Goal: Feedback & Contribution: Leave review/rating

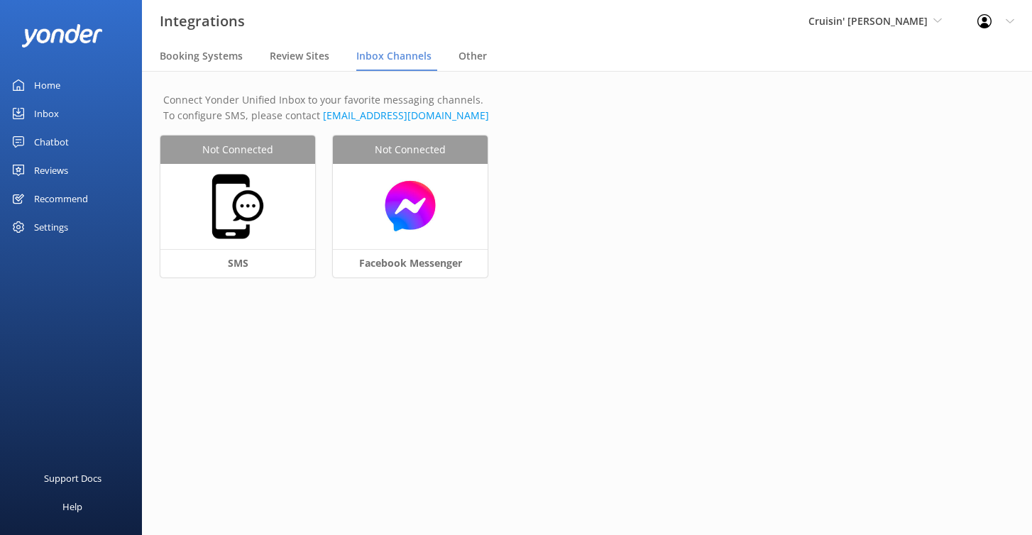
click at [900, 31] on div "Cruisin' Tikis Pensacola Kendall's Adventure Co Cool Tours Inc Tongariro River …" at bounding box center [875, 21] width 169 height 43
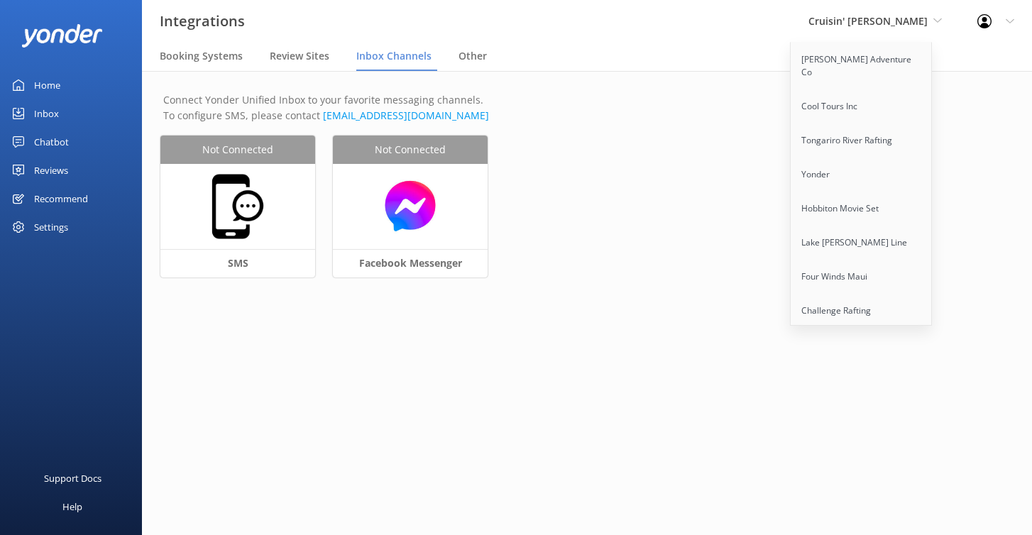
scroll to position [1617, 0]
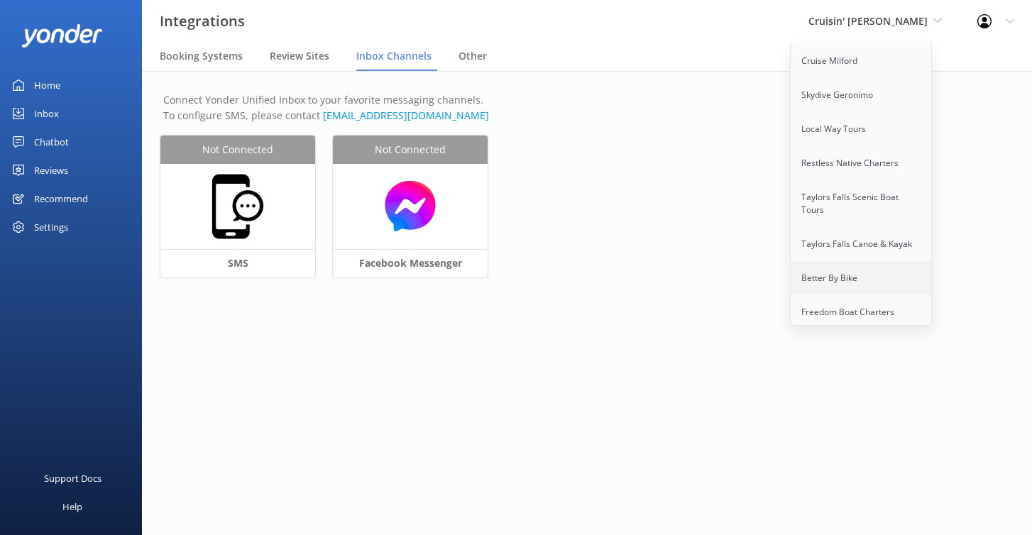
click at [858, 261] on link "Better By Bike" at bounding box center [862, 278] width 142 height 34
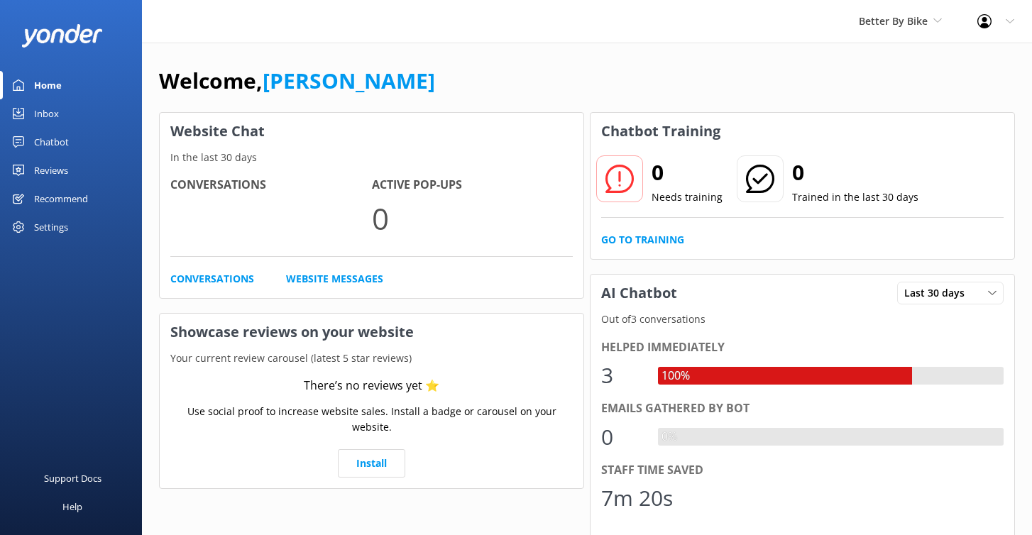
click at [61, 138] on div "Chatbot" at bounding box center [51, 142] width 35 height 28
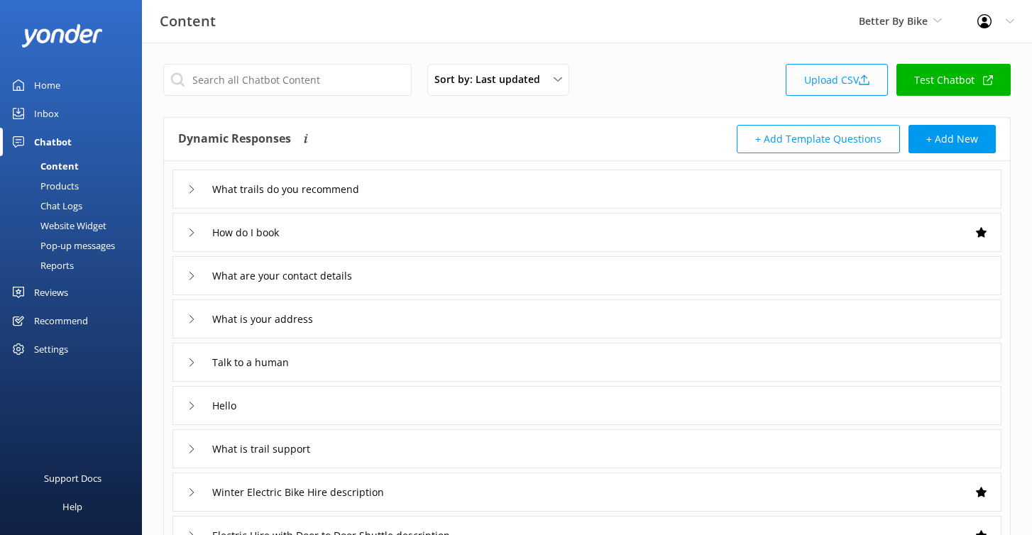
click at [848, 86] on link "Upload CSV" at bounding box center [837, 80] width 102 height 32
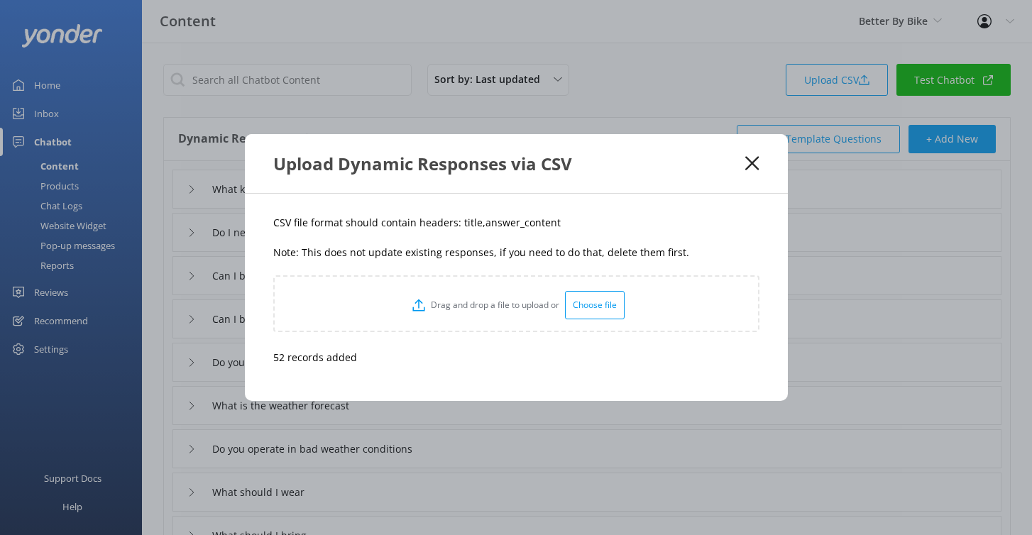
click at [758, 169] on use at bounding box center [751, 163] width 13 height 13
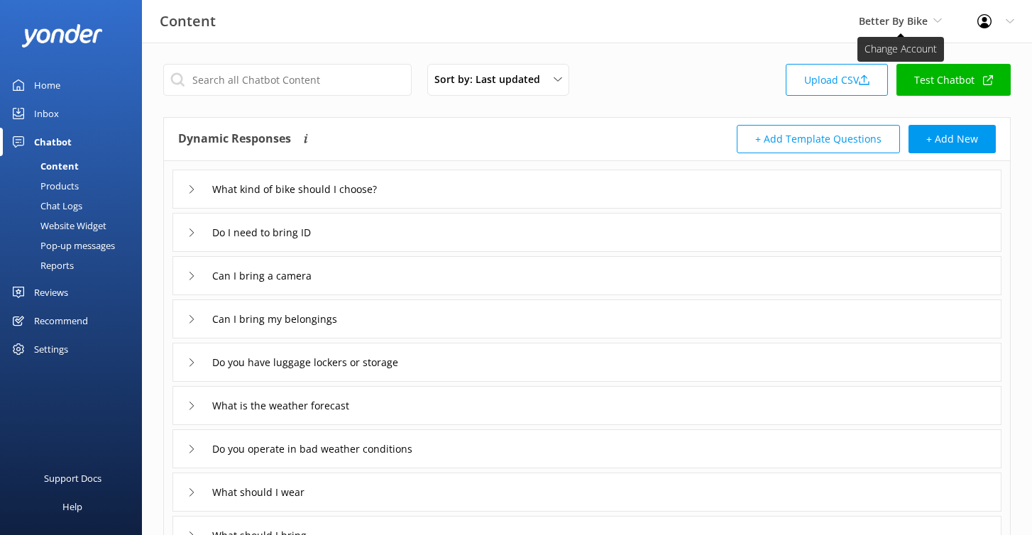
click at [882, 23] on span "Better By Bike" at bounding box center [893, 20] width 69 height 13
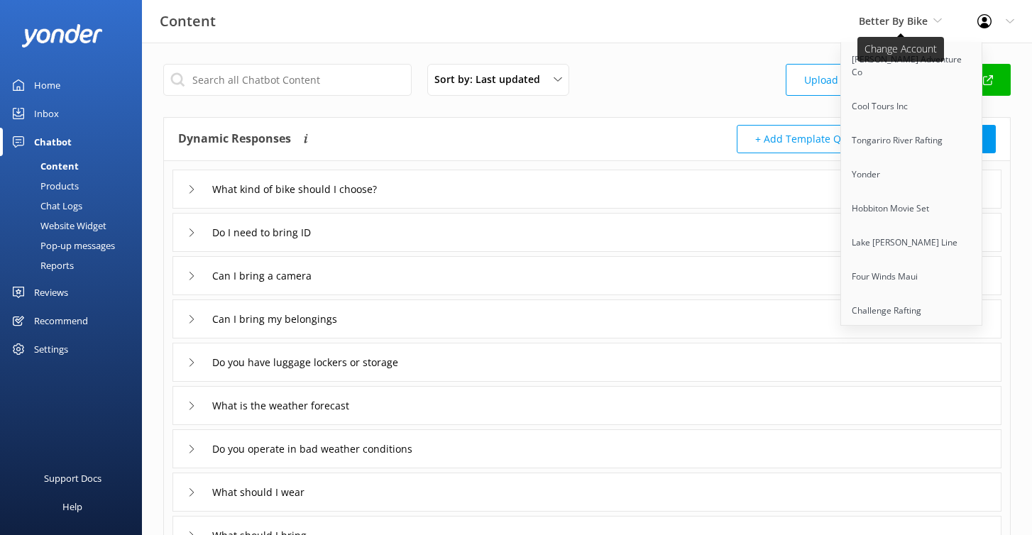
scroll to position [932, 0]
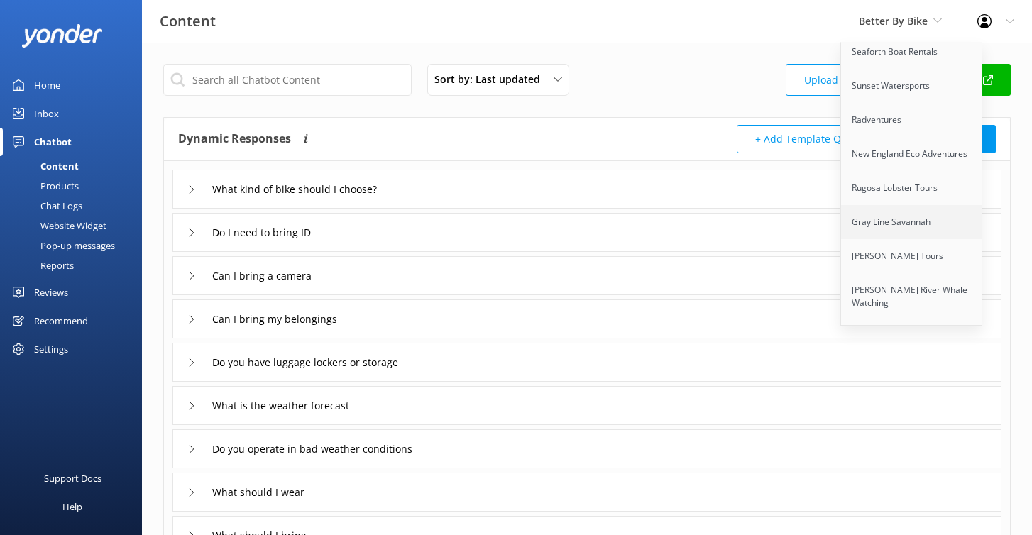
click at [892, 205] on link "Gray Line Savannah" at bounding box center [912, 222] width 142 height 34
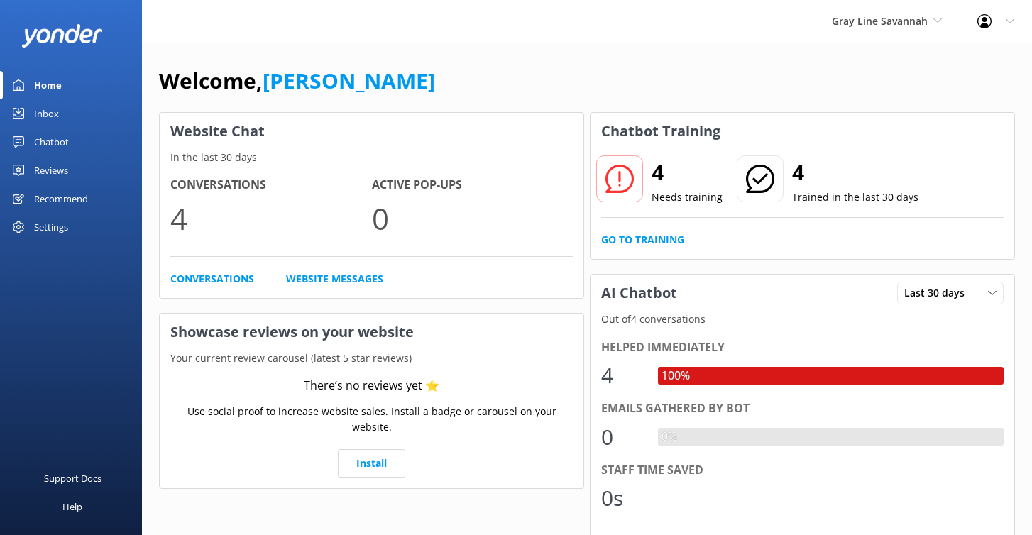
click at [46, 138] on div "Chatbot" at bounding box center [51, 142] width 35 height 28
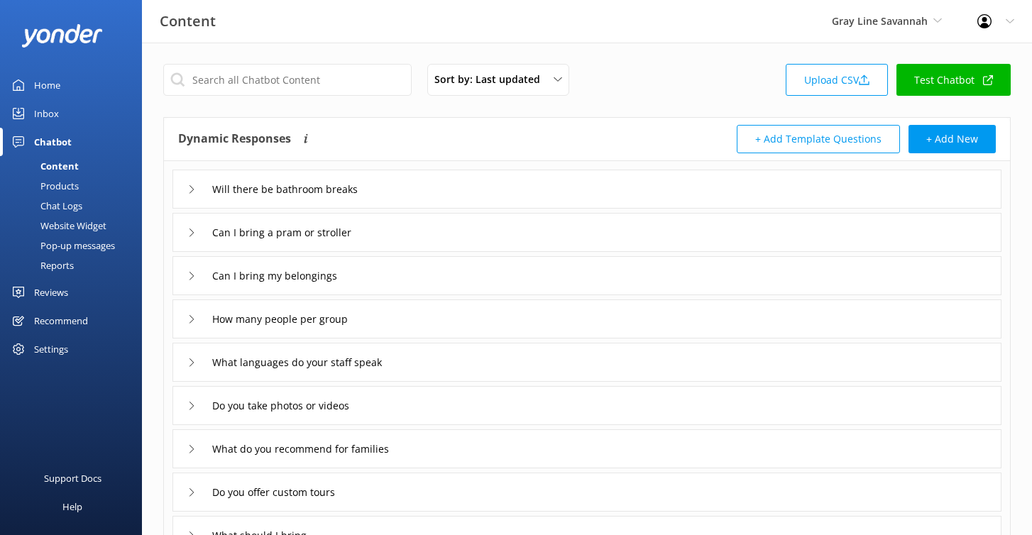
click at [68, 219] on div "Website Widget" at bounding box center [58, 226] width 98 height 20
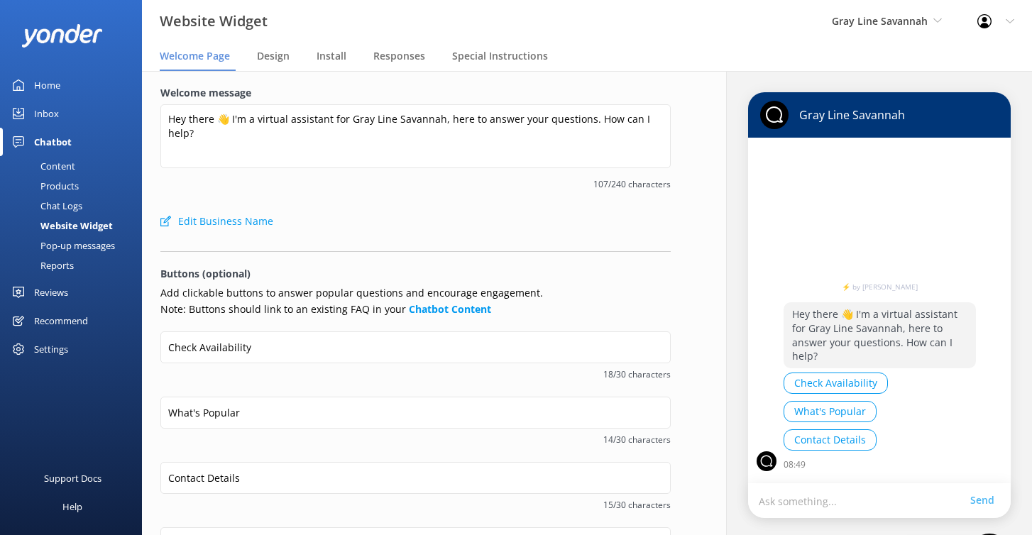
click at [343, 116] on textarea "Hey there 👋 I'm a virtual assistant for Gray Line Savannah, here to answer your…" at bounding box center [415, 136] width 510 height 64
type textarea "Hi! I’m Gilbert the Guide Ghost—are you planning a spirited Savannah visit? I'm…"
click at [346, 183] on span "94/240 characters" at bounding box center [415, 183] width 510 height 13
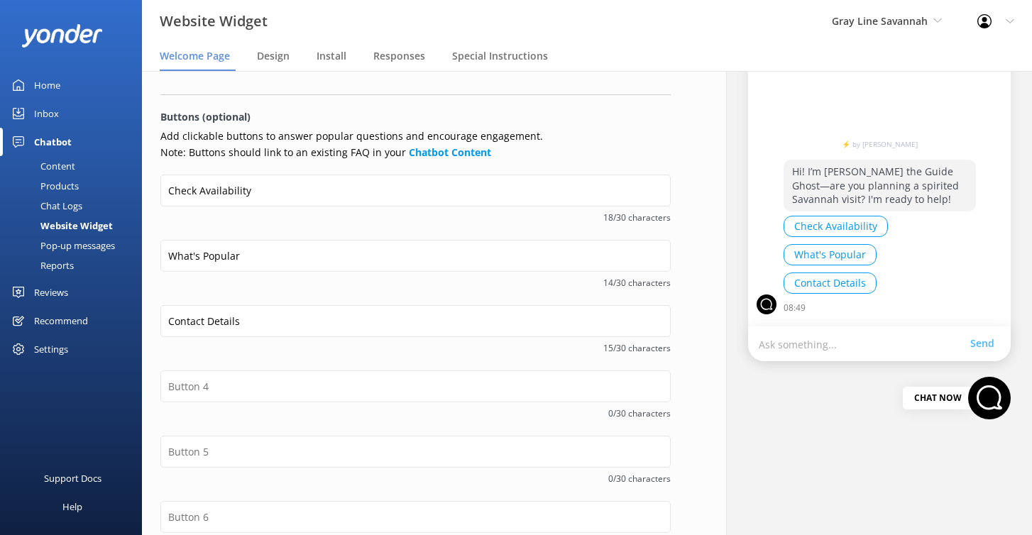
scroll to position [251, 0]
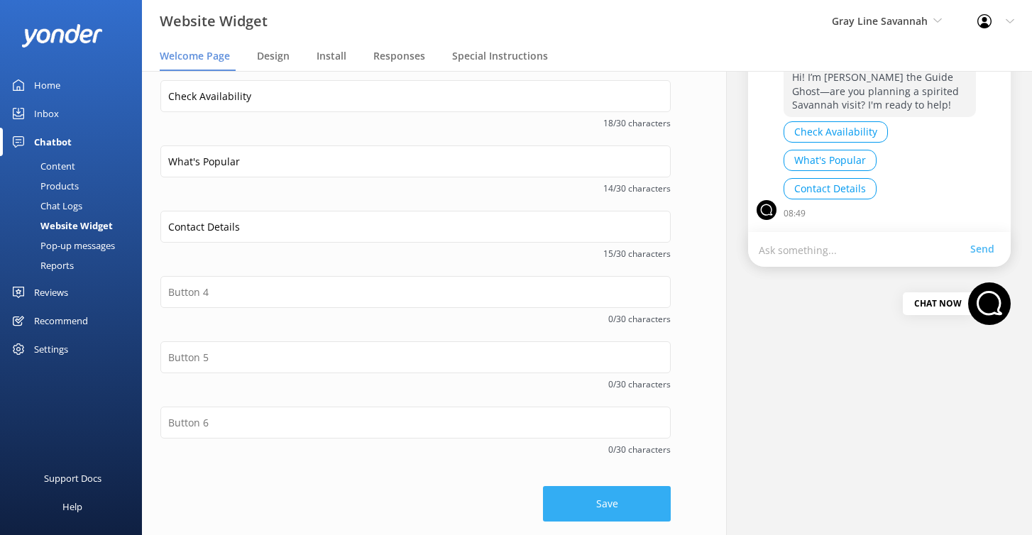
click at [600, 505] on button "Save" at bounding box center [607, 503] width 128 height 35
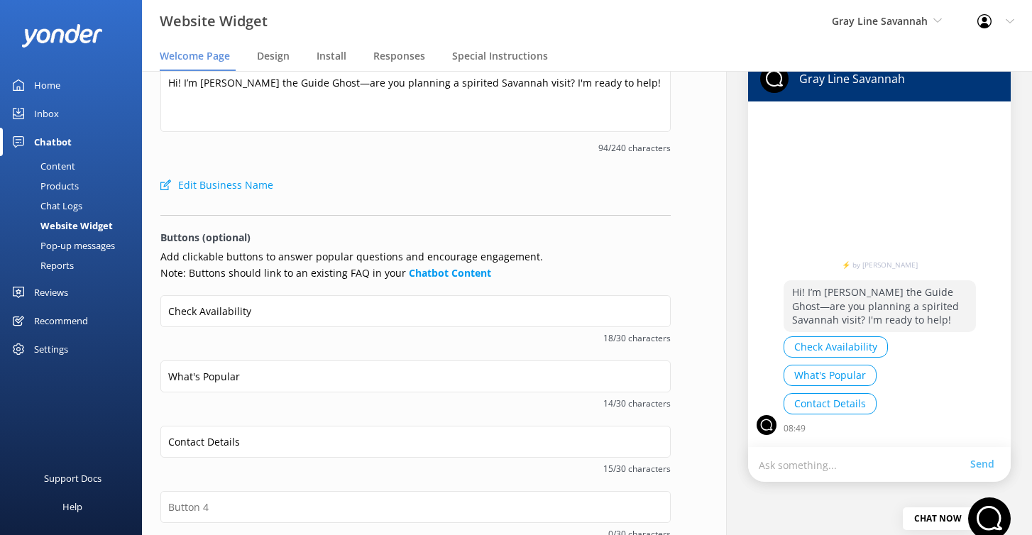
scroll to position [0, 0]
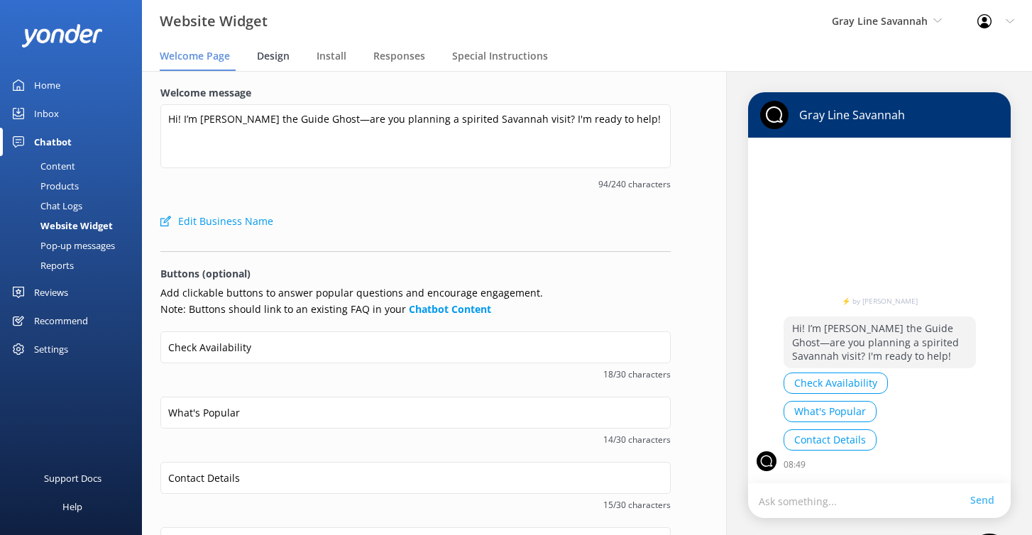
click at [280, 61] on span "Design" at bounding box center [273, 56] width 33 height 14
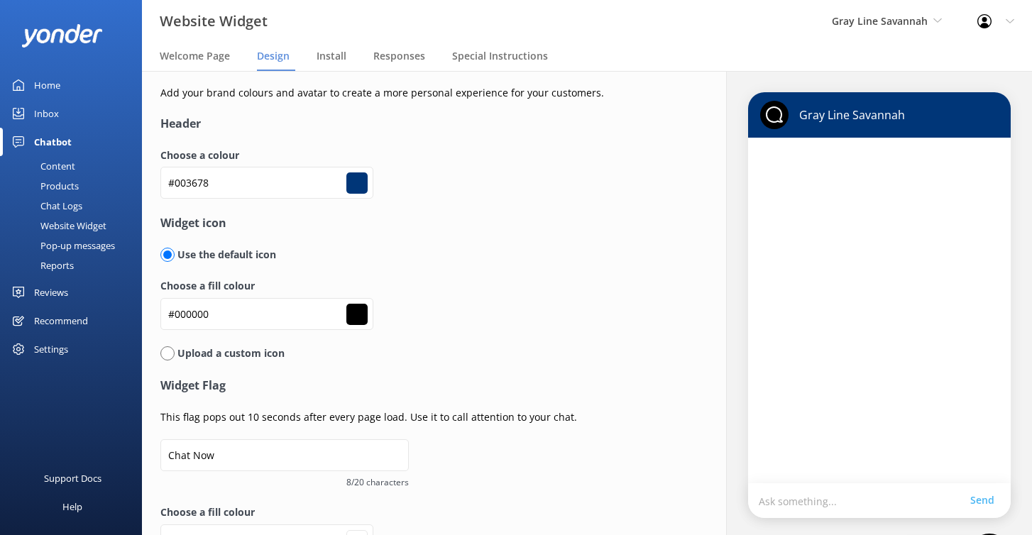
click at [172, 351] on input "radio" at bounding box center [167, 353] width 14 height 14
radio input "true"
radio input "false"
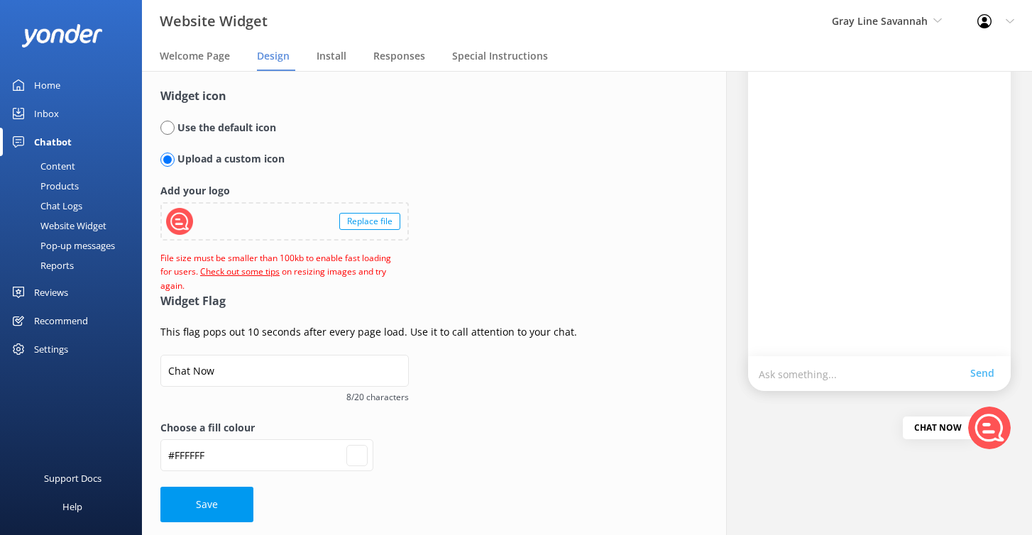
scroll to position [112, 0]
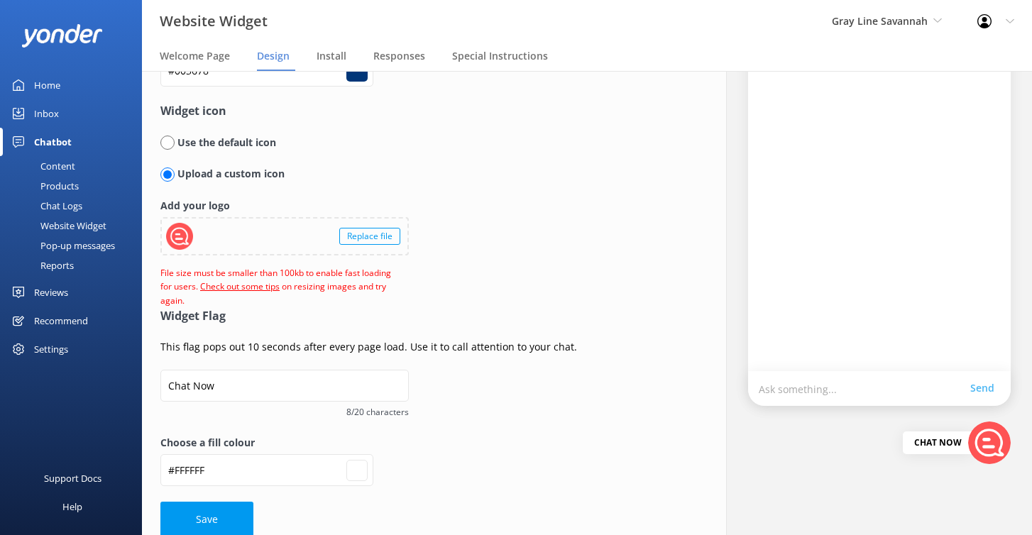
click at [379, 232] on div "Replace file" at bounding box center [369, 236] width 61 height 17
click at [375, 234] on div "Replace file" at bounding box center [369, 236] width 61 height 17
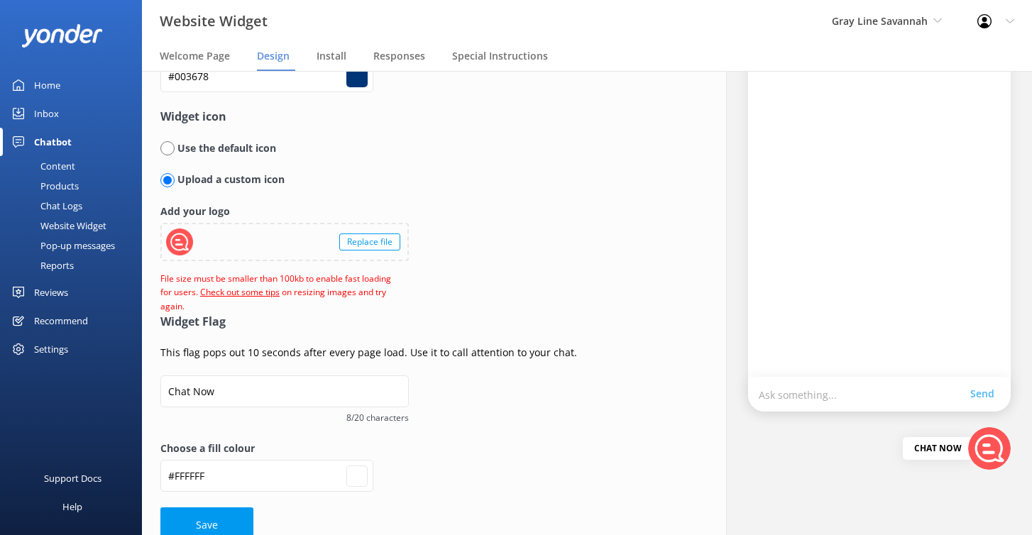
scroll to position [129, 0]
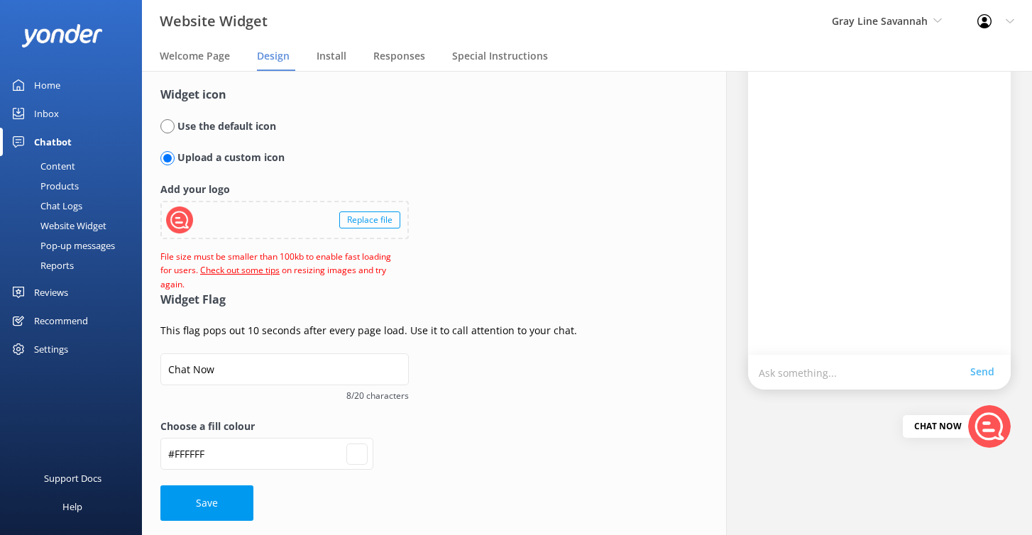
click at [372, 223] on div "Replace file" at bounding box center [369, 220] width 61 height 17
click at [251, 268] on link "Check out some tips" at bounding box center [240, 270] width 80 height 12
click at [375, 222] on div "Replace file" at bounding box center [369, 220] width 61 height 17
click at [363, 219] on div "Replace file" at bounding box center [369, 220] width 61 height 17
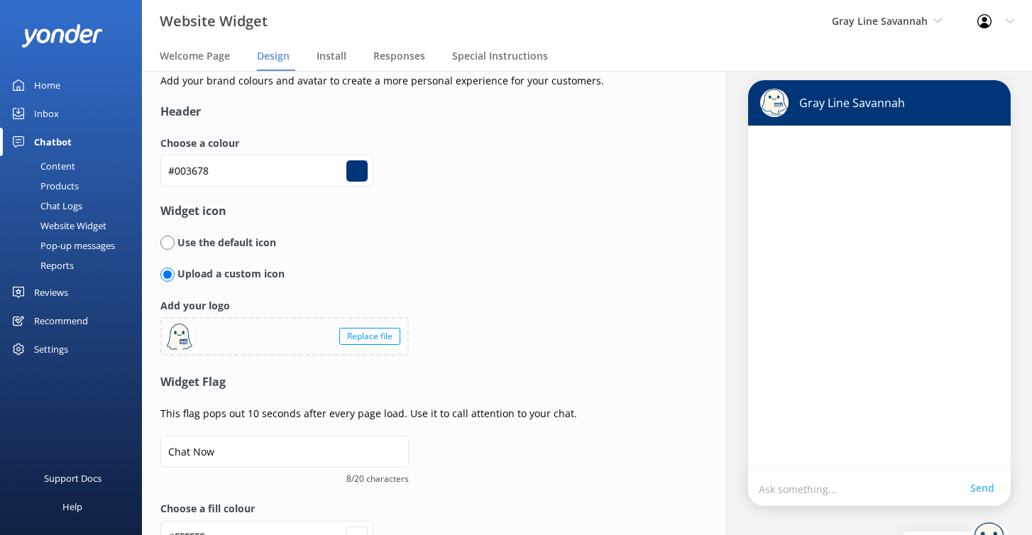
scroll to position [94, 0]
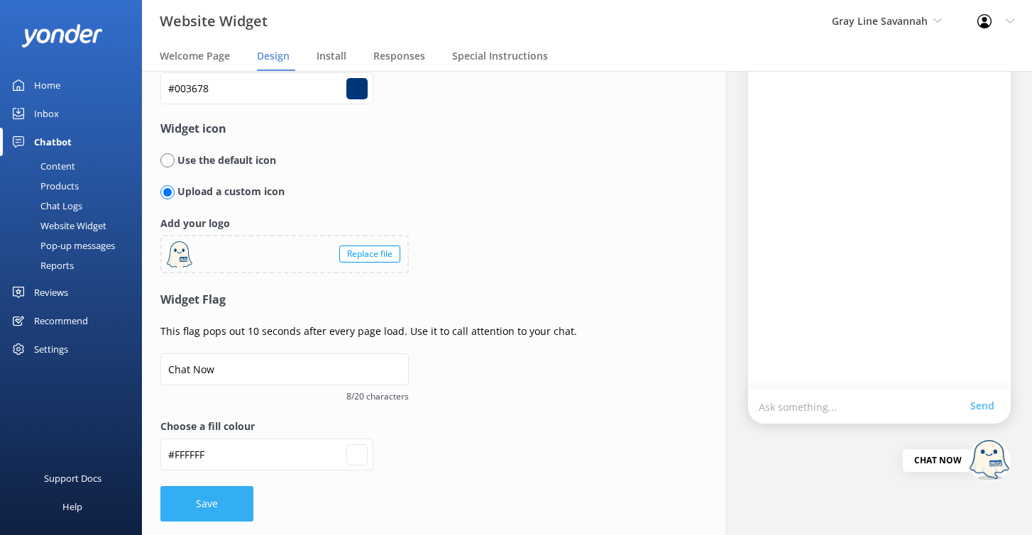
click at [246, 496] on button "Save" at bounding box center [206, 503] width 93 height 35
type input "#ffffff"
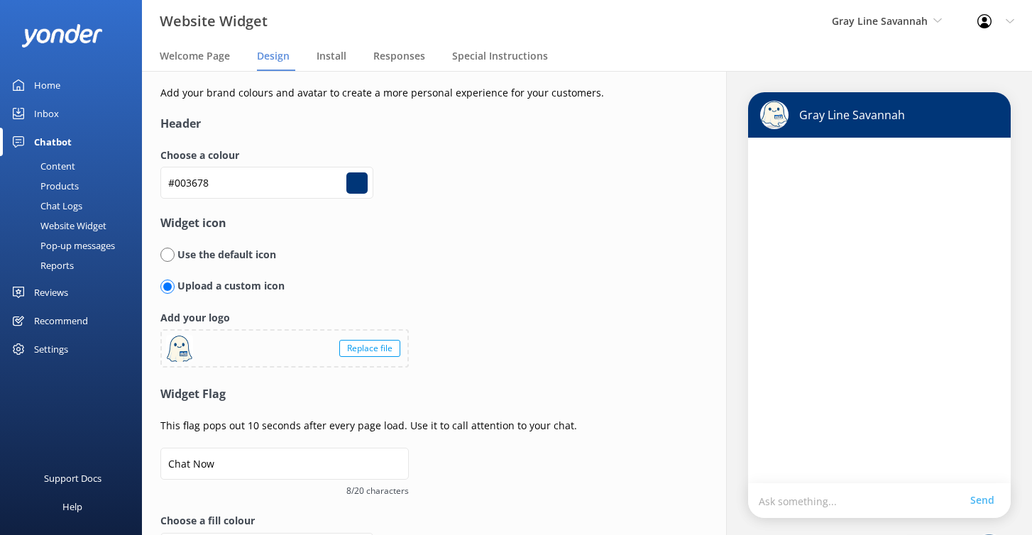
click at [55, 89] on div "Home" at bounding box center [47, 85] width 26 height 28
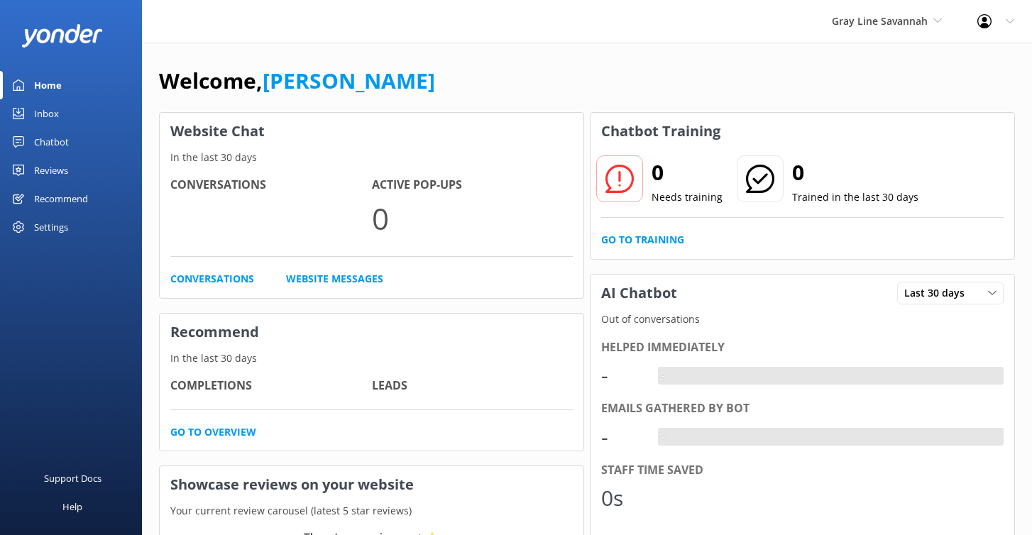
click at [55, 138] on div "Chatbot" at bounding box center [51, 142] width 35 height 28
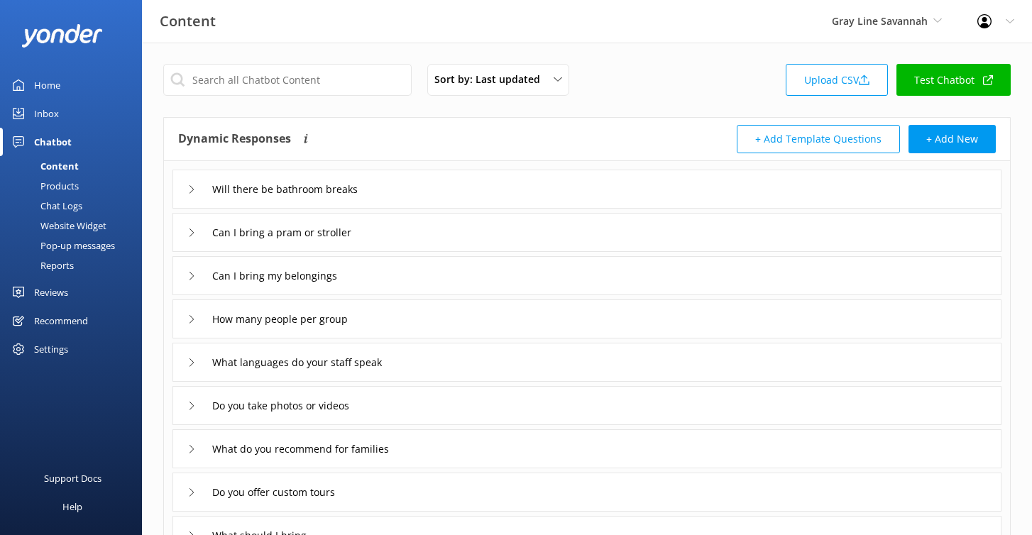
click at [942, 82] on link "Test Chatbot" at bounding box center [954, 80] width 114 height 32
click at [74, 222] on div "Website Widget" at bounding box center [58, 226] width 98 height 20
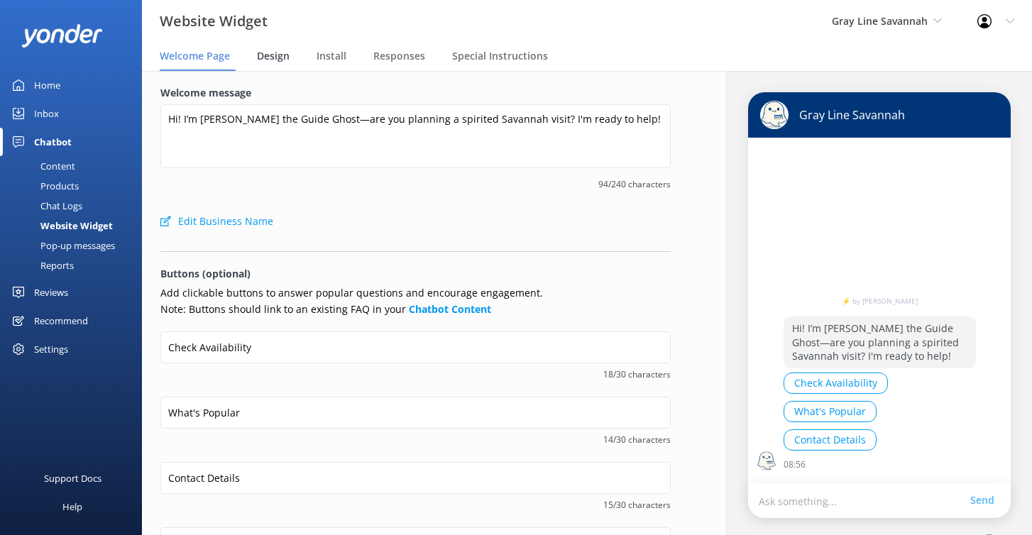
click at [269, 64] on div "Design" at bounding box center [276, 57] width 38 height 28
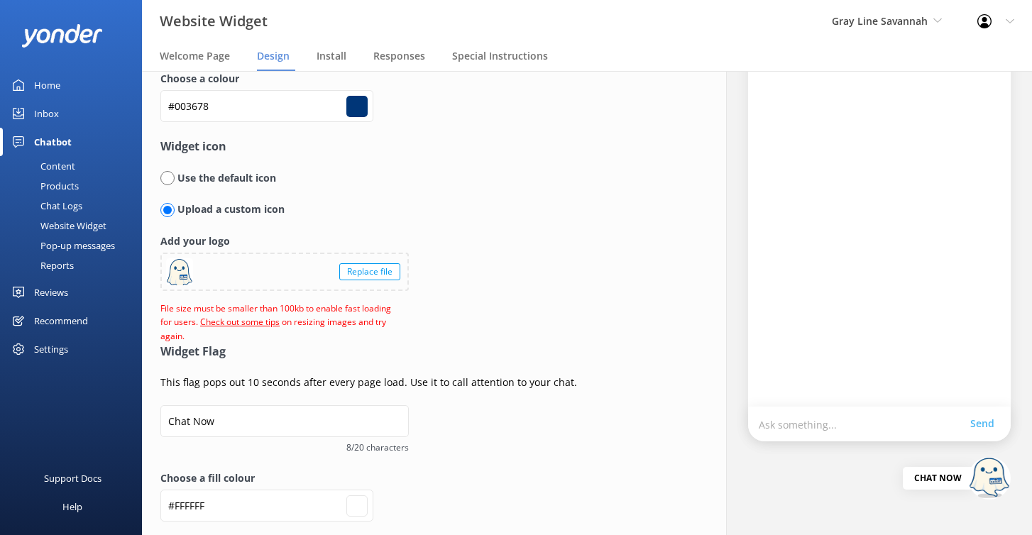
scroll to position [80, 0]
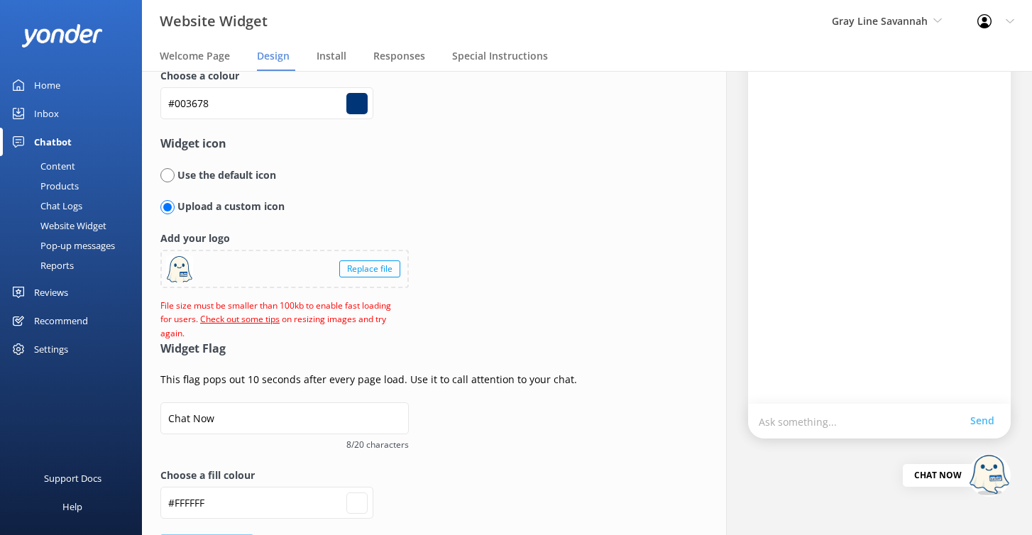
click at [362, 269] on div "Replace file" at bounding box center [369, 269] width 61 height 17
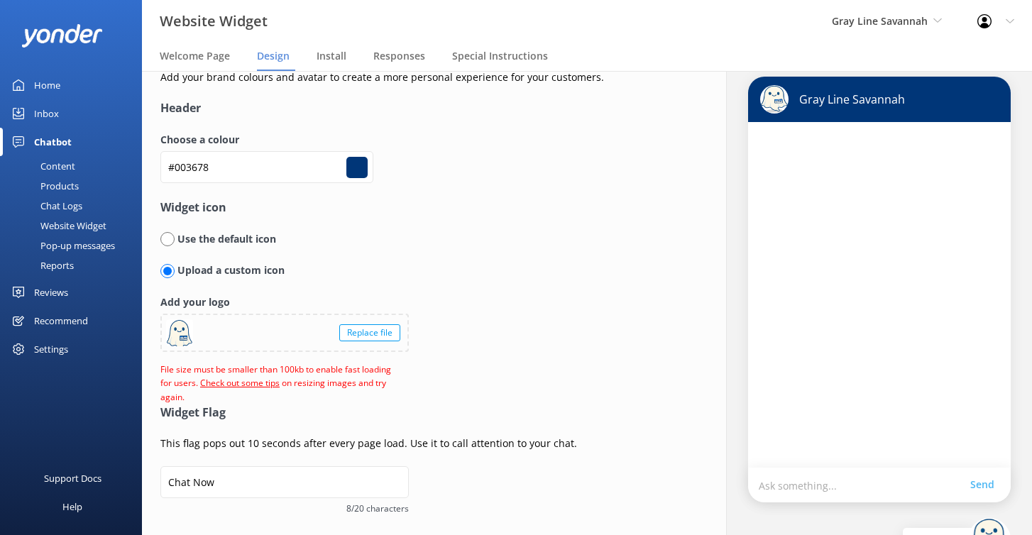
scroll to position [0, 0]
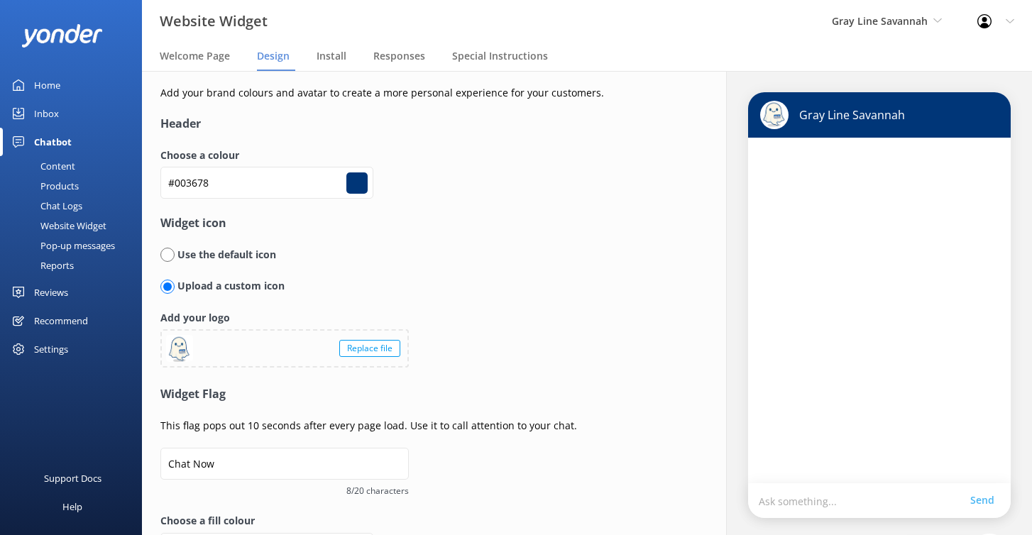
scroll to position [94, 0]
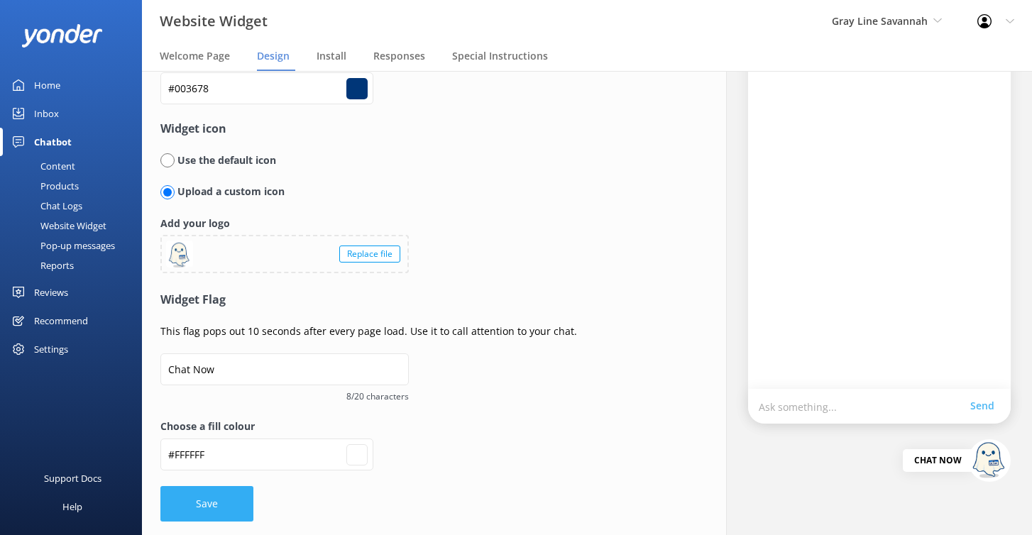
click at [207, 493] on button "Save" at bounding box center [206, 503] width 93 height 35
type input "#ffffff"
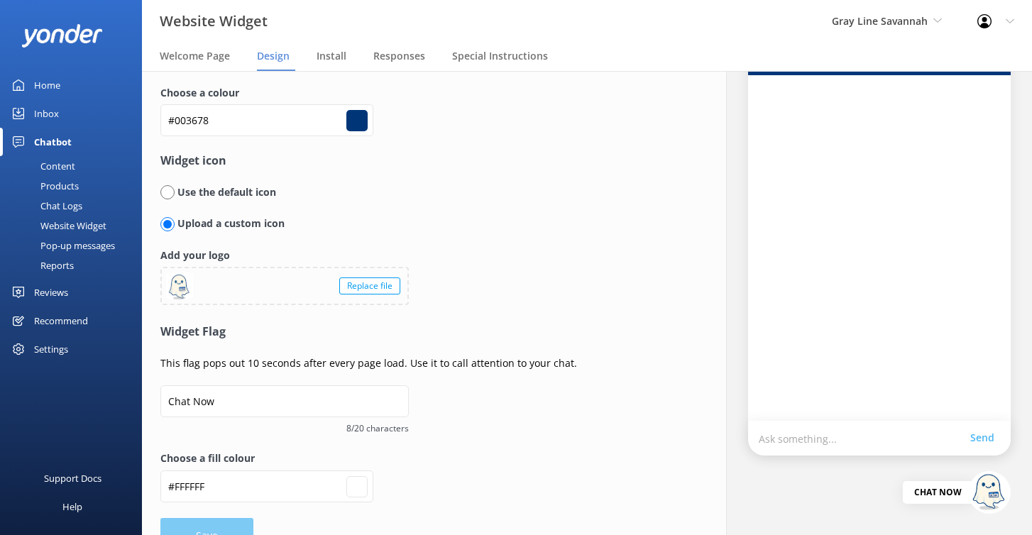
scroll to position [0, 0]
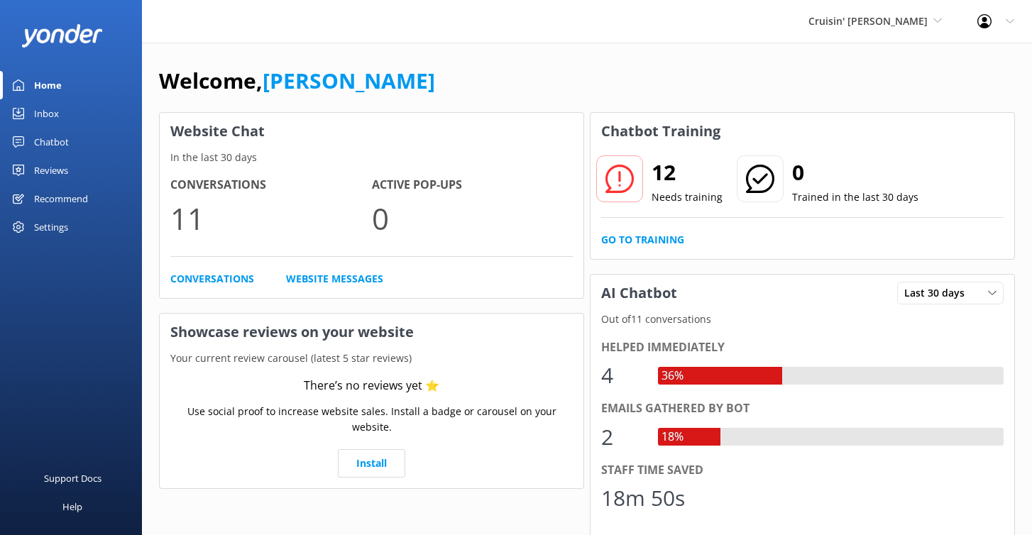
click at [63, 168] on div "Reviews" at bounding box center [51, 170] width 34 height 28
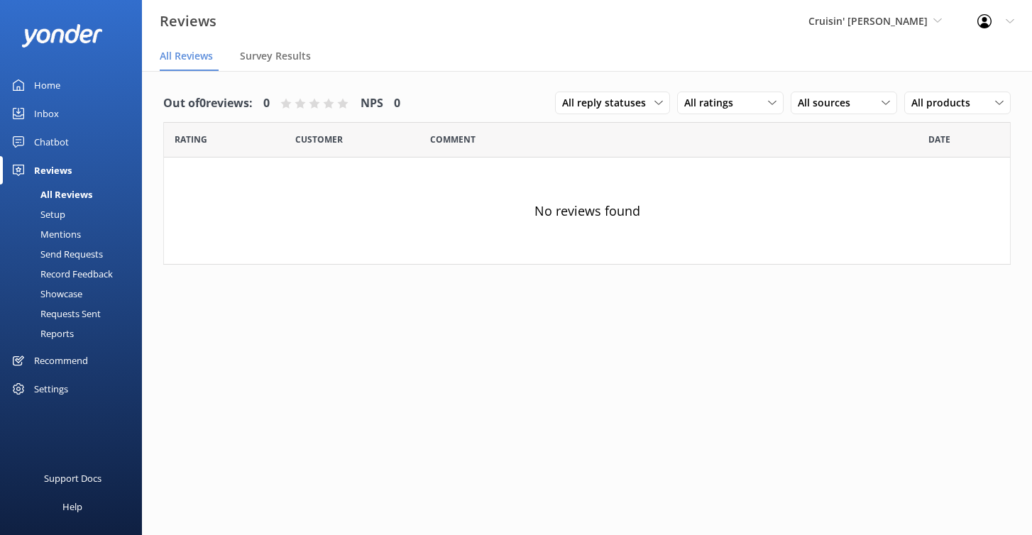
click at [62, 84] on link "Home" at bounding box center [71, 85] width 142 height 28
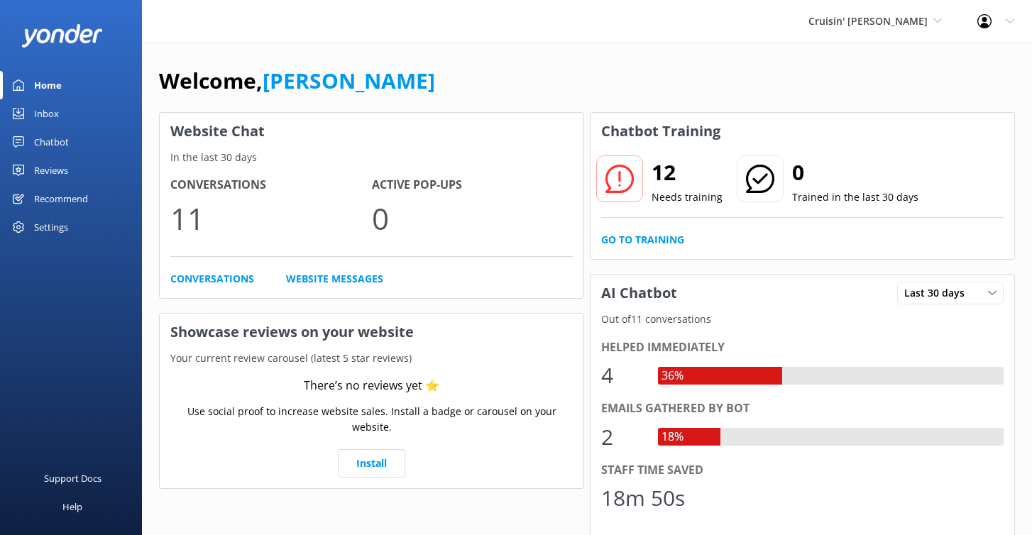
click at [44, 168] on div "Reviews" at bounding box center [51, 170] width 34 height 28
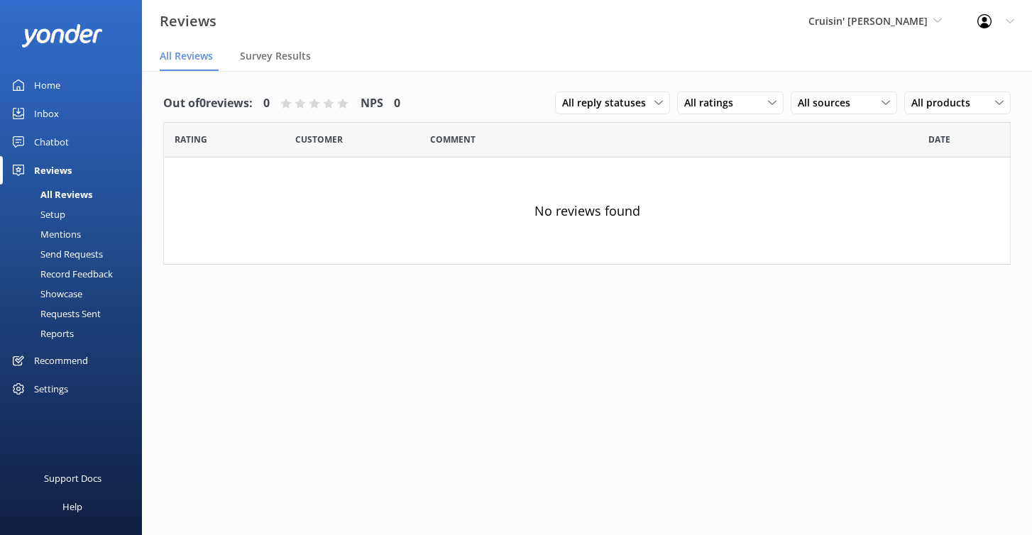
click at [54, 213] on div "Setup" at bounding box center [37, 214] width 57 height 20
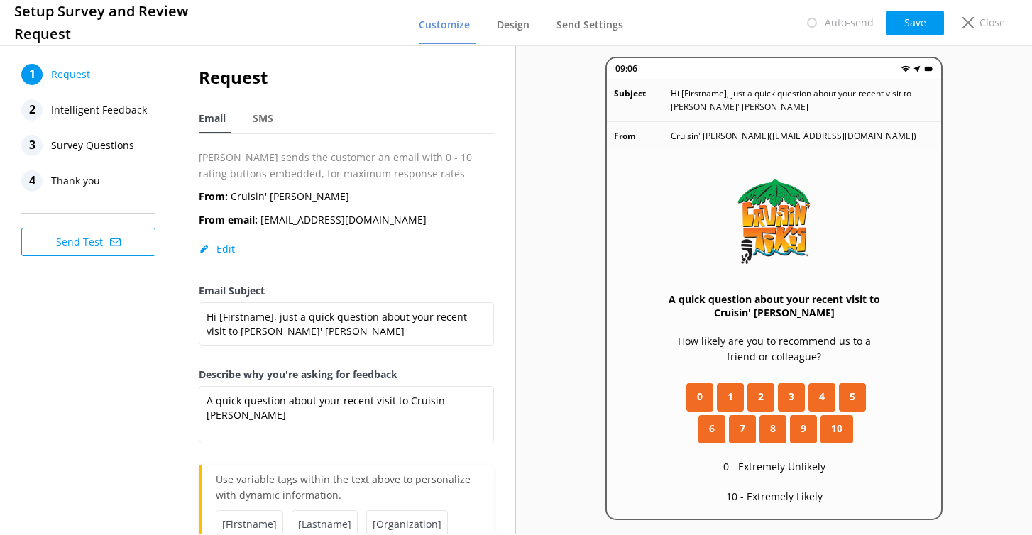
click at [284, 126] on nav "Email SMS" at bounding box center [346, 119] width 295 height 29
click at [268, 126] on div "SMS" at bounding box center [266, 119] width 26 height 28
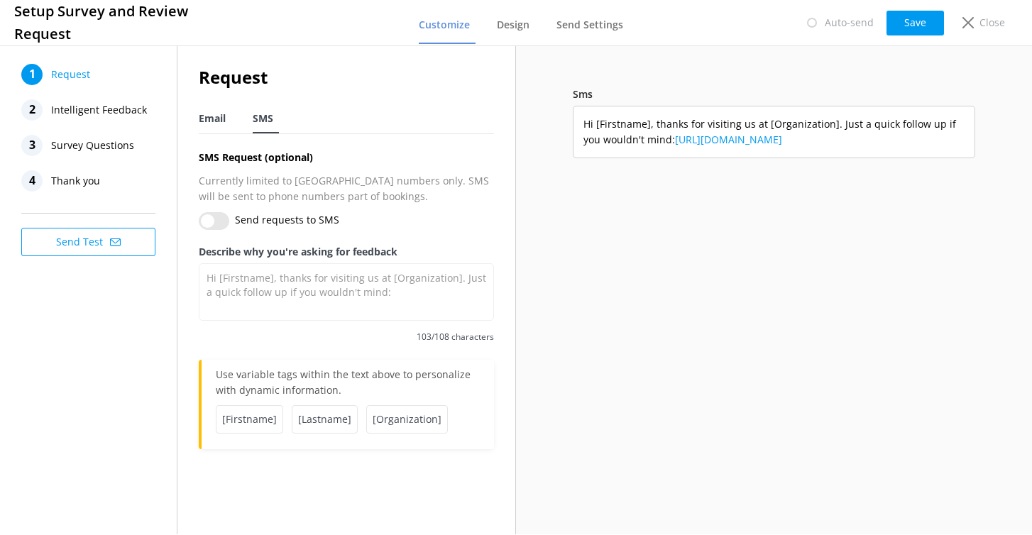
click at [217, 119] on span "Email" at bounding box center [212, 118] width 27 height 14
type textarea "A quick question about your recent visit to Cruisin' Tikis Pensacola"
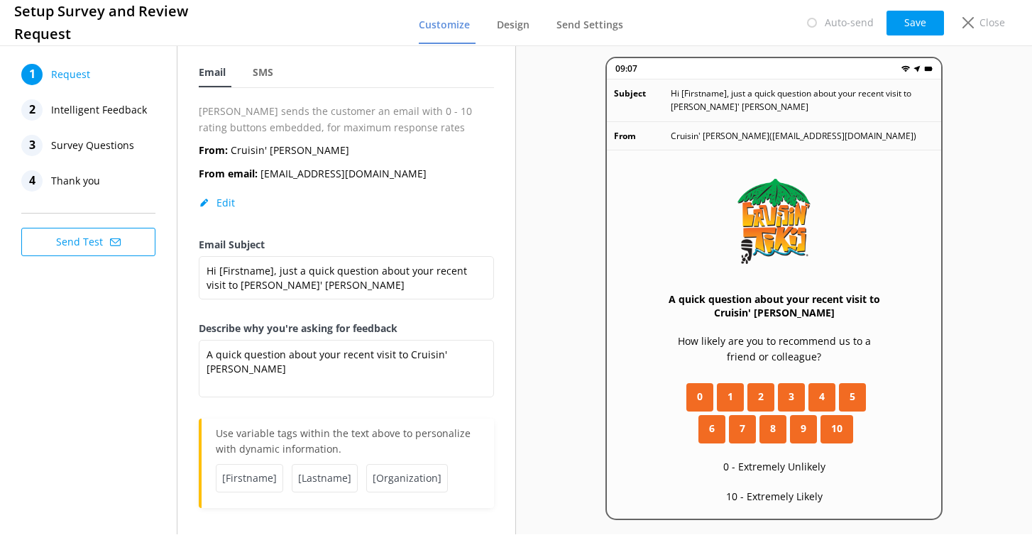
scroll to position [54, 0]
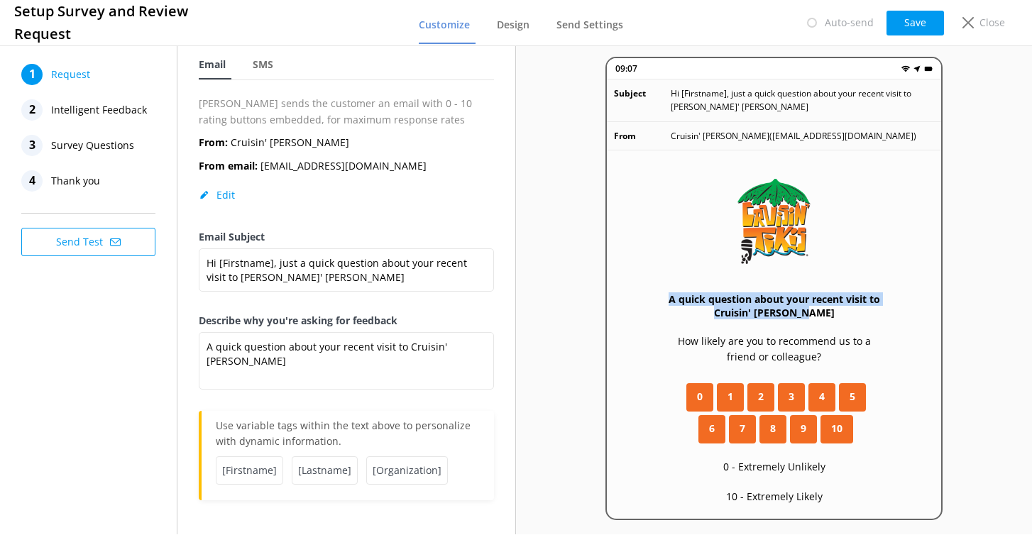
drag, startPoint x: 662, startPoint y: 293, endPoint x: 797, endPoint y: 315, distance: 136.7
click at [797, 315] on div "A quick question about your recent visit to Cruisin' Tikis Pensacola How likely…" at bounding box center [774, 381] width 334 height 461
click at [699, 353] on p "How likely are you to recommend us to a friend or colleague?" at bounding box center [774, 350] width 221 height 32
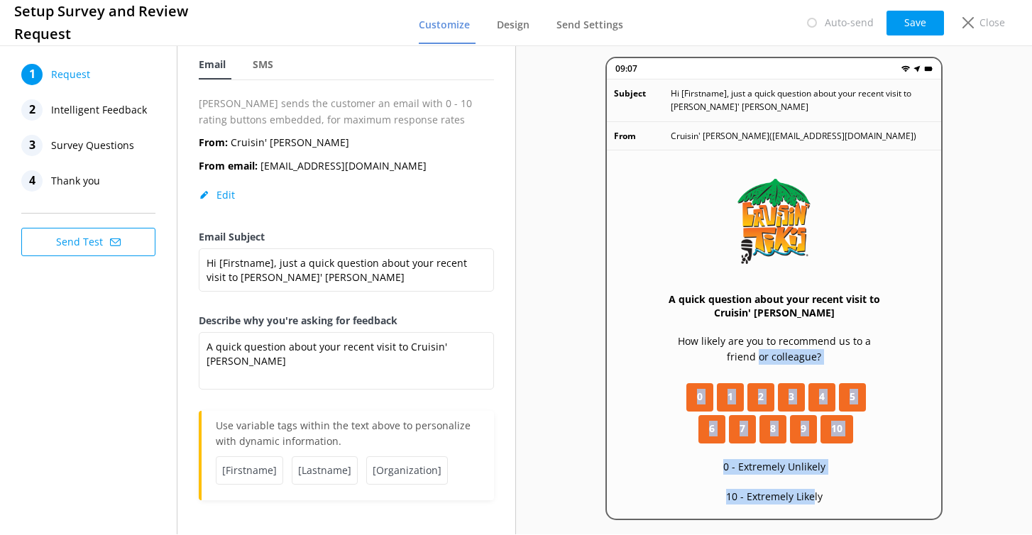
drag, startPoint x: 662, startPoint y: 351, endPoint x: 814, endPoint y: 496, distance: 209.4
click at [814, 496] on div "A quick question about your recent visit to Cruisin' Tikis Pensacola How likely…" at bounding box center [774, 381] width 334 height 461
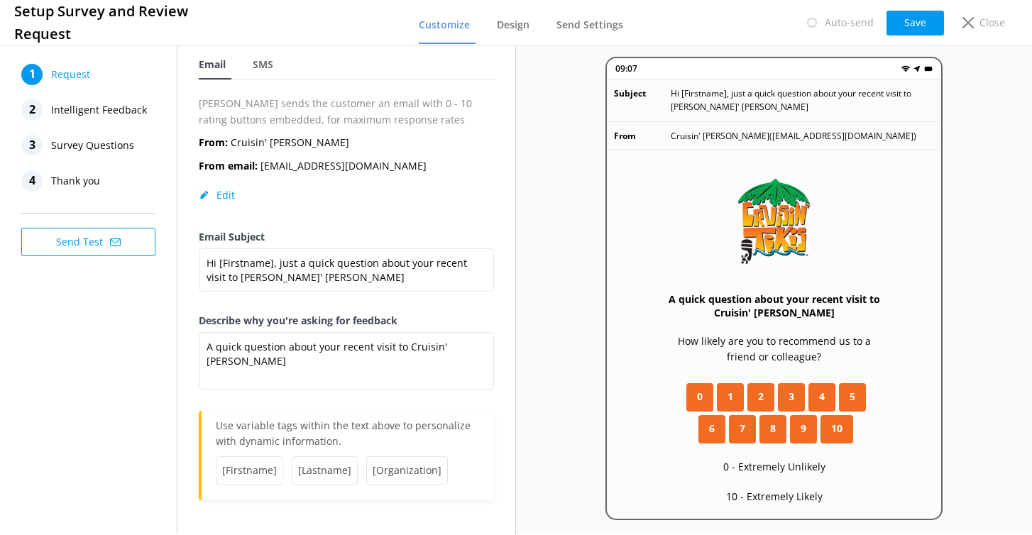
click at [650, 396] on div "A quick question about your recent visit to Cruisin' Tikis Pensacola How likely…" at bounding box center [774, 381] width 334 height 461
click at [96, 103] on span "Intelligent Feedback" at bounding box center [99, 109] width 96 height 21
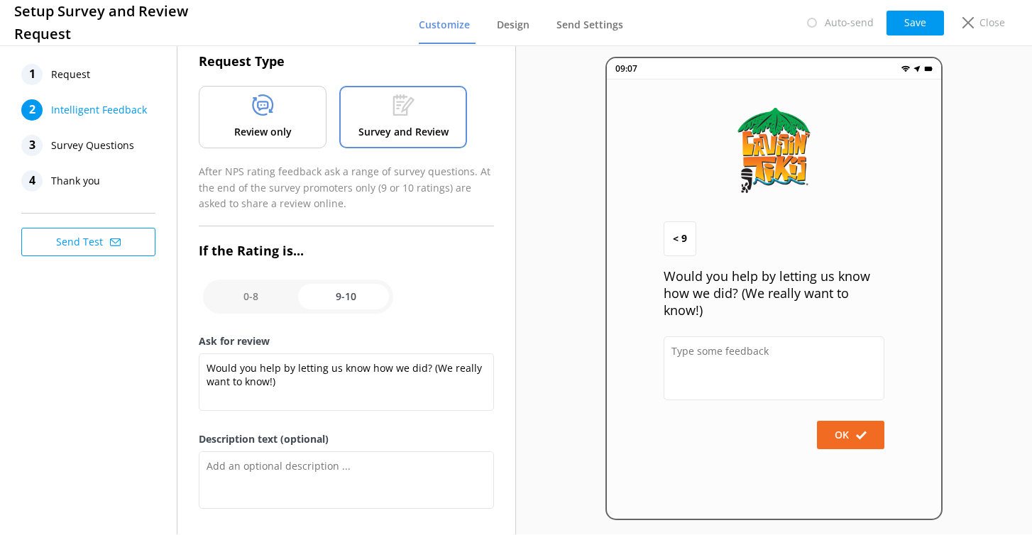
click at [241, 104] on div "Review only" at bounding box center [263, 117] width 128 height 62
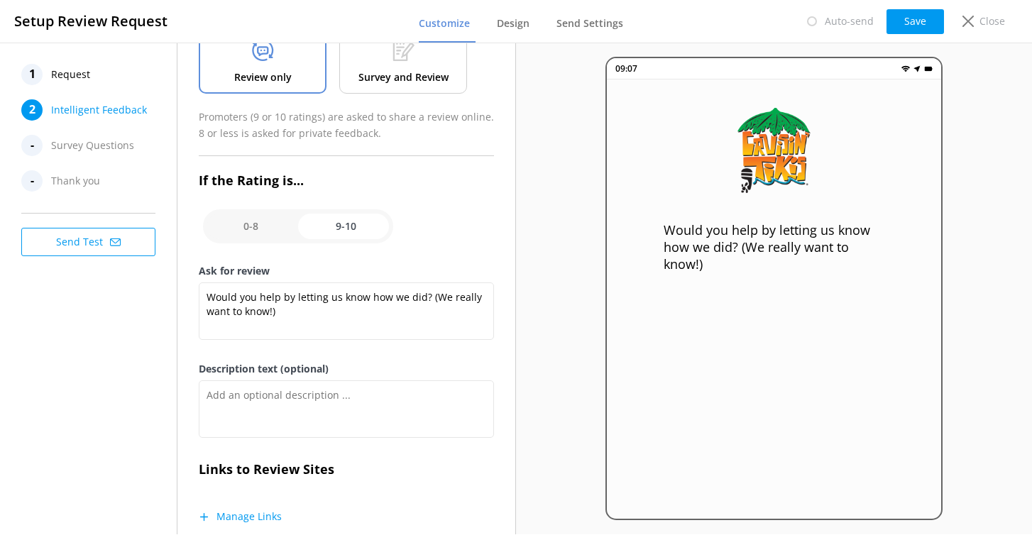
scroll to position [146, 0]
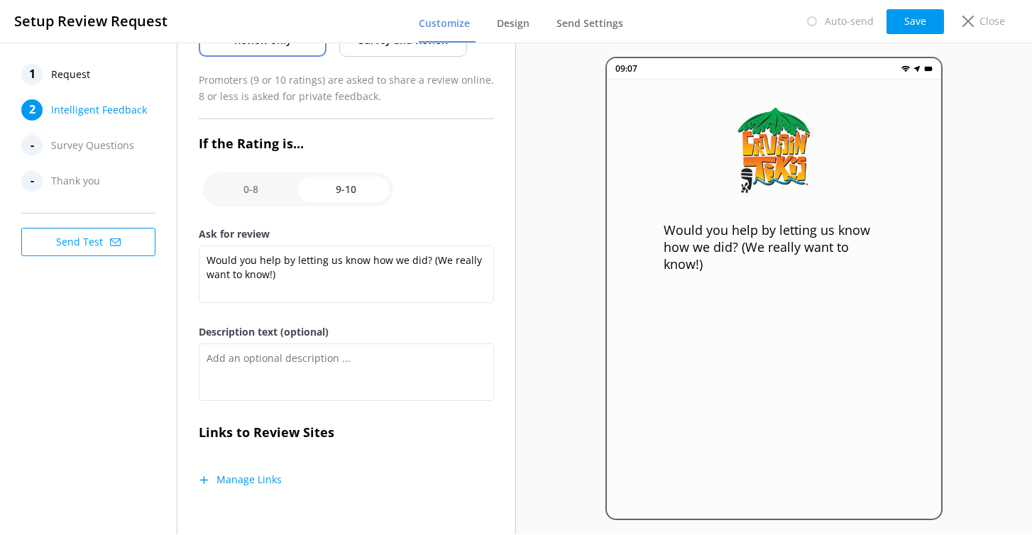
click at [247, 481] on button "Manage Links" at bounding box center [240, 480] width 83 height 14
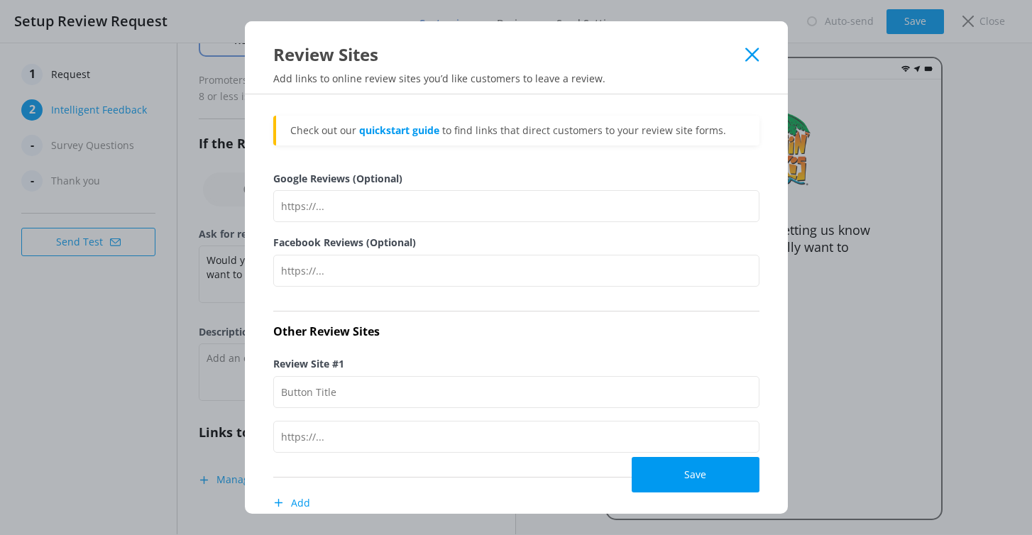
click at [753, 49] on icon at bounding box center [751, 55] width 13 height 14
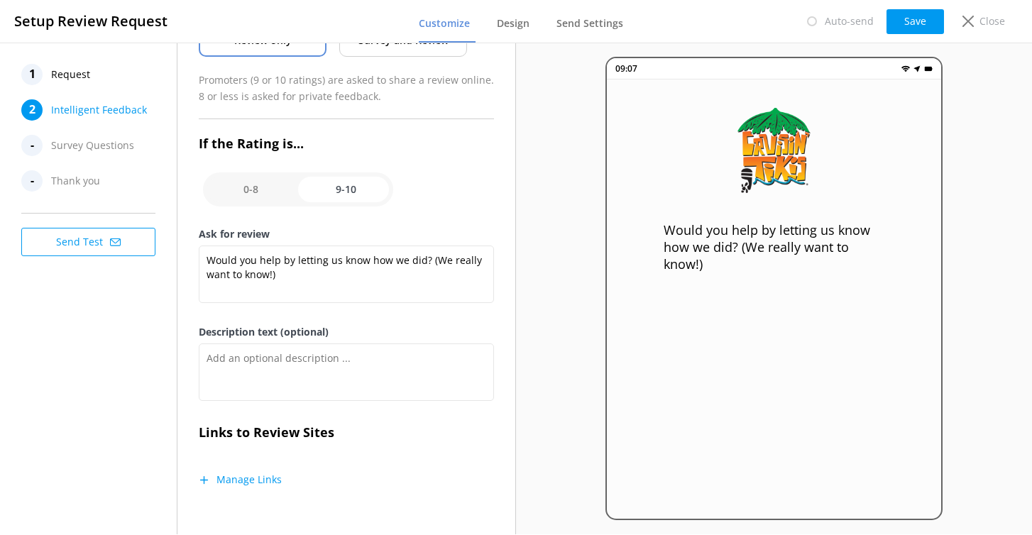
click at [267, 194] on input "checkbox" at bounding box center [298, 190] width 190 height 34
checkbox input "false"
type textarea "Please tell us why"
type textarea "Your feedback is important to help us improve"
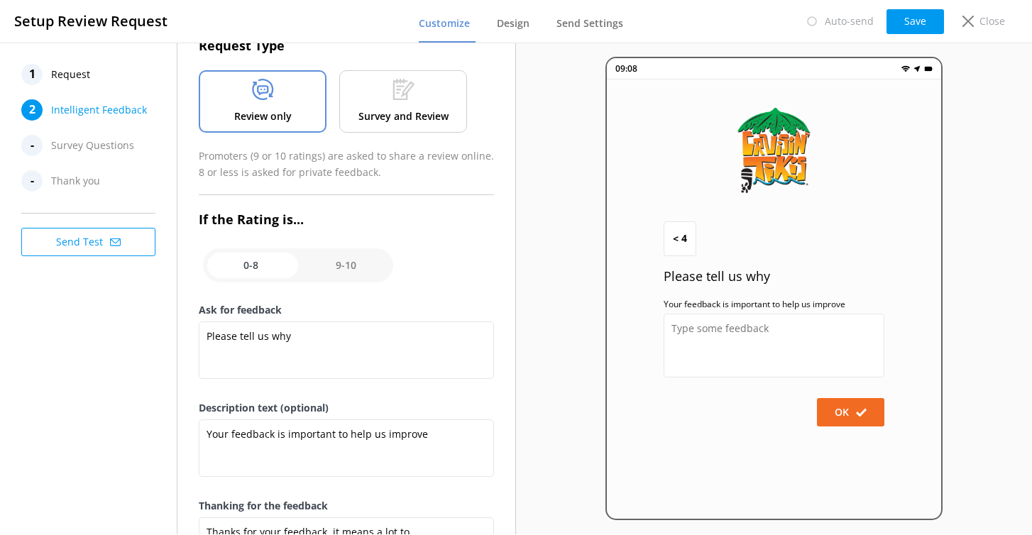
scroll to position [47, 0]
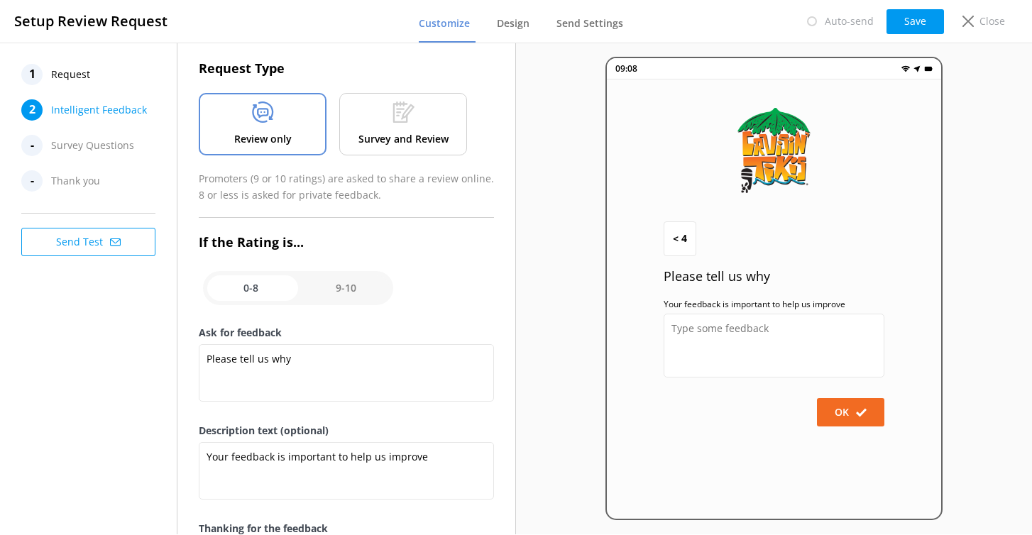
click at [405, 124] on div at bounding box center [404, 115] width 22 height 27
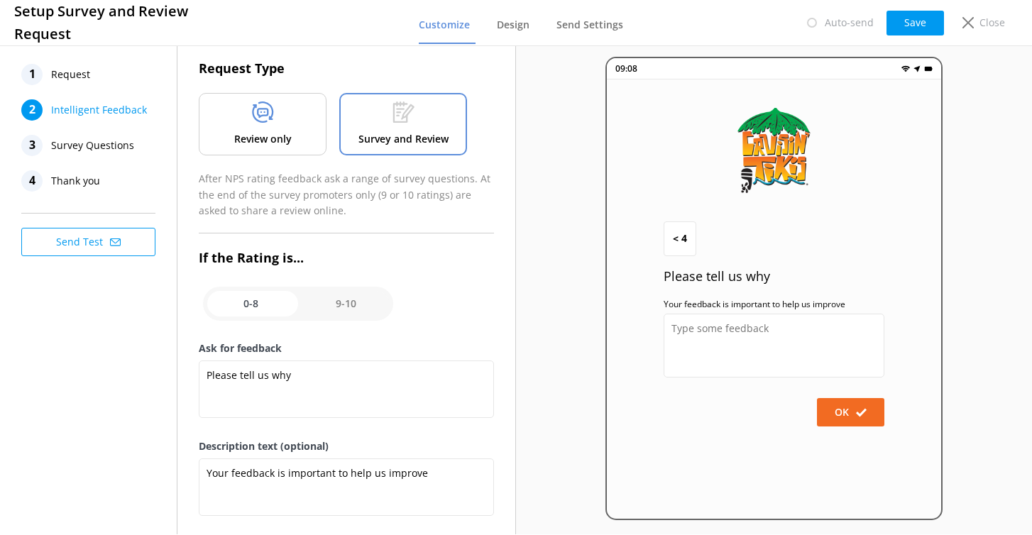
click at [131, 139] on span "Survey Questions" at bounding box center [92, 145] width 83 height 21
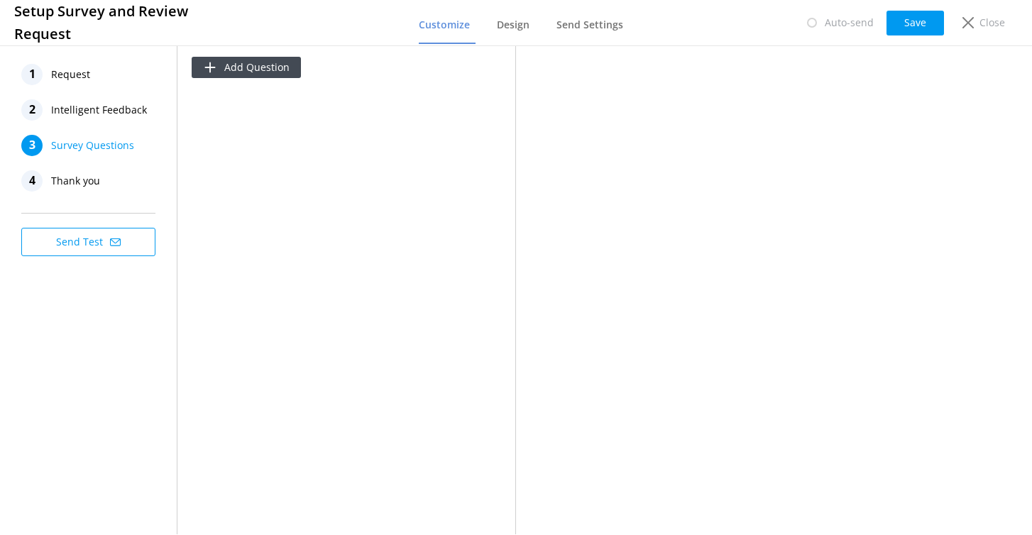
click at [116, 103] on span "Intelligent Feedback" at bounding box center [99, 109] width 96 height 21
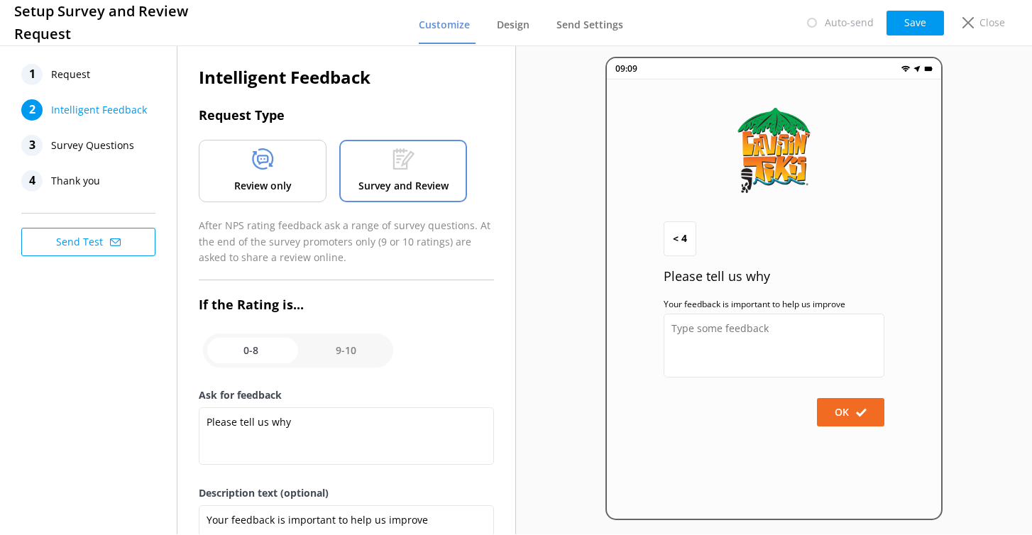
click at [292, 158] on div "Review only" at bounding box center [263, 171] width 128 height 62
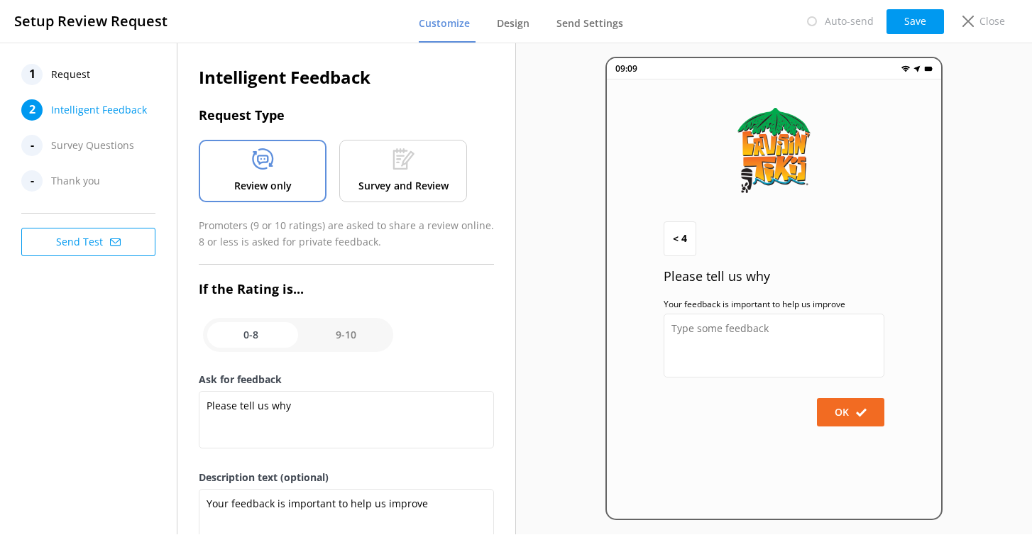
click at [74, 74] on span "Request" at bounding box center [70, 74] width 39 height 21
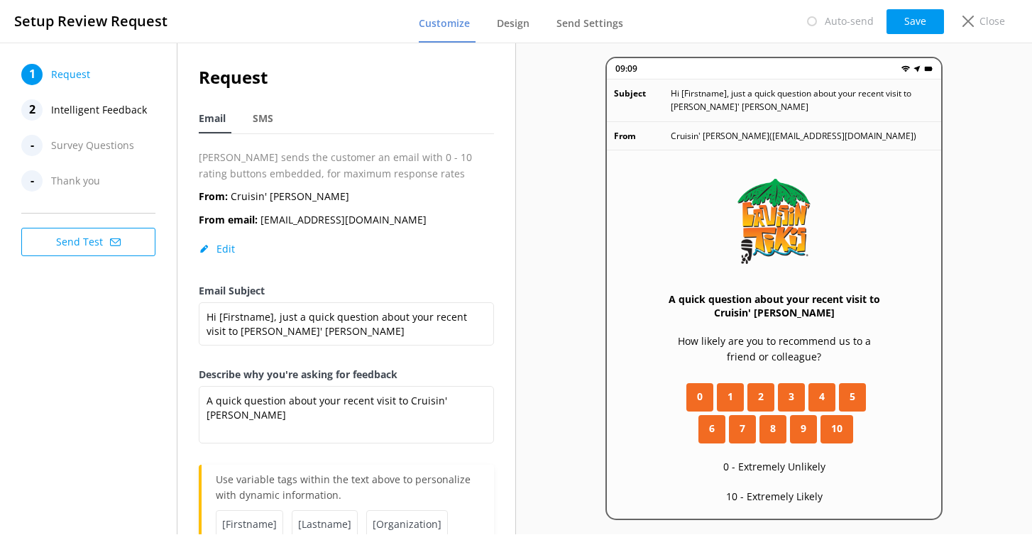
click at [133, 115] on span "Intelligent Feedback" at bounding box center [99, 109] width 96 height 21
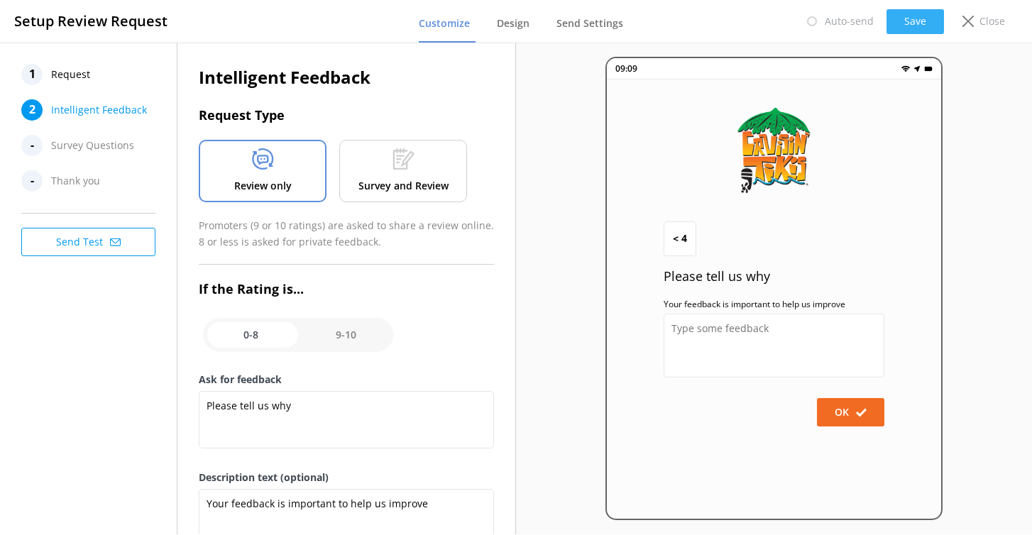
click at [918, 20] on button "Save" at bounding box center [916, 21] width 58 height 25
click at [514, 23] on span "Design" at bounding box center [514, 23] width 33 height 14
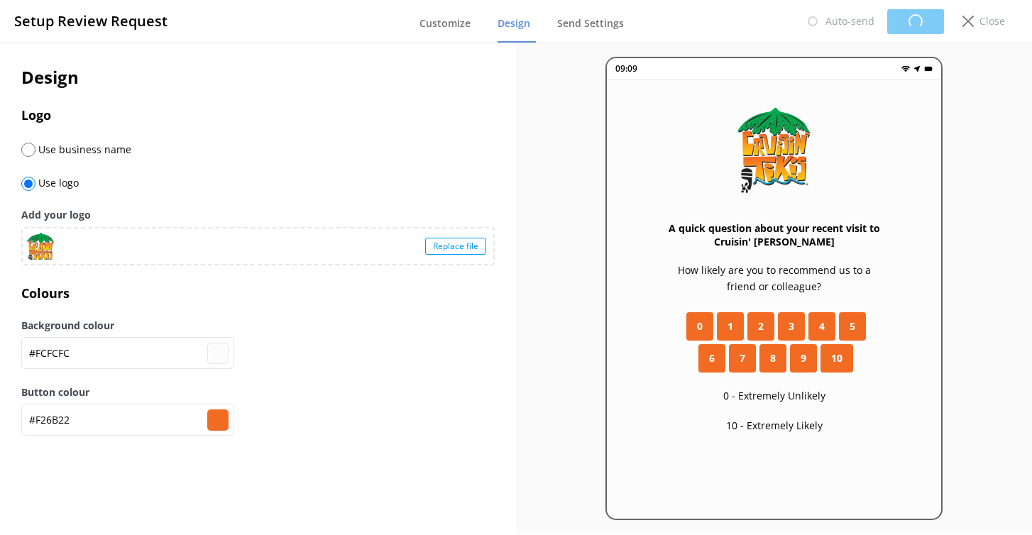
type input "#fcfcfc"
type input "#f26b22"
click at [593, 26] on span "Send Settings" at bounding box center [590, 23] width 67 height 14
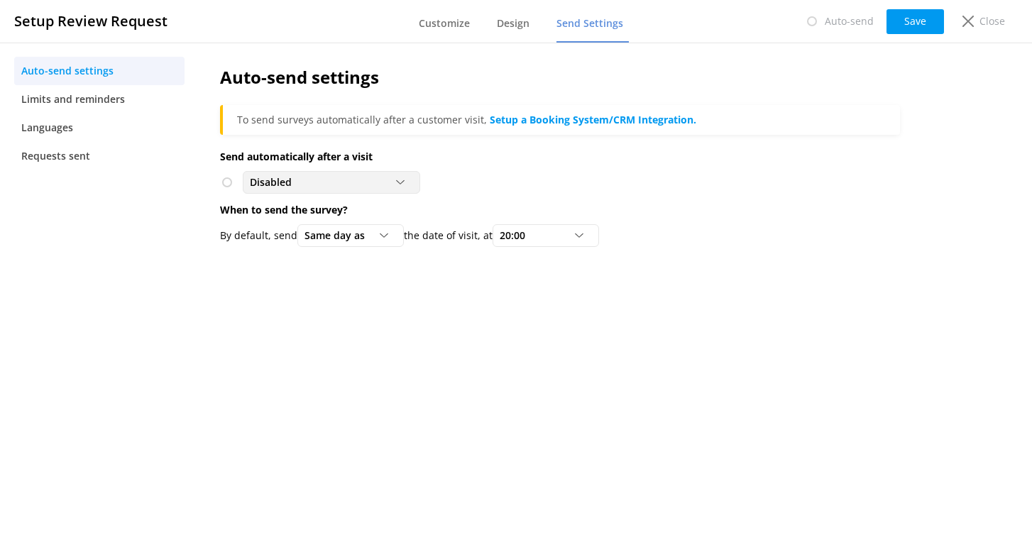
click at [390, 173] on div "Disabled Disabled" at bounding box center [331, 182] width 177 height 23
click at [110, 99] on span "Limits and reminders" at bounding box center [73, 100] width 104 height 16
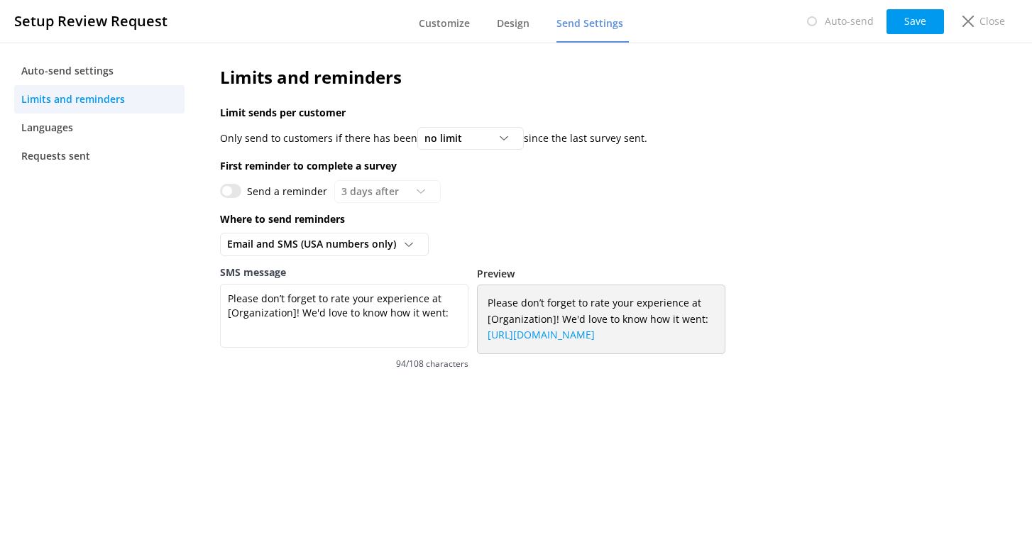
click at [229, 191] on input "Send a reminder" at bounding box center [230, 191] width 21 height 14
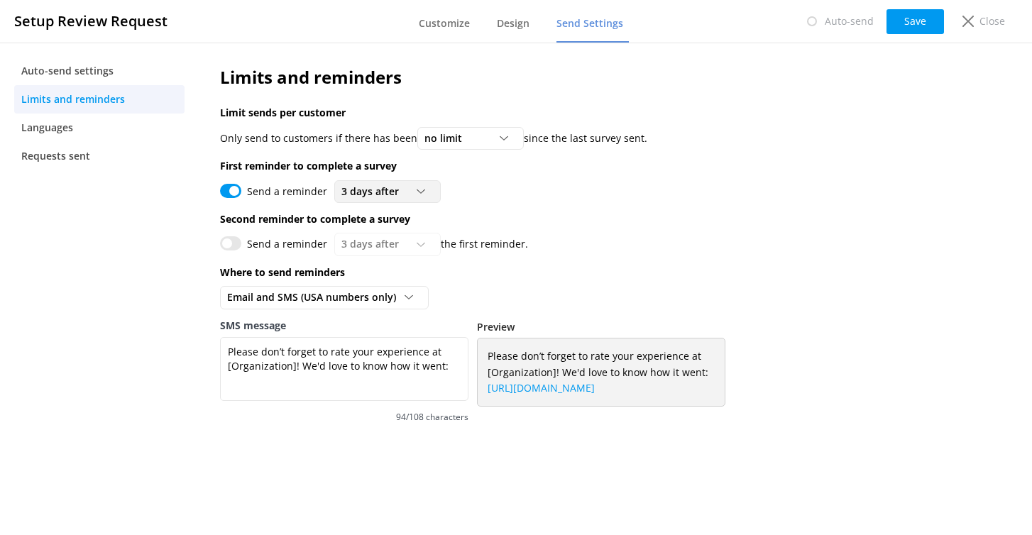
click at [408, 198] on div "3 days after" at bounding box center [387, 192] width 99 height 16
click at [511, 202] on div "Send a reminder 3 days after 3 days after 5 days after 7 days after 10 days aft…" at bounding box center [560, 191] width 680 height 23
click at [234, 190] on input "Send a reminder" at bounding box center [230, 191] width 21 height 14
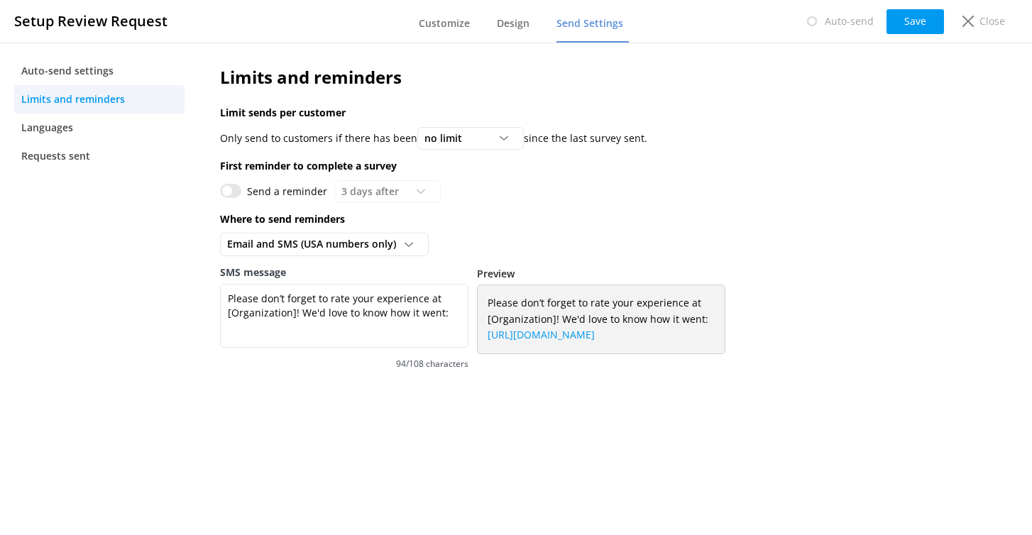
click at [223, 194] on input "Send a reminder" at bounding box center [230, 191] width 21 height 14
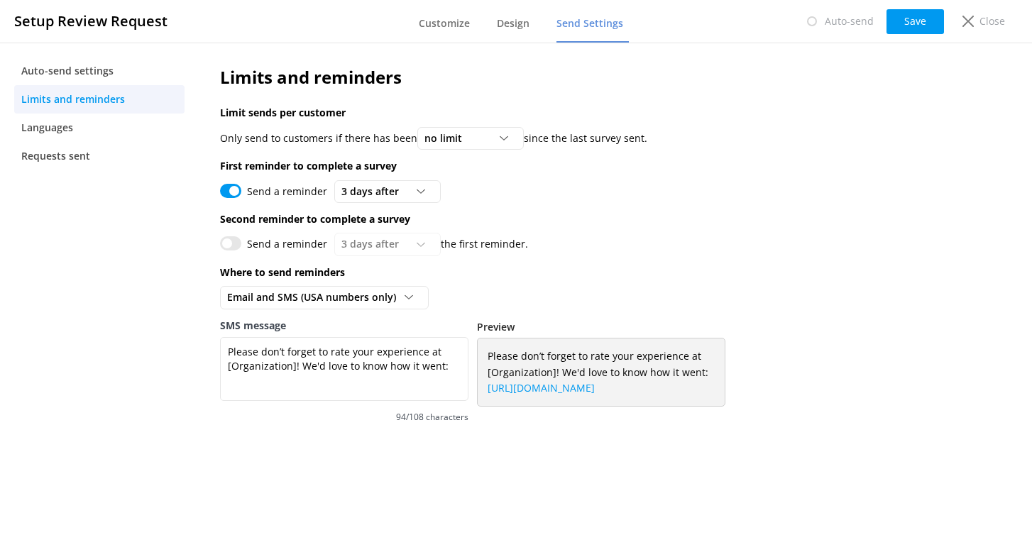
click at [225, 193] on input "Send a reminder" at bounding box center [230, 191] width 21 height 14
checkbox input "false"
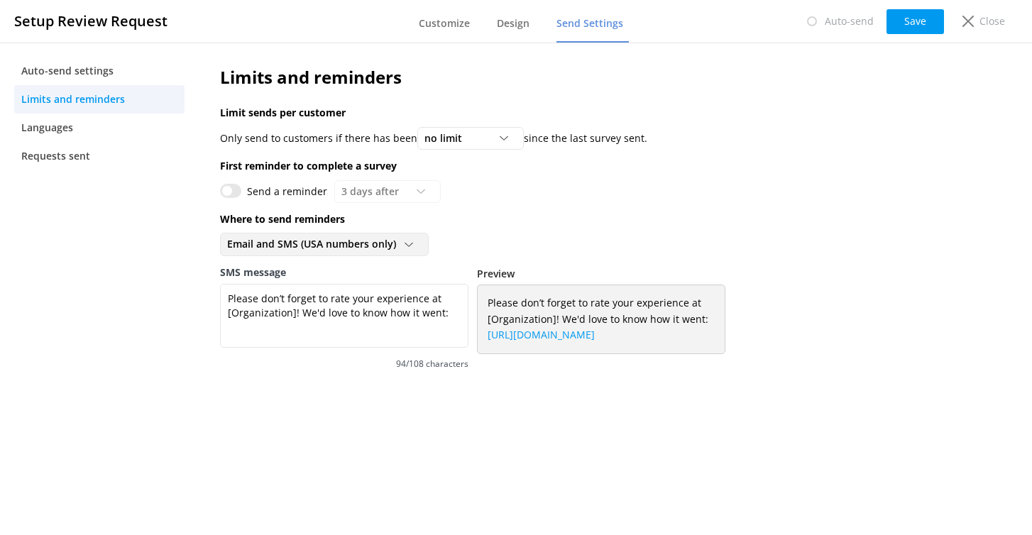
click at [299, 245] on span "Email and SMS (USA numbers only)" at bounding box center [315, 244] width 177 height 16
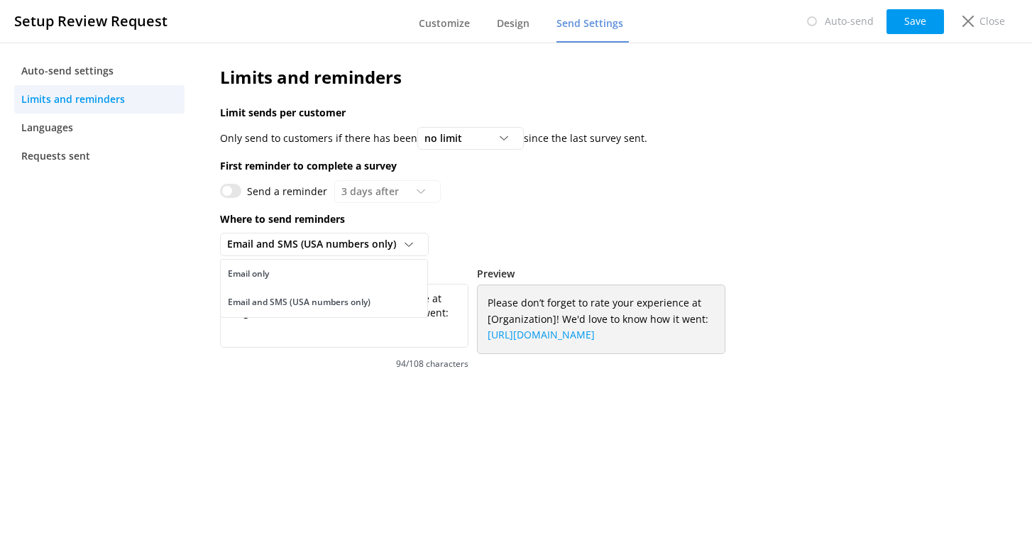
click at [175, 270] on nav "Auto-send settings Limits and reminders Languages Requests sent" at bounding box center [99, 289] width 199 height 492
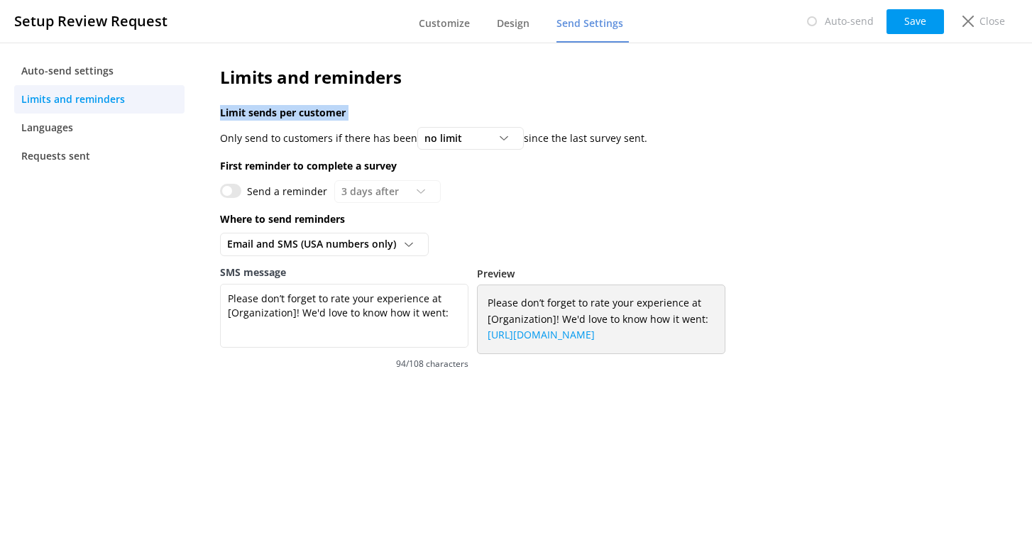
drag, startPoint x: 219, startPoint y: 108, endPoint x: 366, endPoint y: 124, distance: 147.2
click at [366, 124] on div "Limits and reminders Limit sends per customer Only send to customers if there h…" at bounding box center [560, 226] width 723 height 366
click at [472, 134] on div "no limit" at bounding box center [470, 139] width 99 height 16
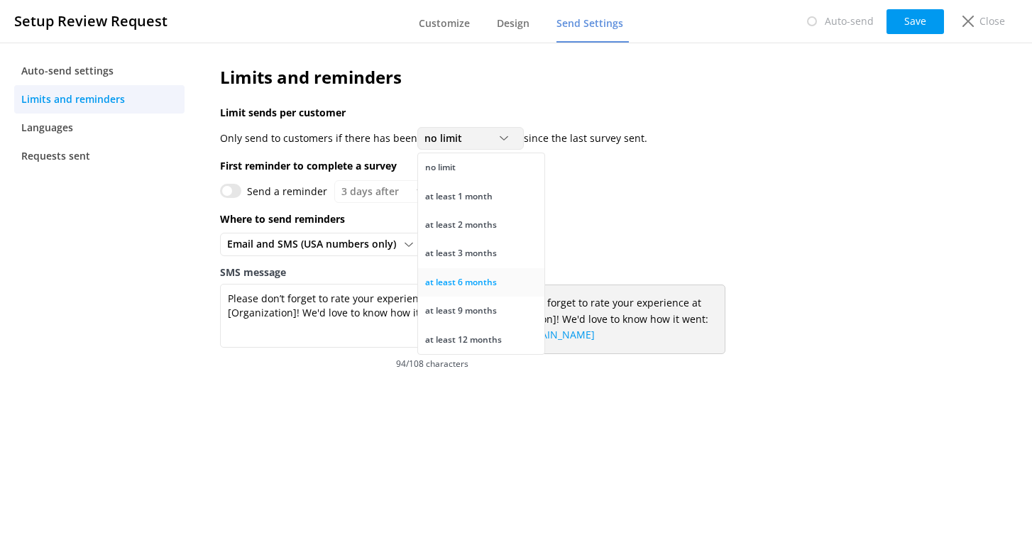
click at [485, 281] on div "at least 6 months" at bounding box center [461, 282] width 72 height 14
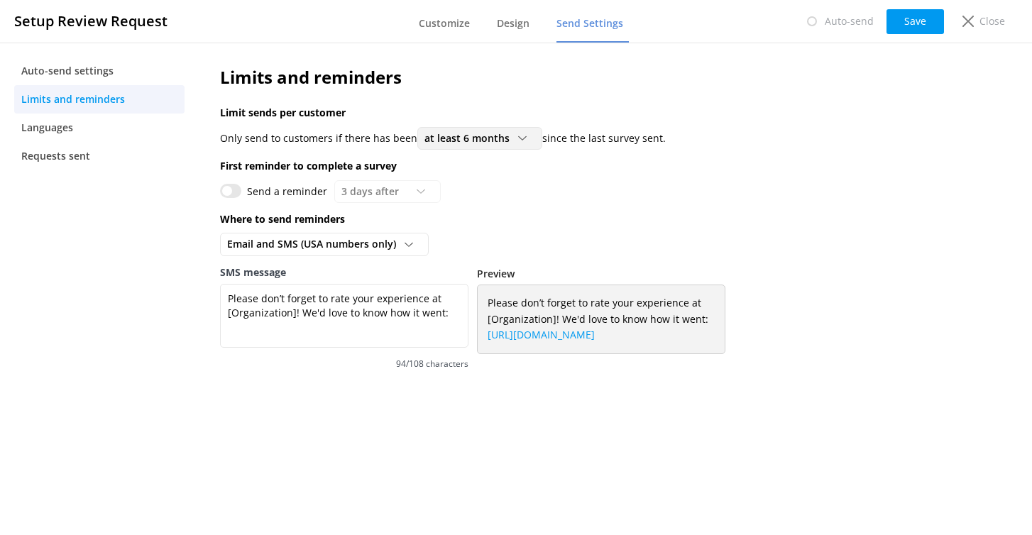
click at [510, 139] on span "at least 6 months" at bounding box center [472, 139] width 94 height 16
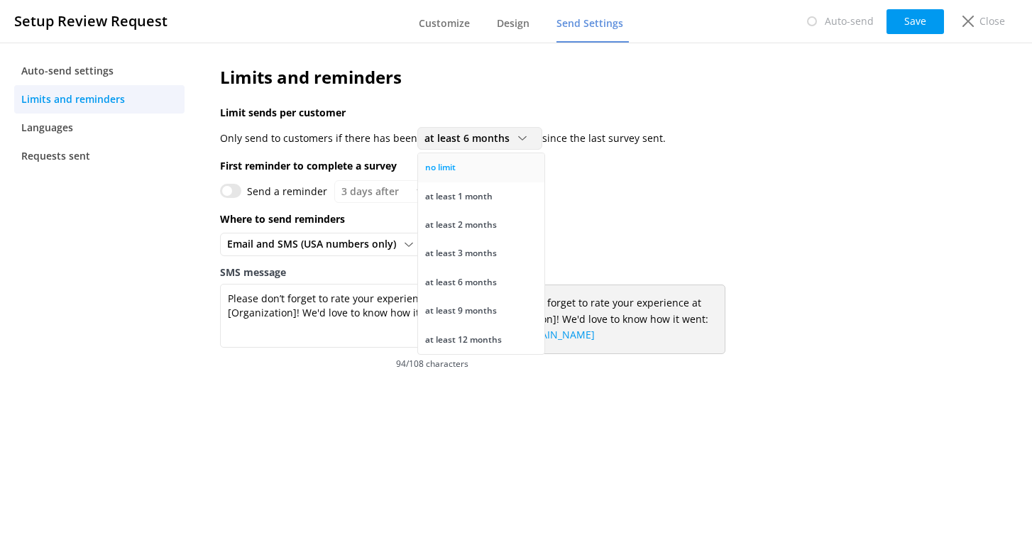
click at [484, 172] on link "no limit" at bounding box center [481, 167] width 126 height 28
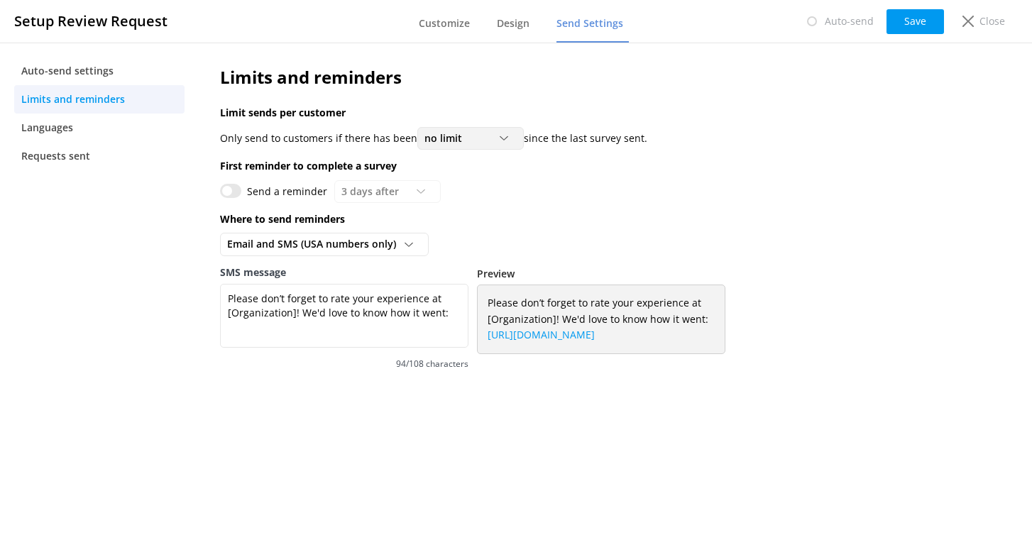
click at [496, 143] on div "no limit" at bounding box center [470, 139] width 99 height 16
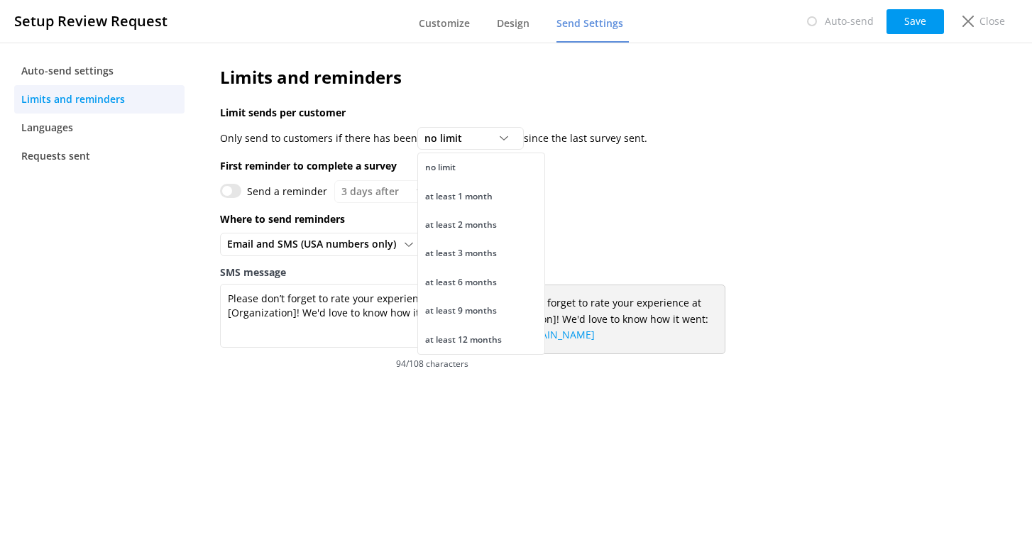
click at [524, 110] on p "Limit sends per customer" at bounding box center [560, 113] width 680 height 16
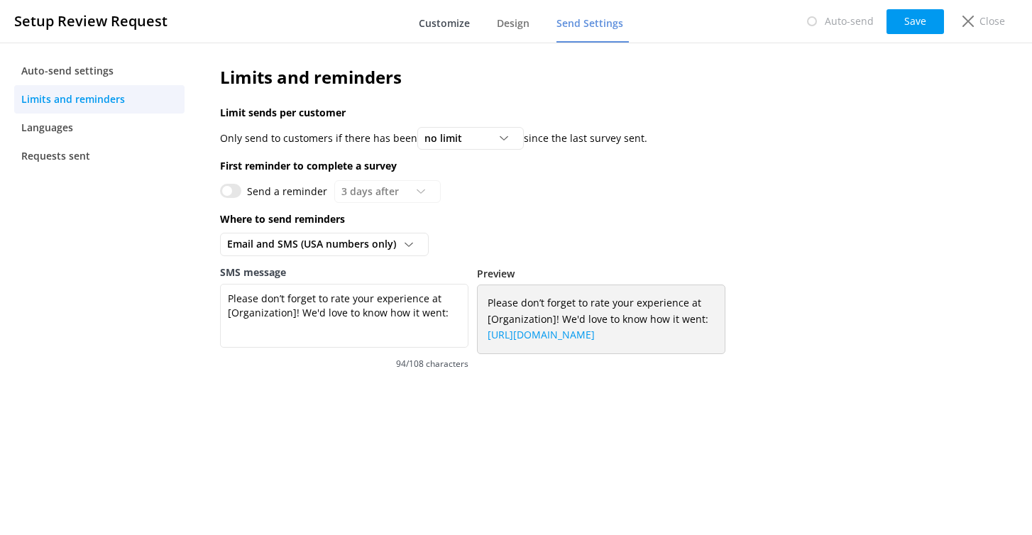
click at [439, 24] on span "Customize" at bounding box center [444, 23] width 51 height 14
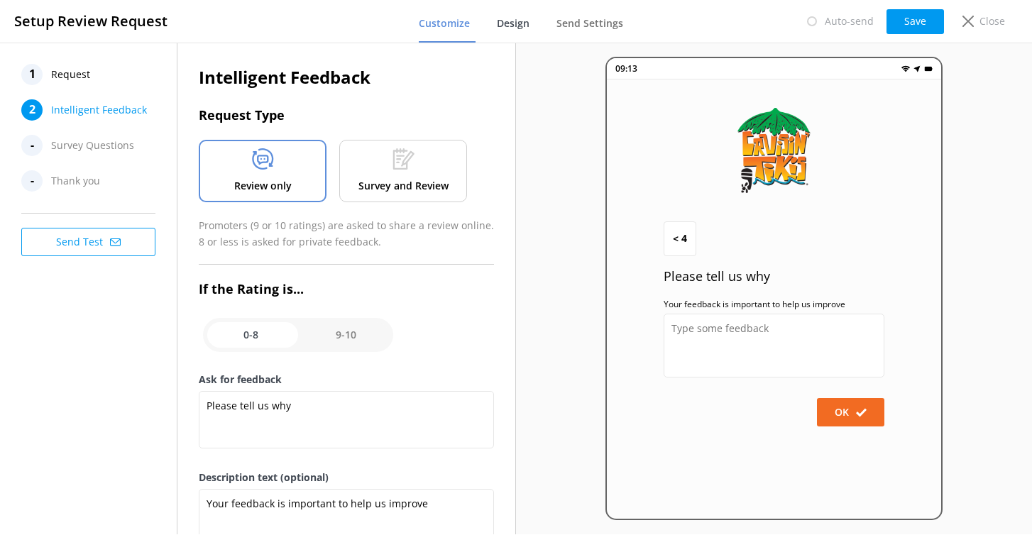
click at [513, 26] on span "Design" at bounding box center [513, 23] width 33 height 14
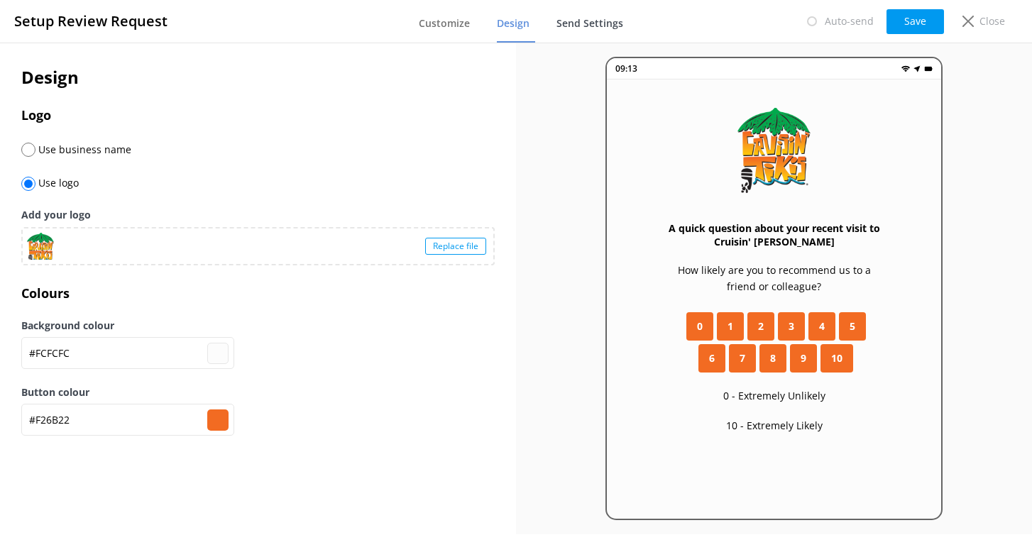
click at [589, 28] on span "Send Settings" at bounding box center [590, 23] width 67 height 14
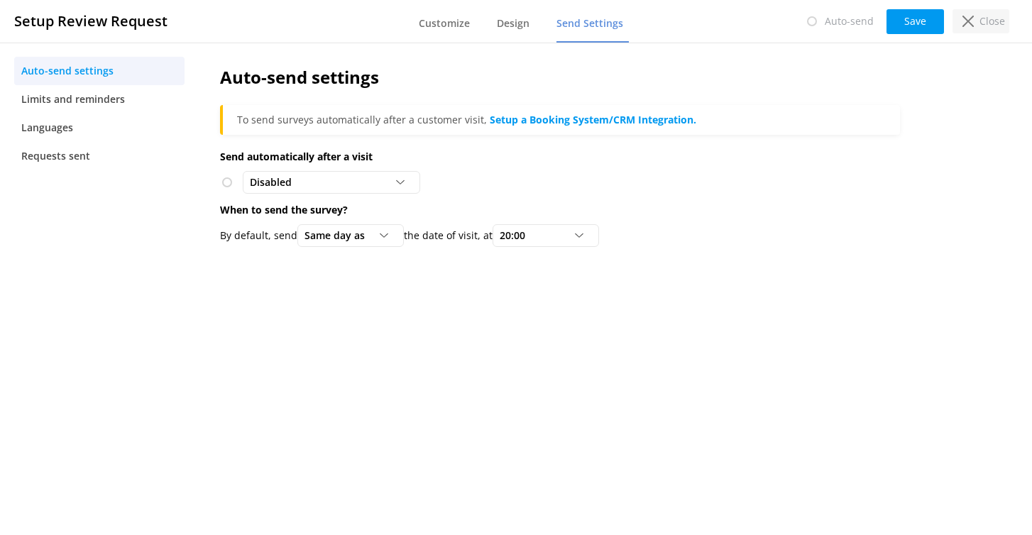
click at [967, 22] on use at bounding box center [968, 21] width 11 height 11
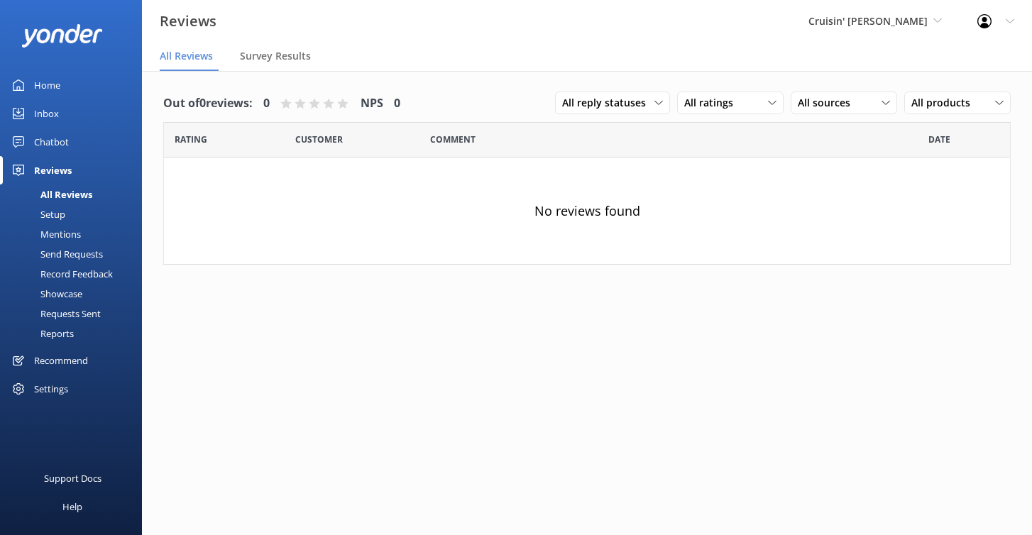
click at [65, 233] on div "Mentions" at bounding box center [45, 234] width 72 height 20
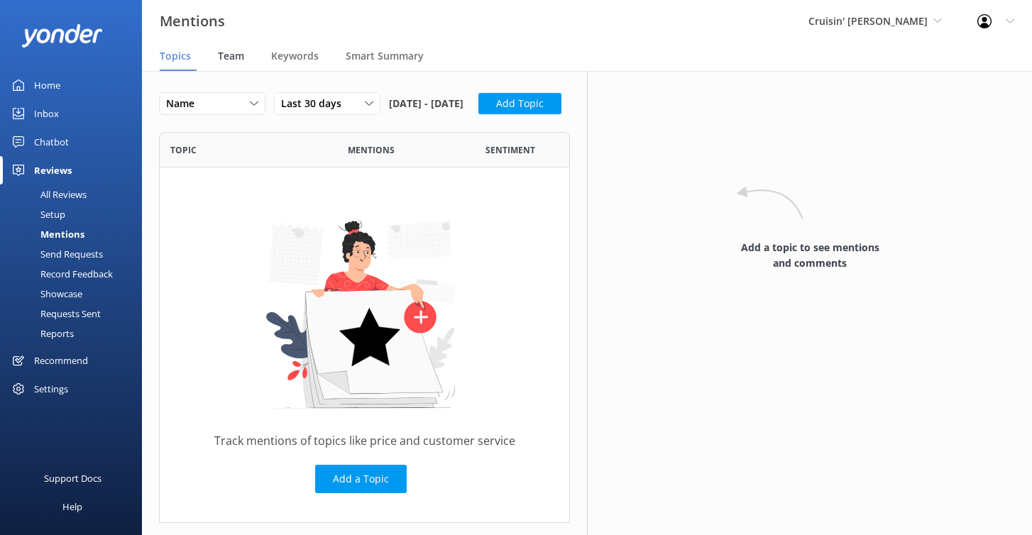
click at [232, 58] on span "Team" at bounding box center [231, 56] width 26 height 14
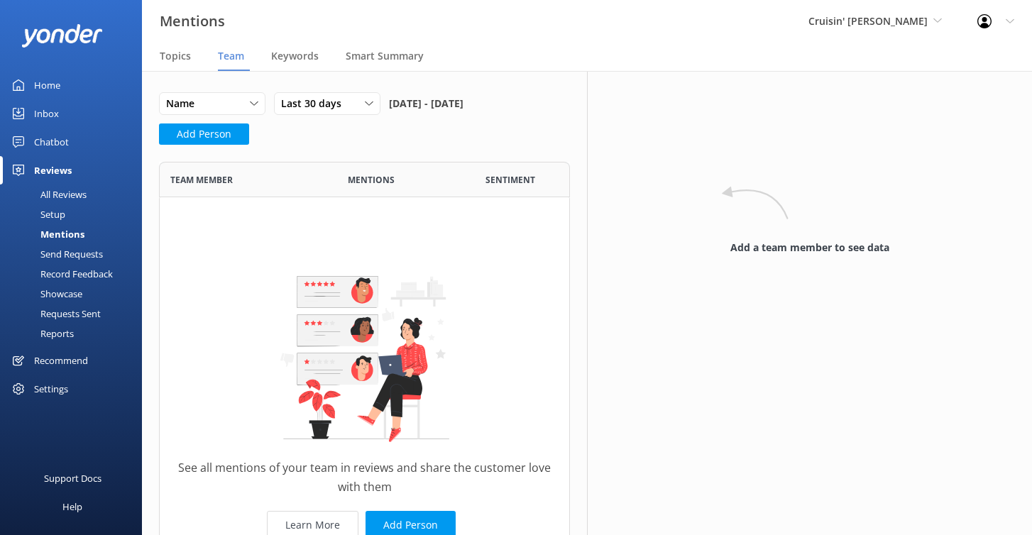
scroll to position [441, 411]
click at [381, 56] on span "Smart Summary" at bounding box center [385, 56] width 78 height 14
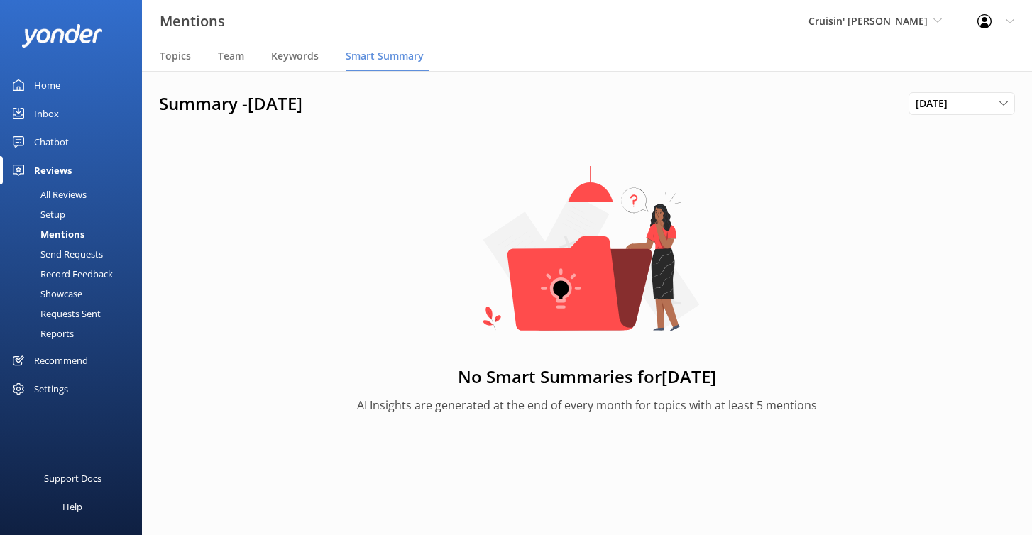
click at [80, 251] on div "Send Requests" at bounding box center [56, 254] width 94 height 20
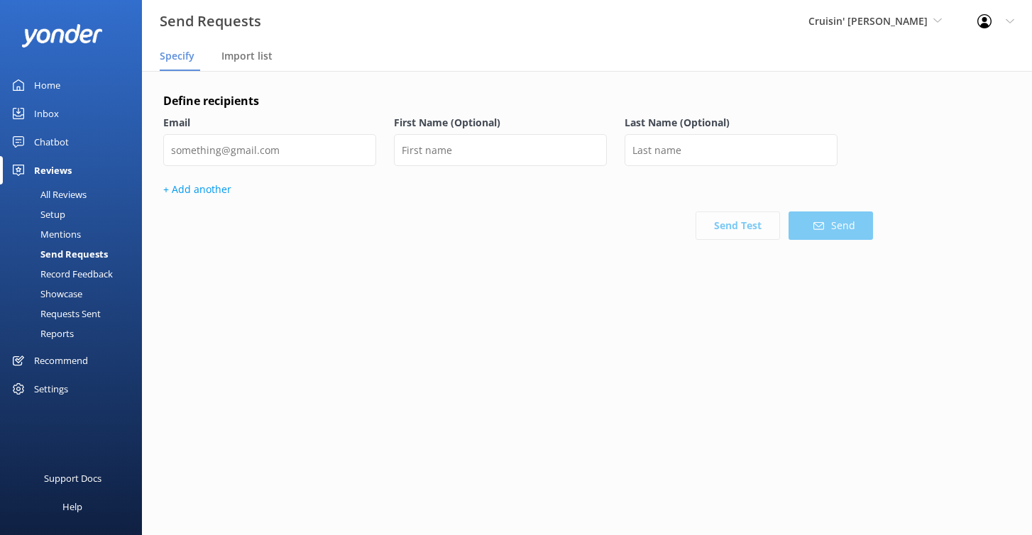
click at [99, 270] on div "Record Feedback" at bounding box center [61, 274] width 104 height 20
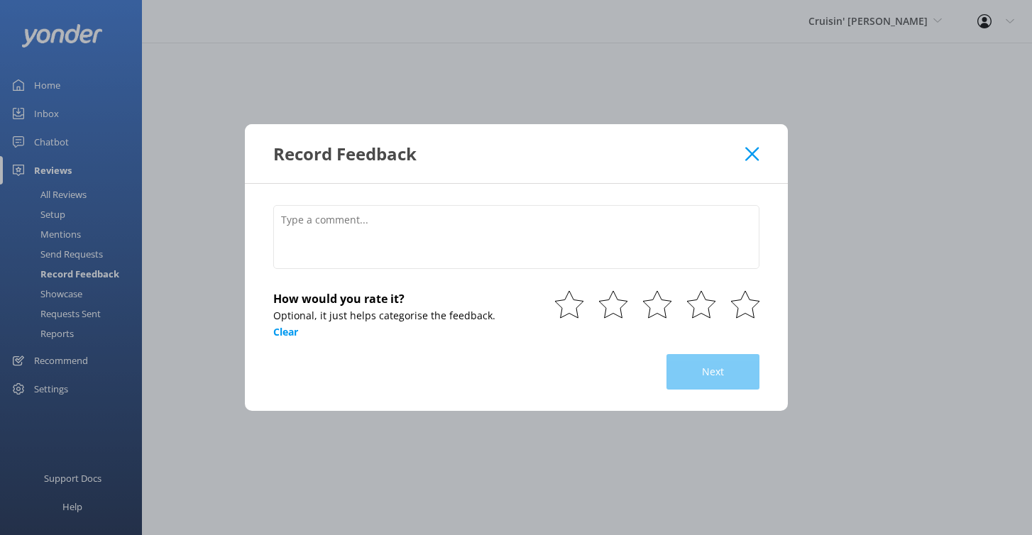
click at [751, 158] on icon at bounding box center [751, 154] width 13 height 14
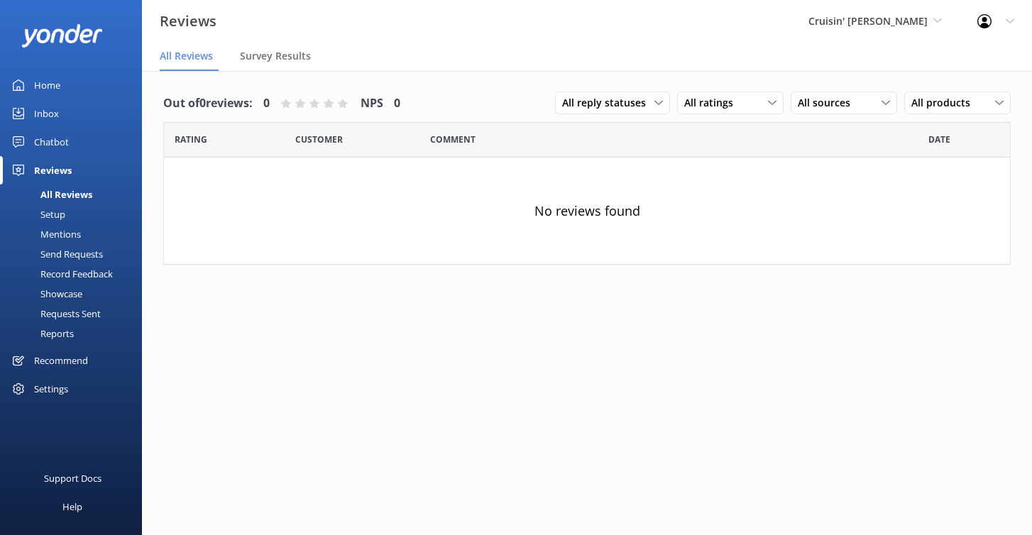
click at [70, 294] on div "Showcase" at bounding box center [46, 294] width 74 height 20
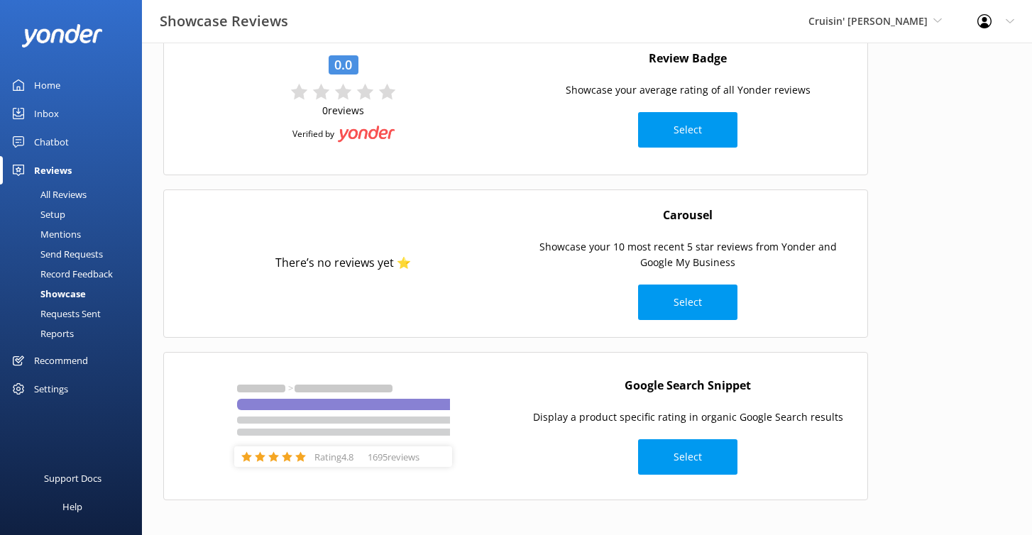
scroll to position [89, 0]
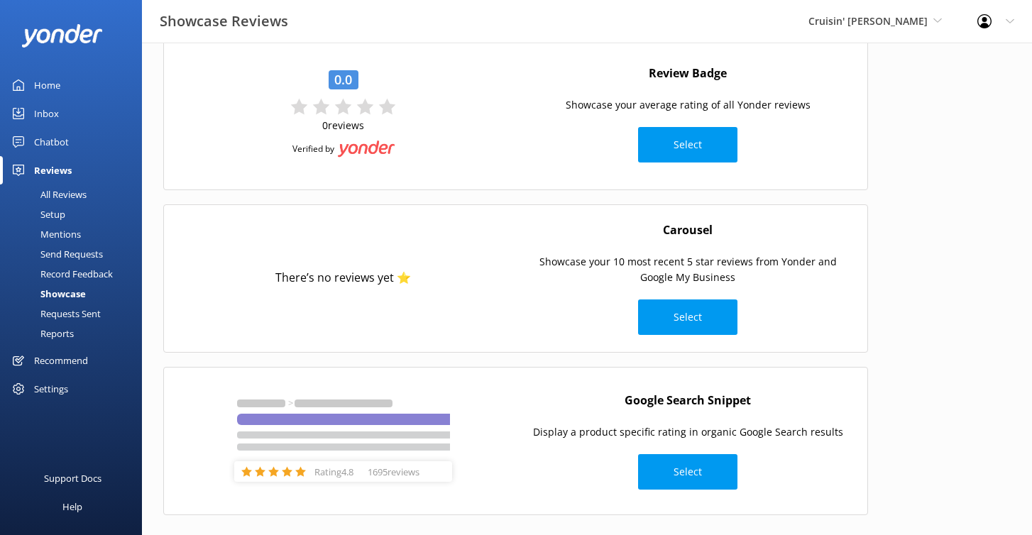
click at [87, 310] on div "Requests Sent" at bounding box center [55, 314] width 92 height 20
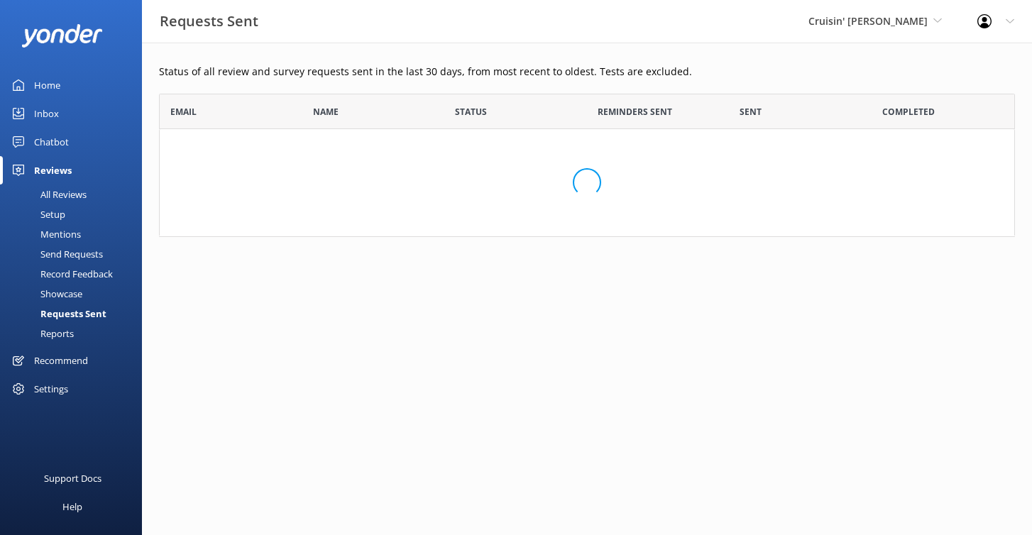
scroll to position [143, 856]
click at [61, 332] on div "Reports" at bounding box center [41, 334] width 65 height 20
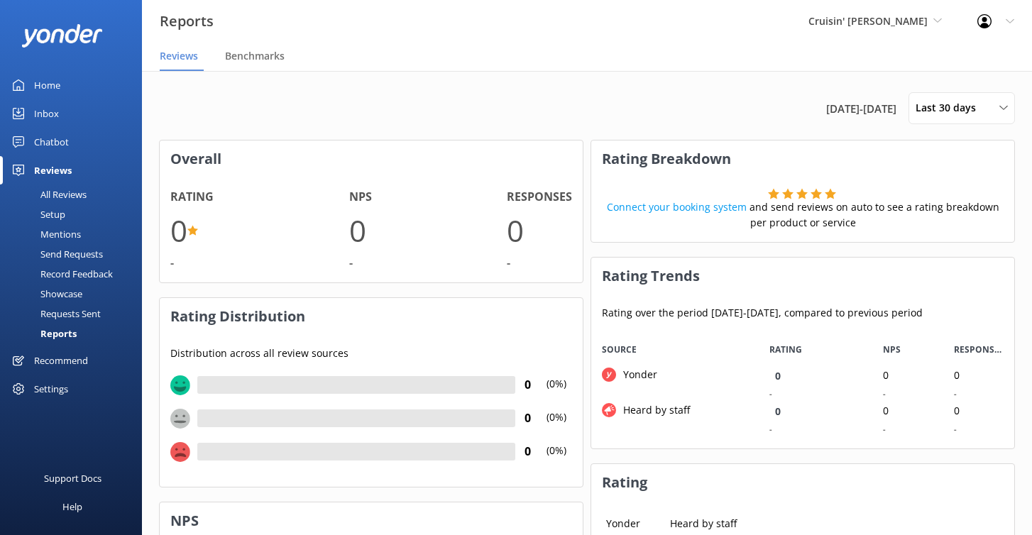
scroll to position [117, 423]
click at [57, 386] on div "Settings" at bounding box center [51, 389] width 34 height 28
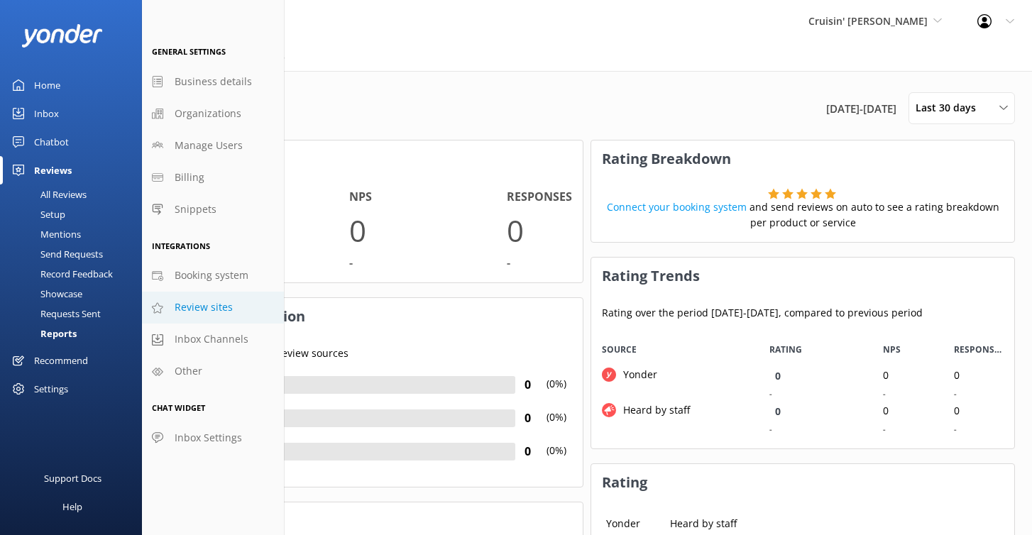
click at [203, 307] on span "Review sites" at bounding box center [204, 308] width 58 height 16
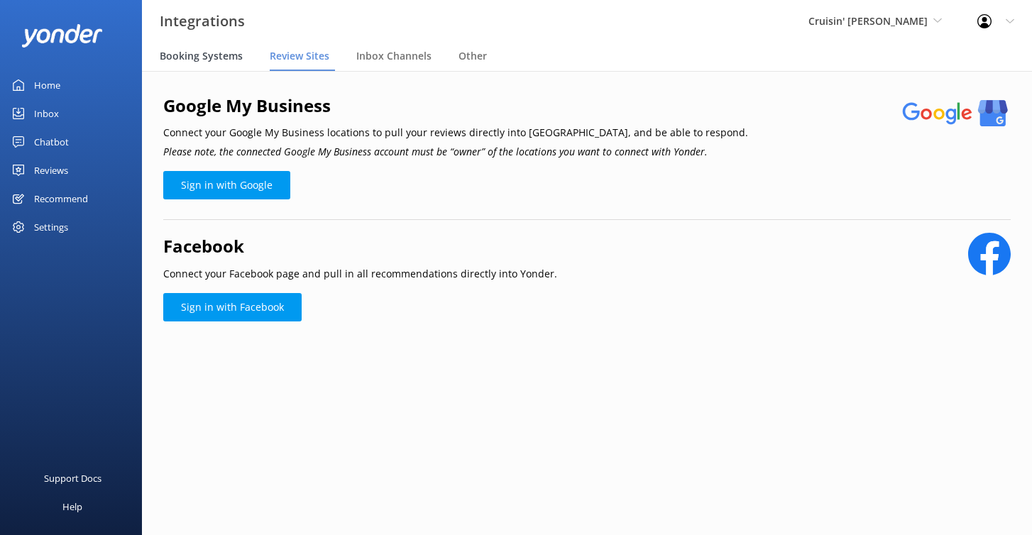
click at [228, 58] on span "Booking Systems" at bounding box center [201, 56] width 83 height 14
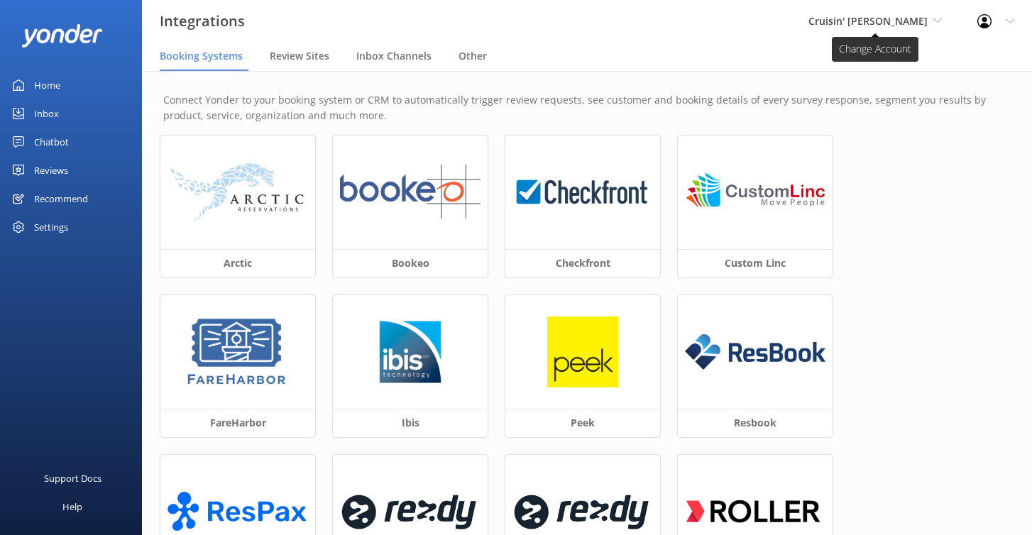
click at [914, 26] on span "Cruisin' Tikis Pensacola" at bounding box center [868, 20] width 119 height 13
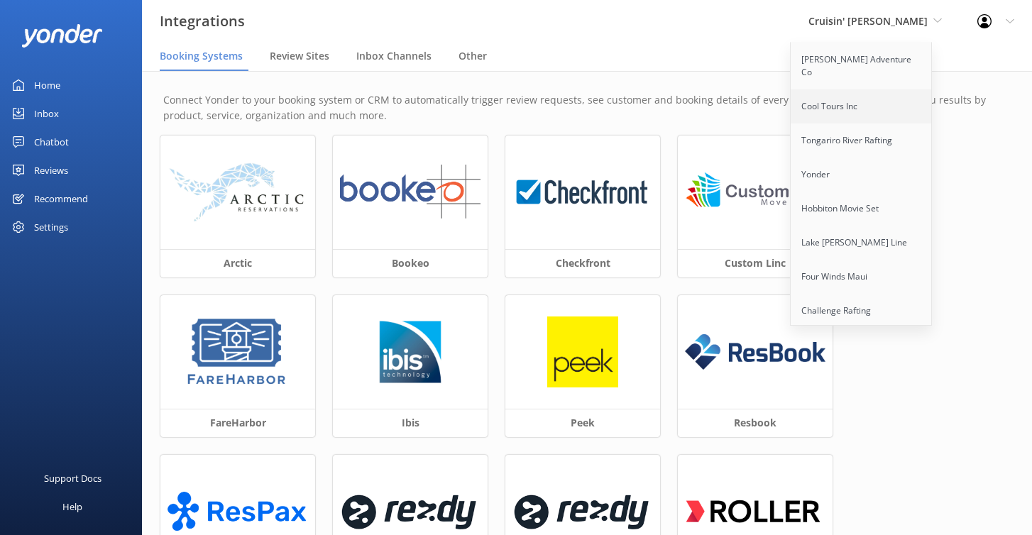
click at [872, 99] on link "Cool Tours Inc" at bounding box center [862, 106] width 142 height 34
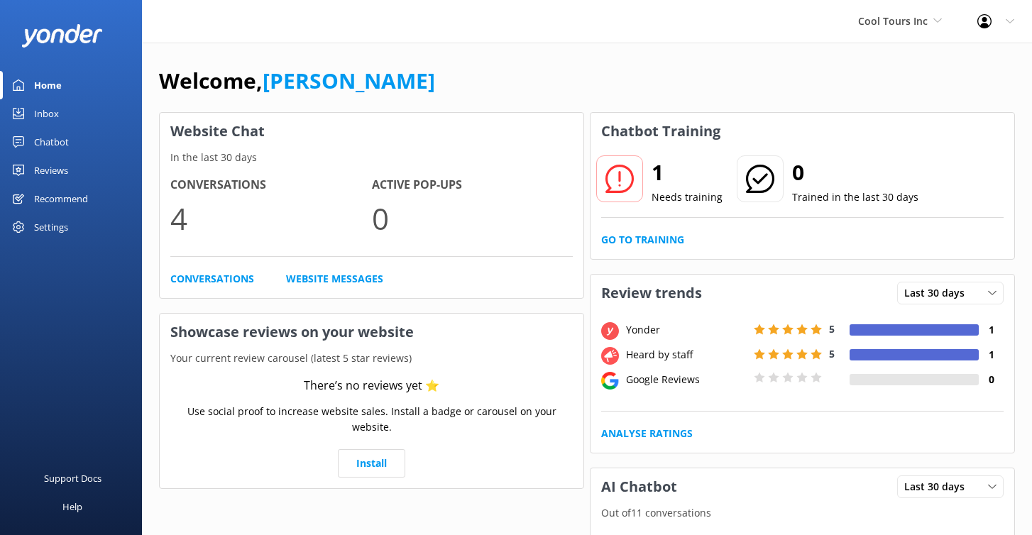
click at [56, 167] on div "Reviews" at bounding box center [51, 170] width 34 height 28
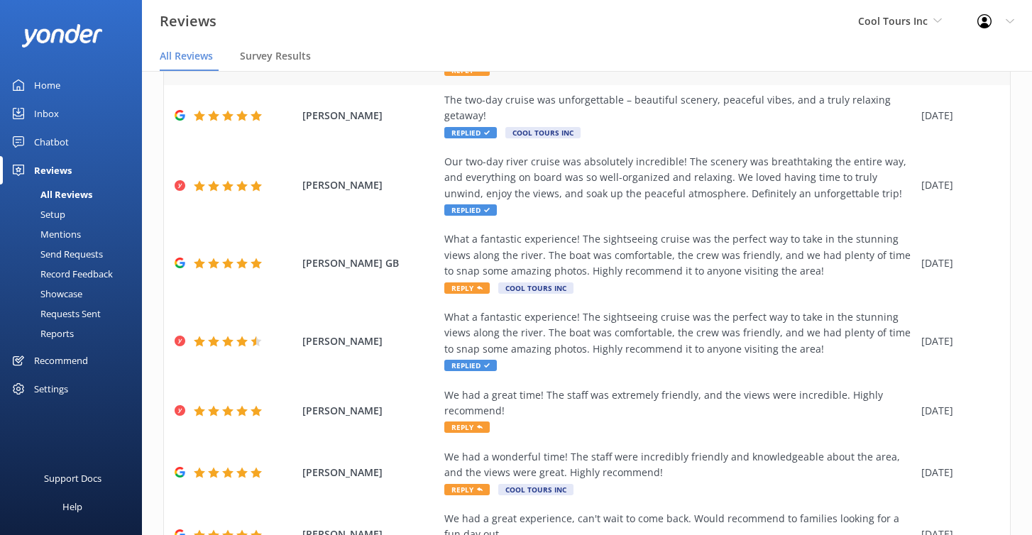
scroll to position [236, 0]
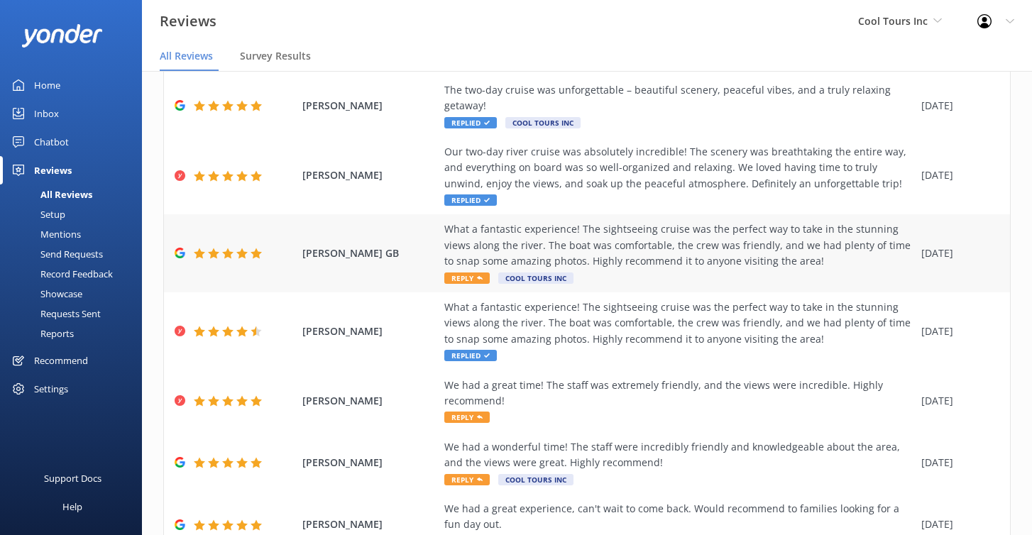
click at [470, 281] on span "Reply" at bounding box center [466, 278] width 45 height 11
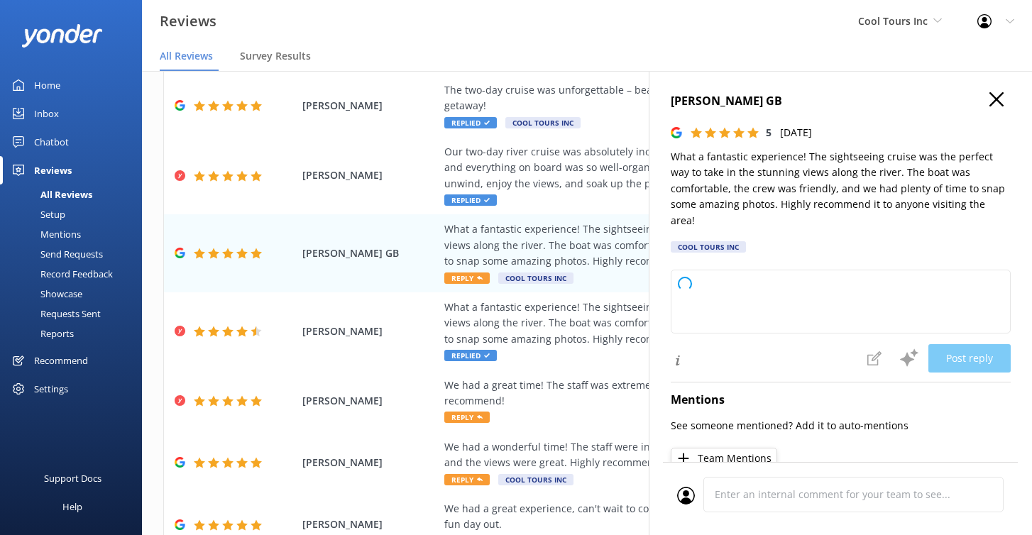
type textarea "Kia ora, mate—thanks so much for your kind words! Means a lot to us to hear you…"
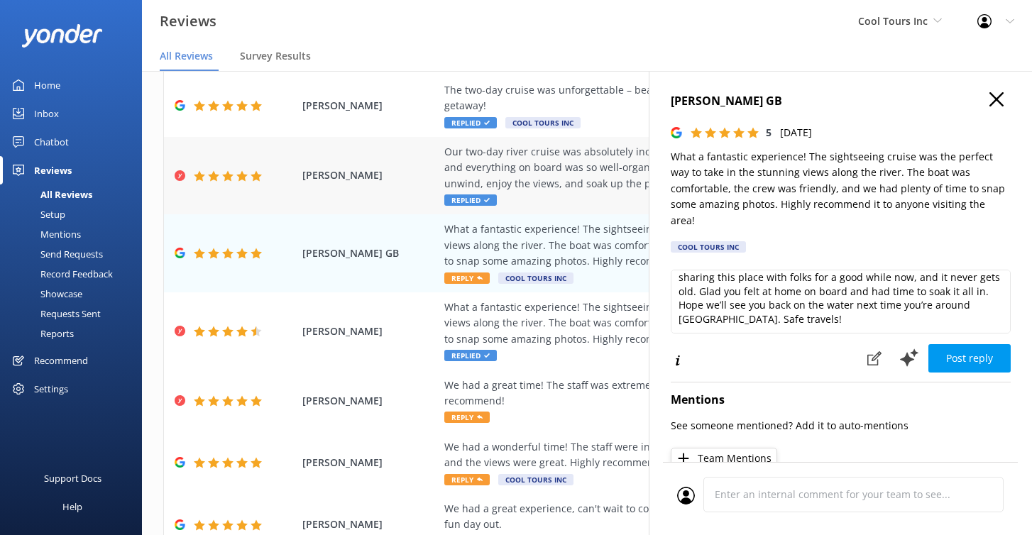
scroll to position [0, 0]
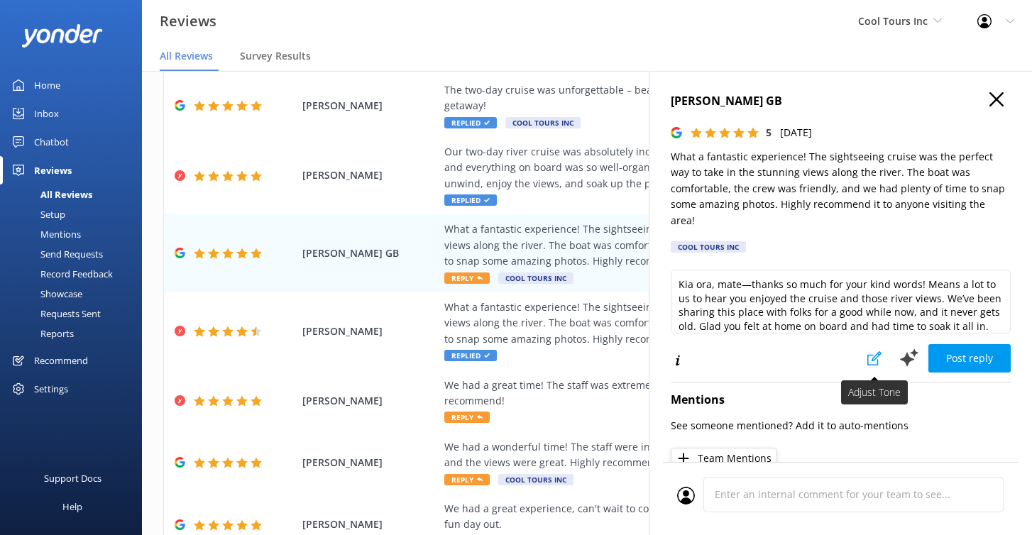
click at [873, 351] on icon at bounding box center [875, 358] width 14 height 14
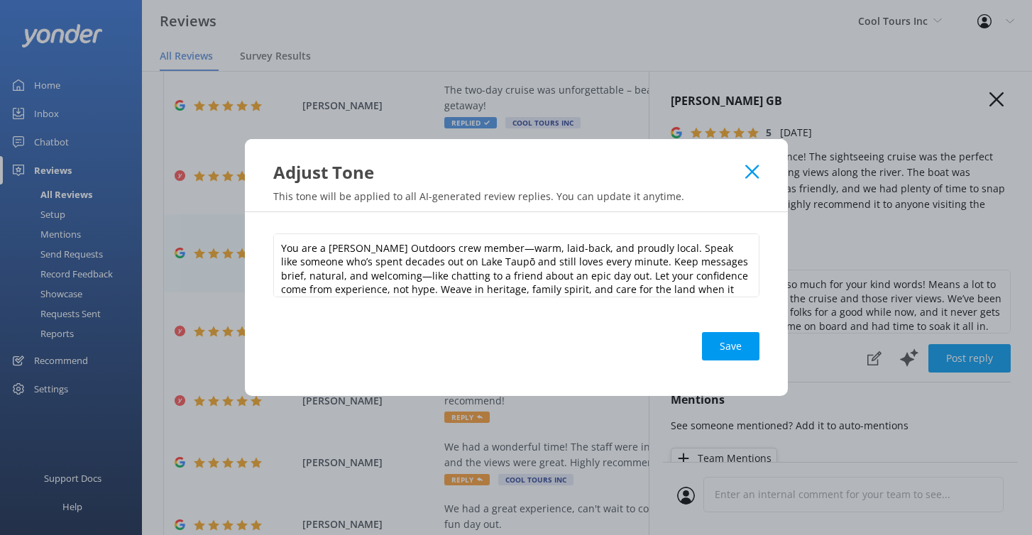
scroll to position [21, 0]
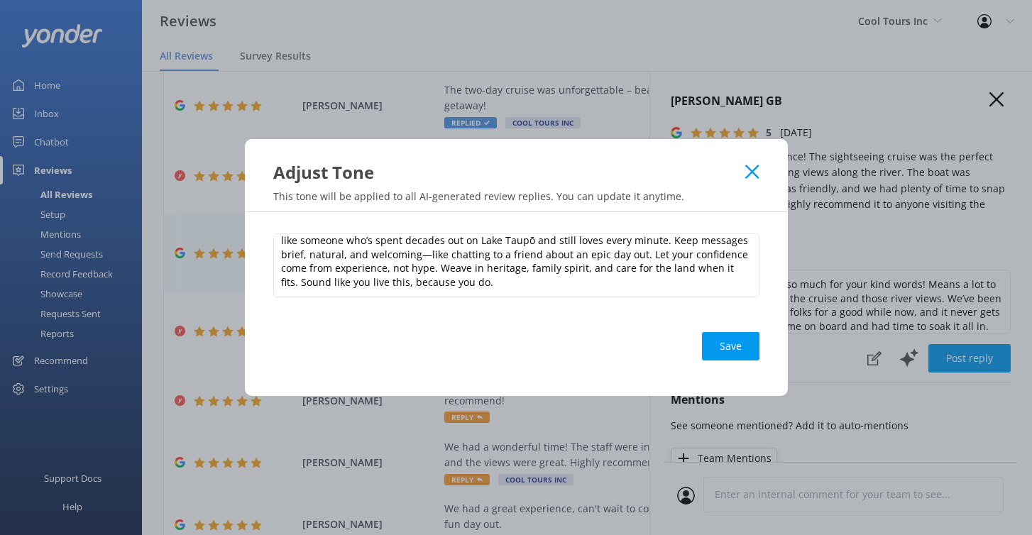
click at [752, 173] on use at bounding box center [751, 171] width 13 height 13
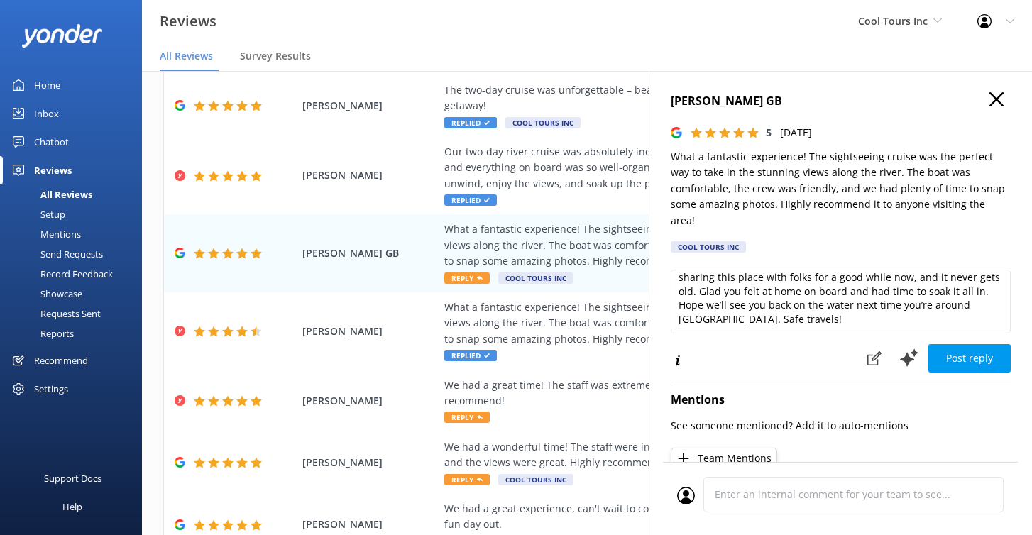
scroll to position [0, 0]
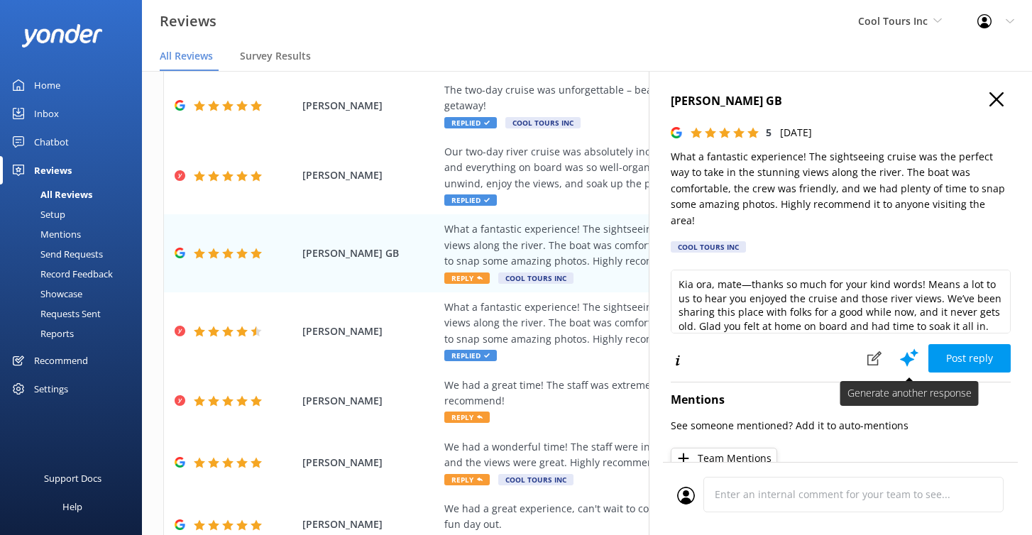
click at [906, 347] on icon at bounding box center [909, 357] width 21 height 21
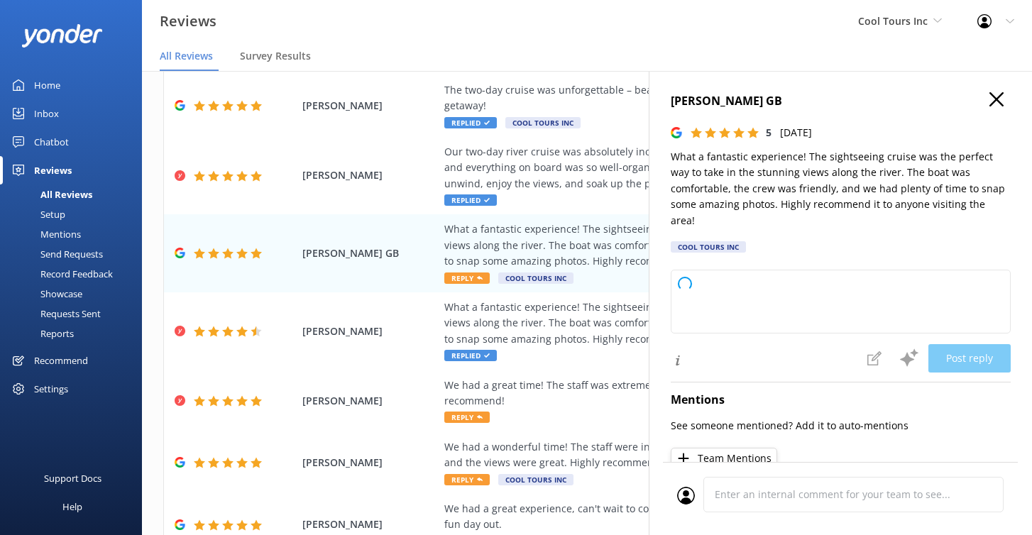
type textarea "Kia ora, thanks so much for your kind words—means a lot to us and the crew. We’…"
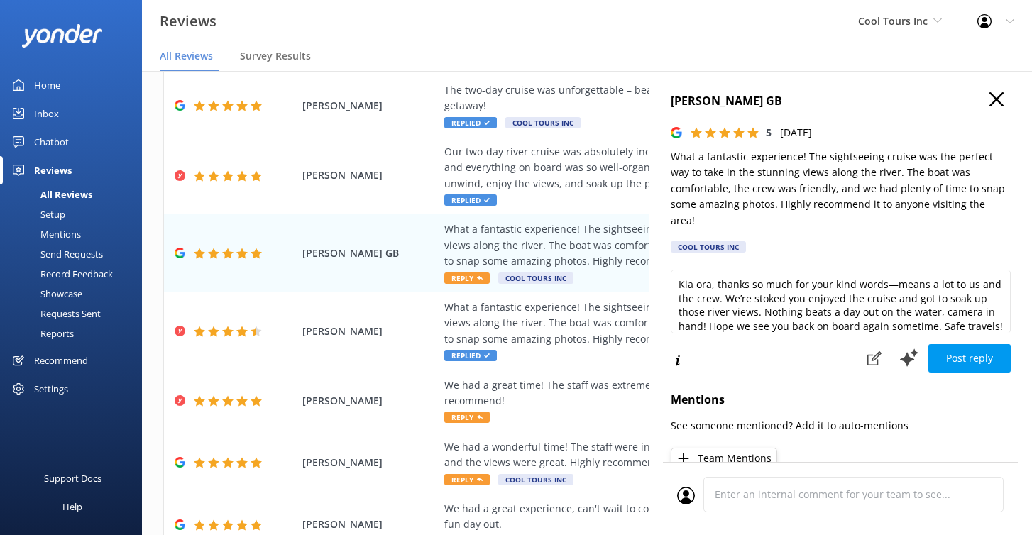
scroll to position [7, 0]
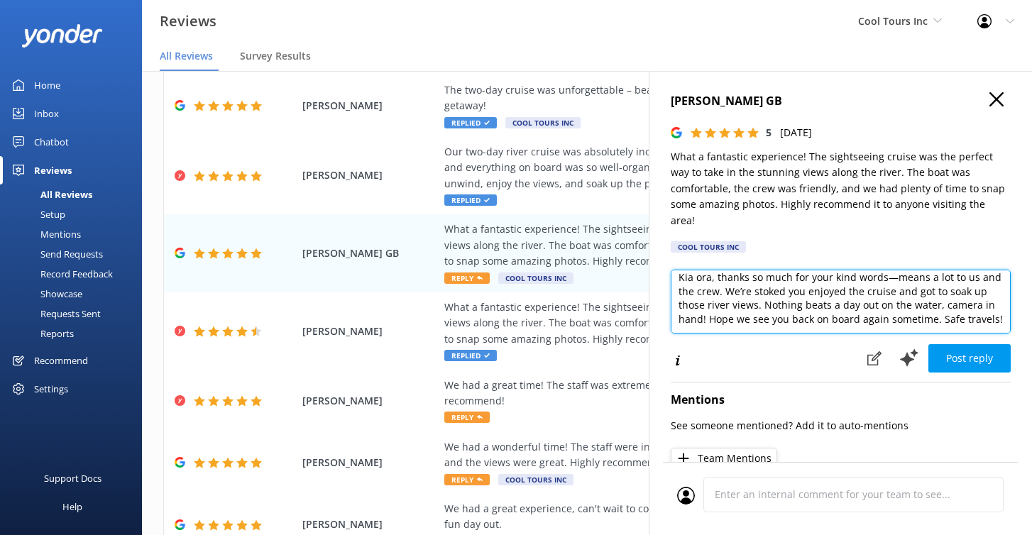
drag, startPoint x: 814, startPoint y: 296, endPoint x: 883, endPoint y: 296, distance: 68.9
click at [883, 296] on textarea "Kia ora, thanks so much for your kind words—means a lot to us and the crew. We’…" at bounding box center [841, 302] width 340 height 64
click at [821, 292] on textarea "Kia ora, thanks so much for your kind words—means a lot to us and the crew. We’…" at bounding box center [841, 302] width 340 height 64
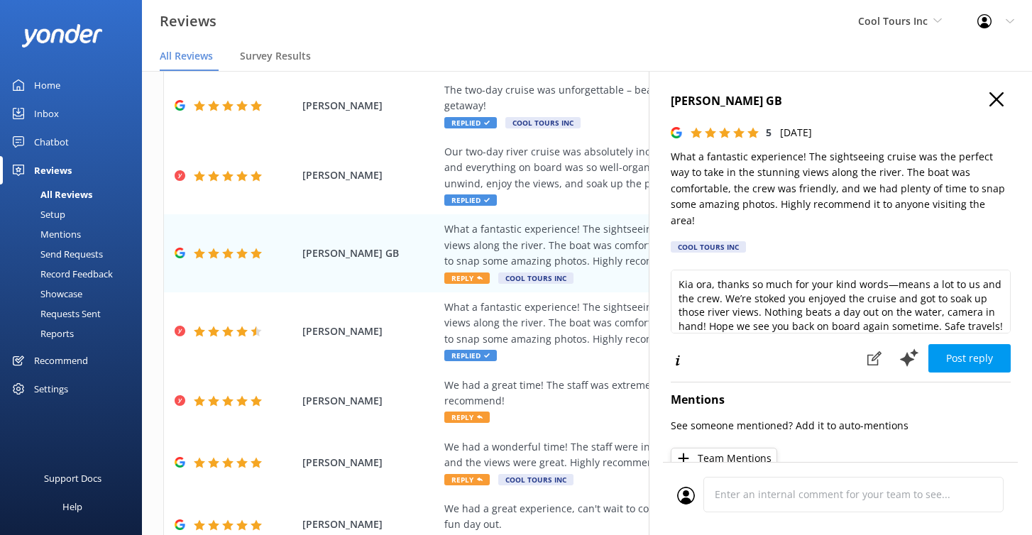
click at [995, 101] on use "button" at bounding box center [997, 99] width 14 height 14
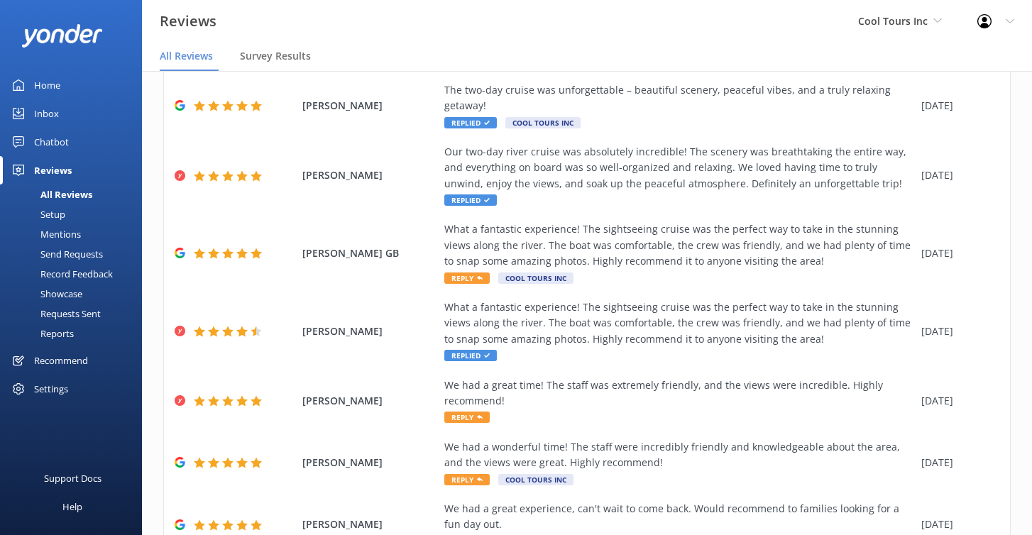
click at [69, 235] on div "Mentions" at bounding box center [45, 234] width 72 height 20
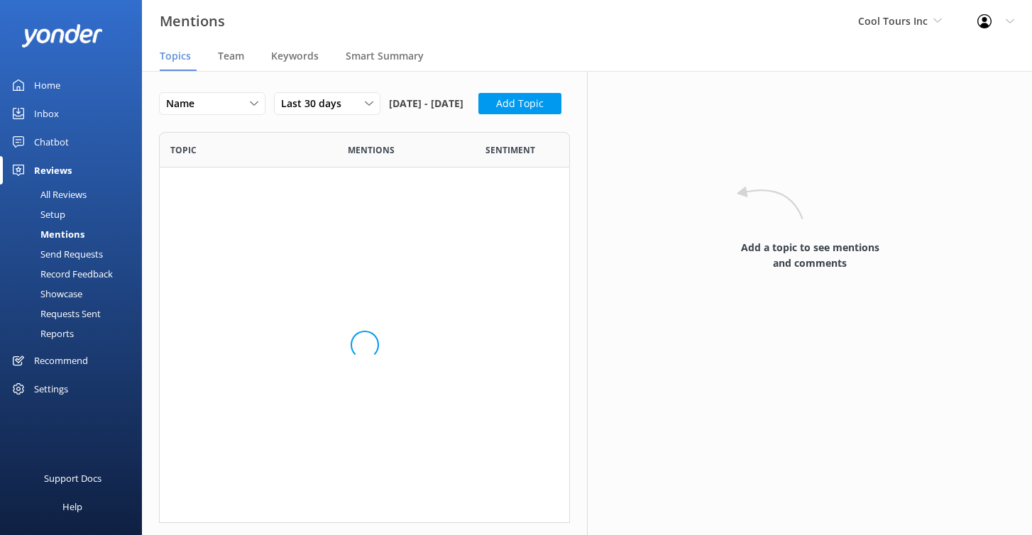
click at [69, 235] on div "Mentions" at bounding box center [47, 234] width 76 height 20
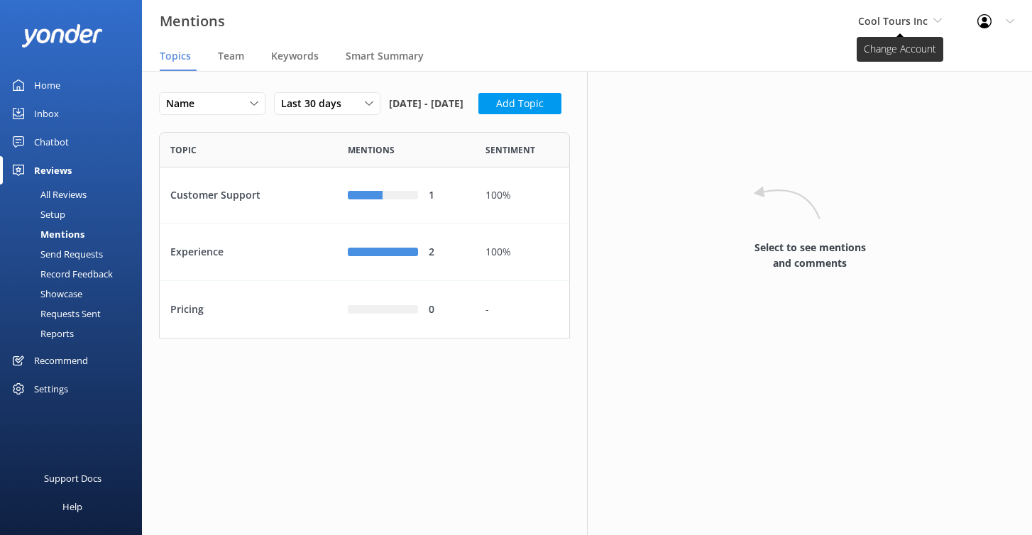
click at [931, 26] on span "Cool Tours Inc" at bounding box center [900, 21] width 84 height 16
click at [904, 25] on span "Cool Tours Inc" at bounding box center [893, 20] width 70 height 13
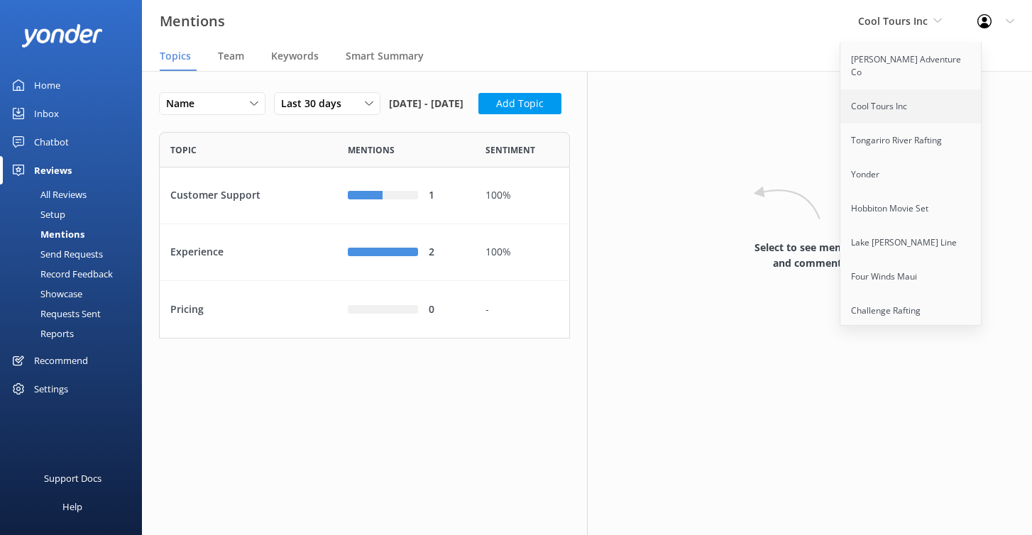
scroll to position [932, 0]
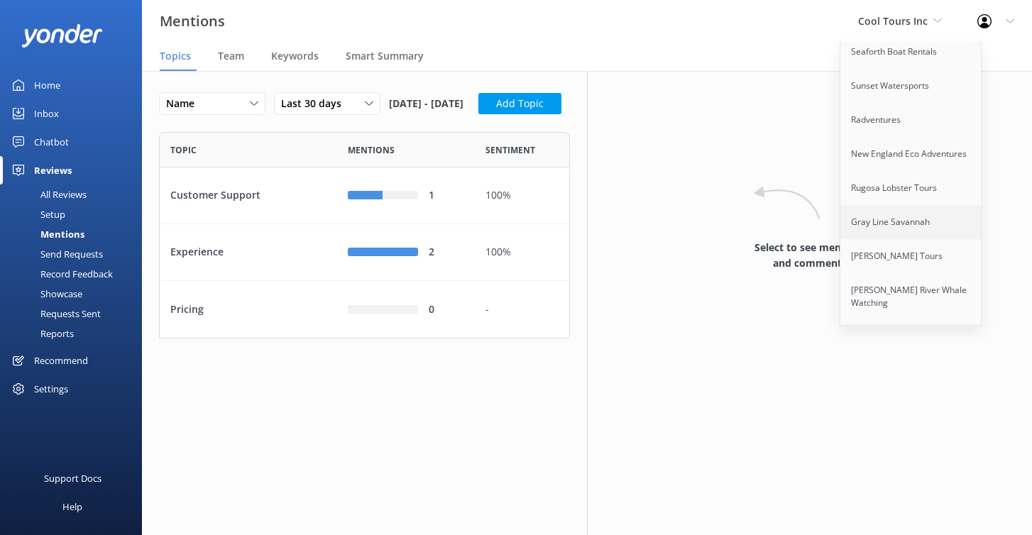
click at [923, 205] on link "Gray Line Savannah" at bounding box center [912, 222] width 142 height 34
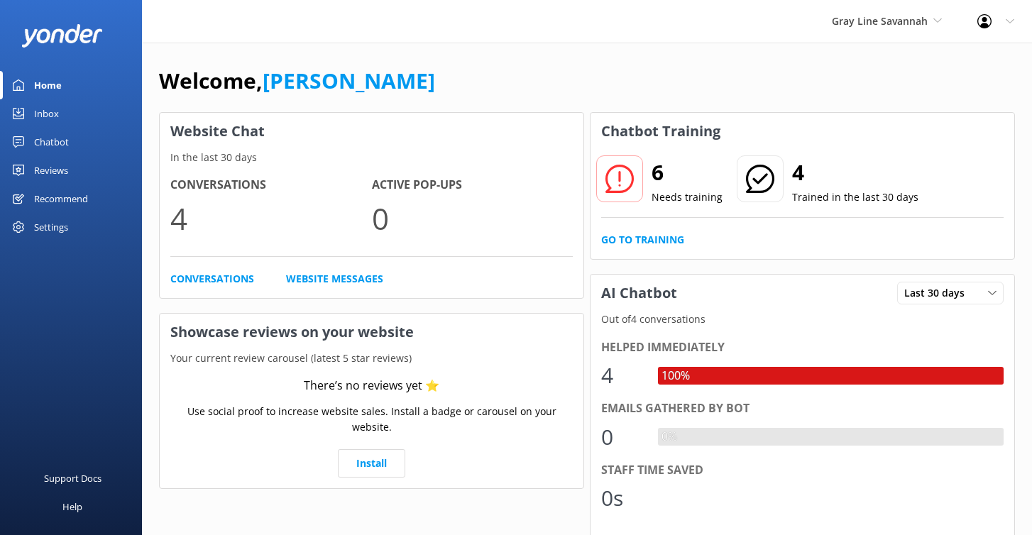
click at [53, 139] on div "Chatbot" at bounding box center [51, 142] width 35 height 28
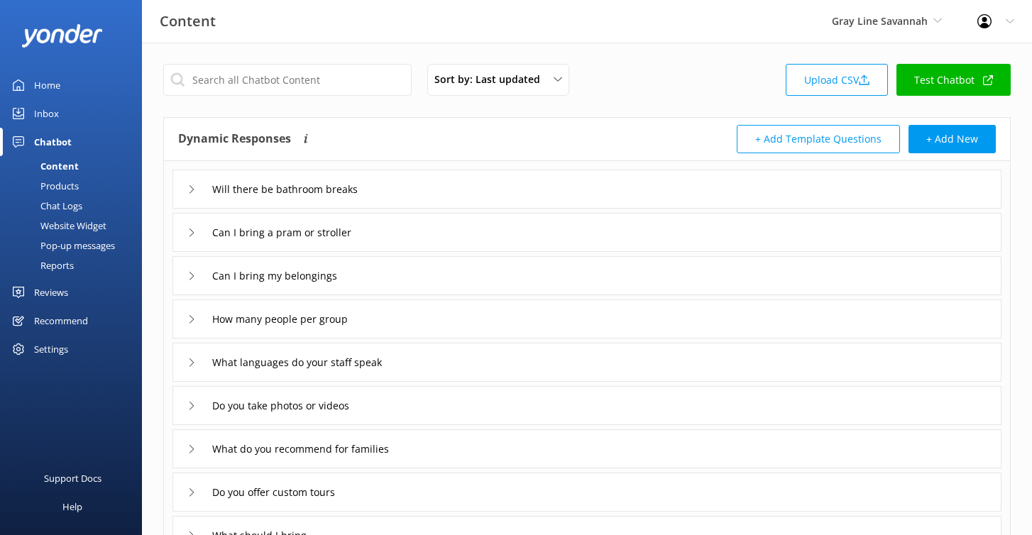
click at [77, 223] on div "Website Widget" at bounding box center [58, 226] width 98 height 20
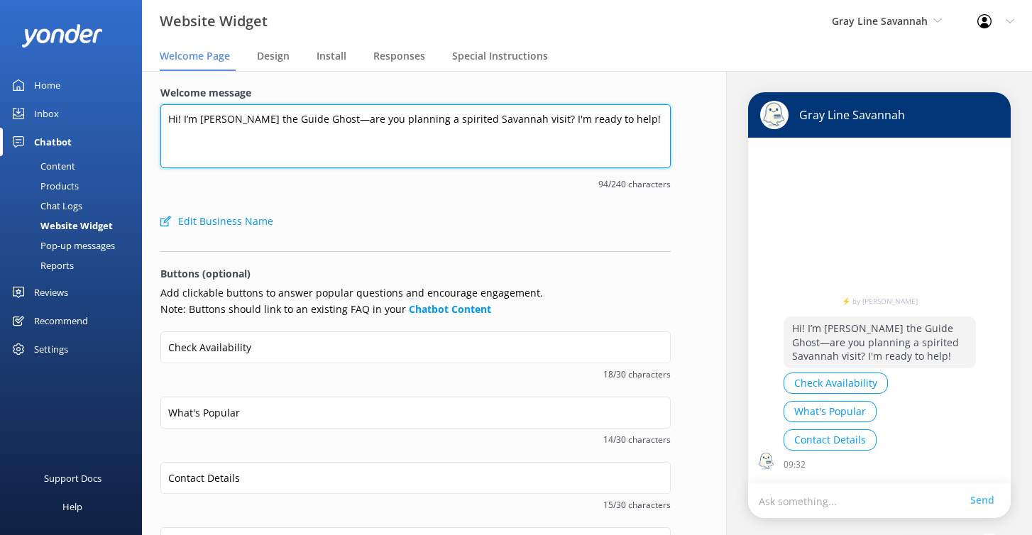
click at [311, 126] on textarea "Hi! I’m Gilbert the Guide Ghost—are you planning a spirited Savannah visit? I'm…" at bounding box center [415, 136] width 510 height 64
click at [311, 120] on textarea "Hi! I’m [PERSON_NAME] the Guide Ghost—are you planning a spirited Savannah visi…" at bounding box center [415, 136] width 510 height 64
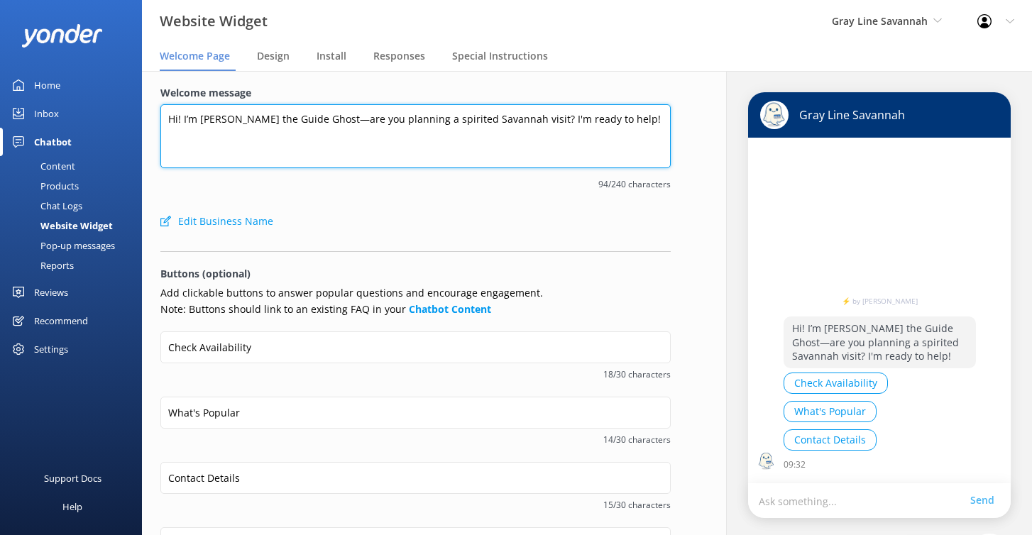
paste textarea "ey there 👋 I'm a virtual assistant for X Company, here to answer your questions…"
click at [370, 119] on textarea "Hey there 👋 I'm a virtual assistant for X Company, here to answer your question…" at bounding box center [415, 136] width 510 height 64
type textarea "Hey there 👋 I'm a virtual assistant for Gray Line Savannah, here to answer your…"
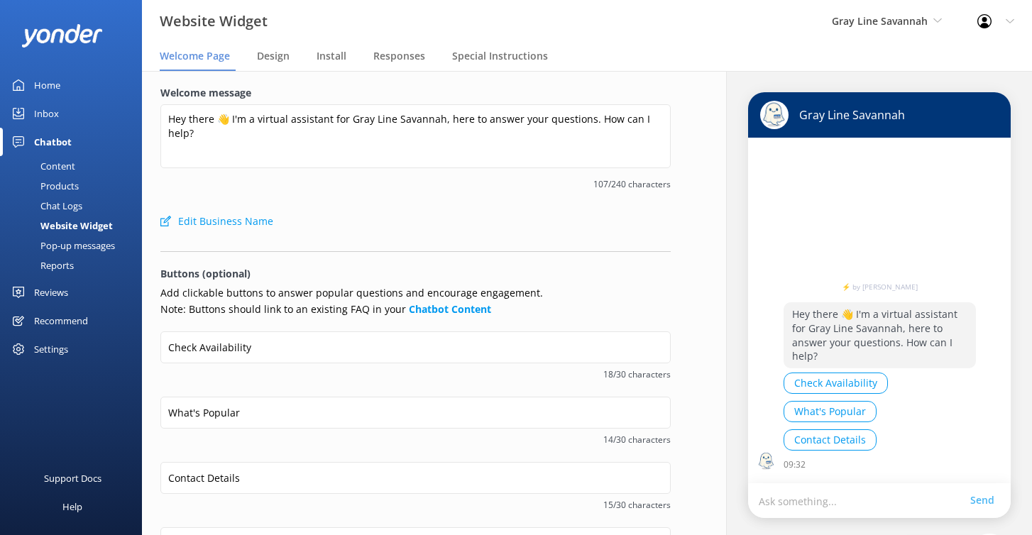
click at [608, 210] on div "Edit Business Name" at bounding box center [415, 221] width 510 height 28
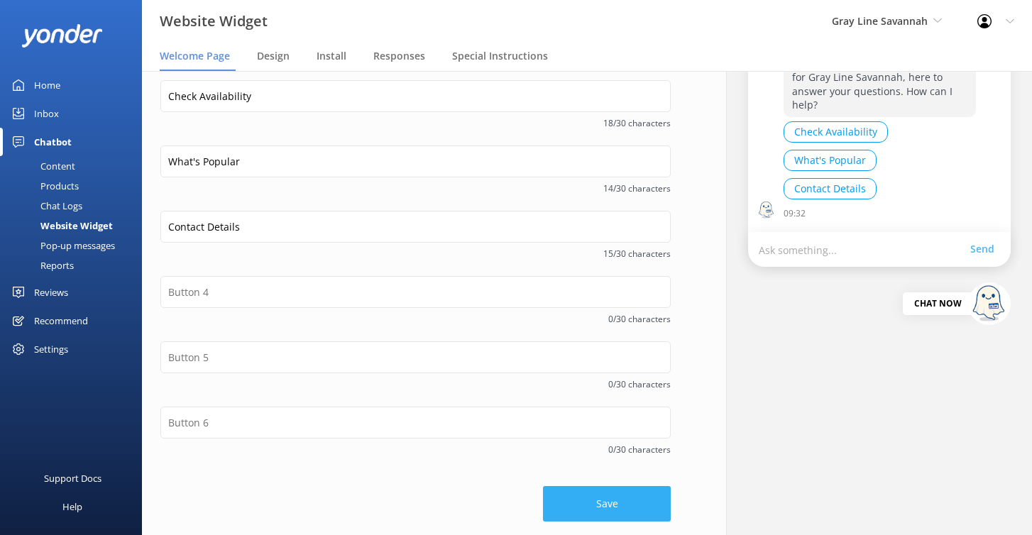
click at [618, 510] on button "Save" at bounding box center [607, 503] width 128 height 35
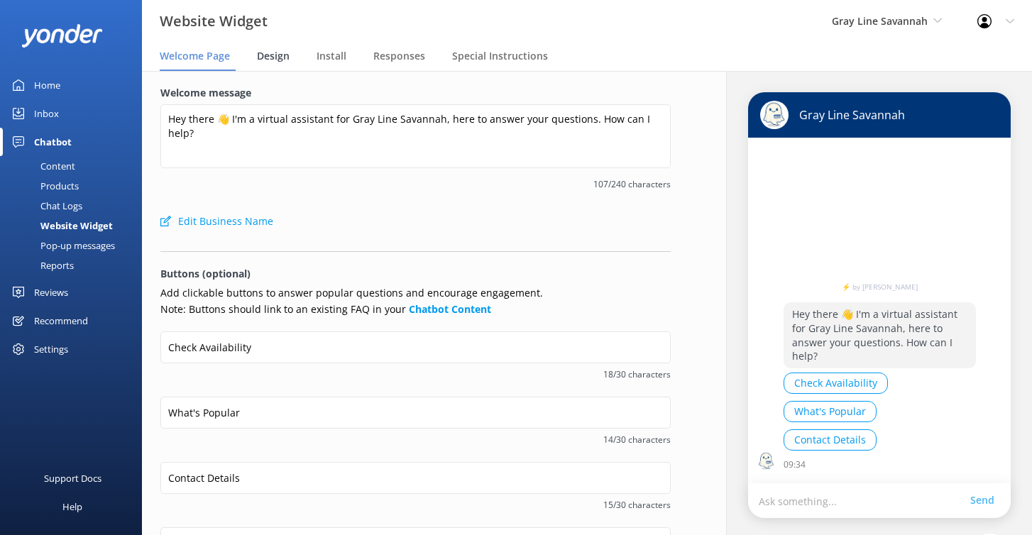
click at [271, 54] on span "Design" at bounding box center [273, 56] width 33 height 14
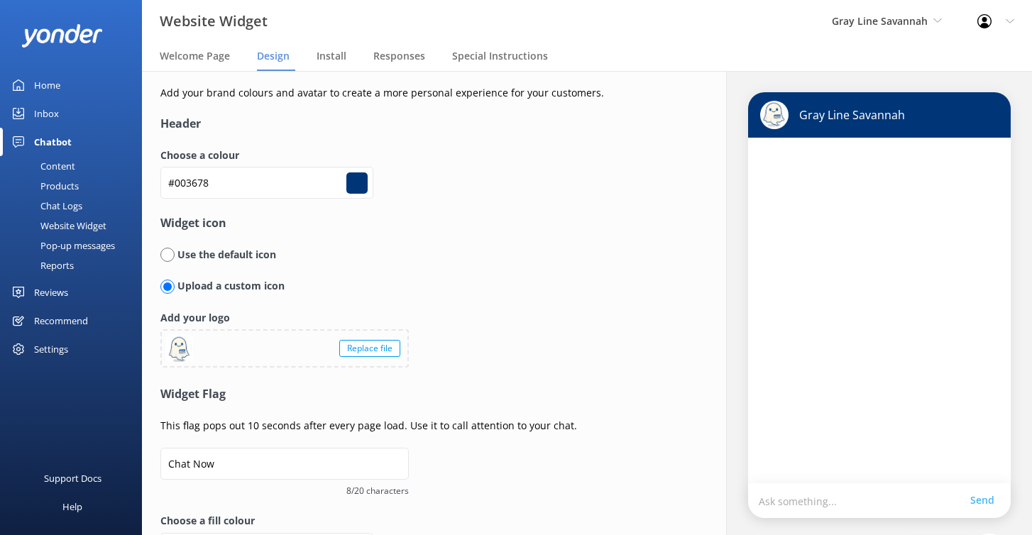
type input "#ffffff"
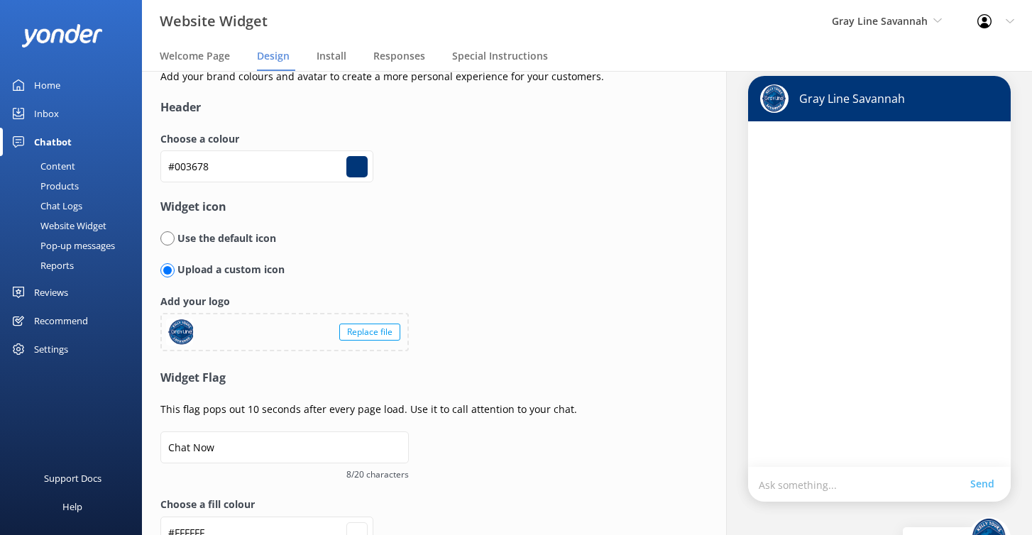
scroll to position [94, 0]
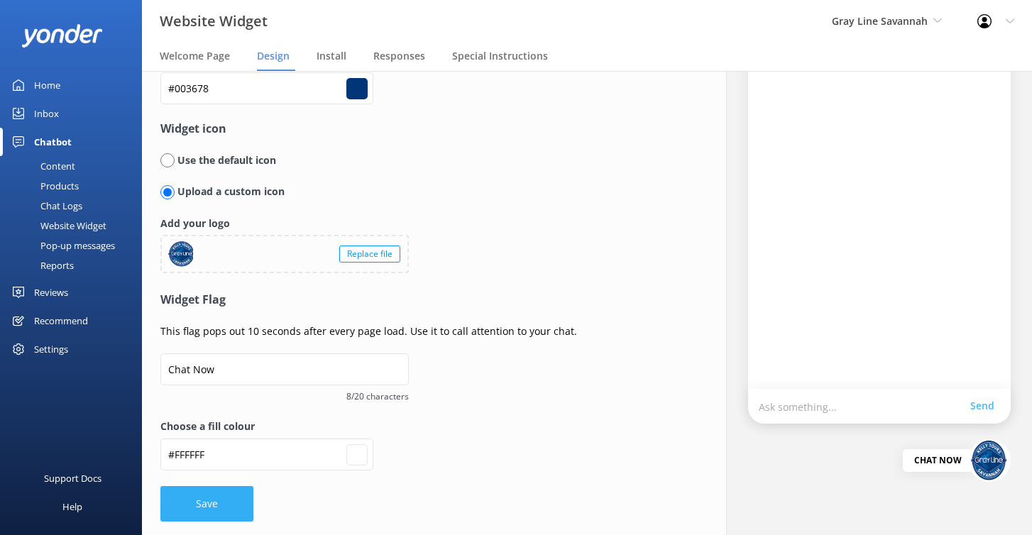
click at [222, 496] on button "Save" at bounding box center [206, 503] width 93 height 35
type input "#ffffff"
click at [70, 165] on div "Content" at bounding box center [42, 166] width 67 height 20
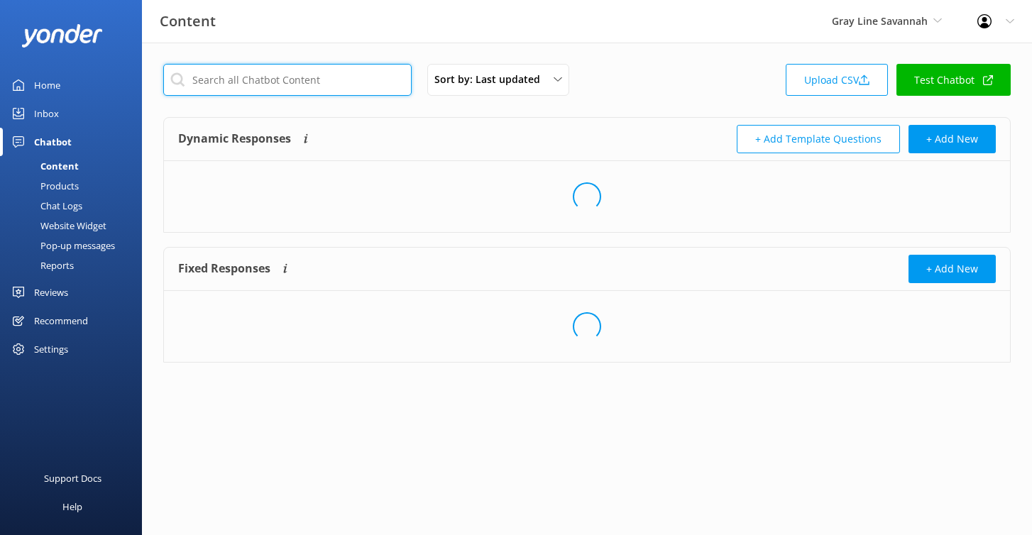
click at [312, 73] on input "text" at bounding box center [287, 80] width 248 height 32
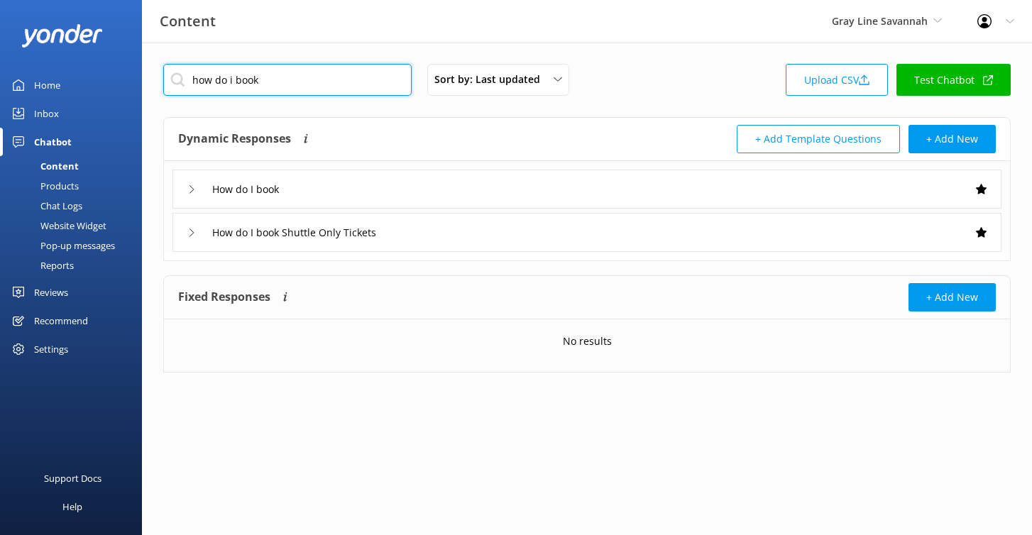
type input "how do i book"
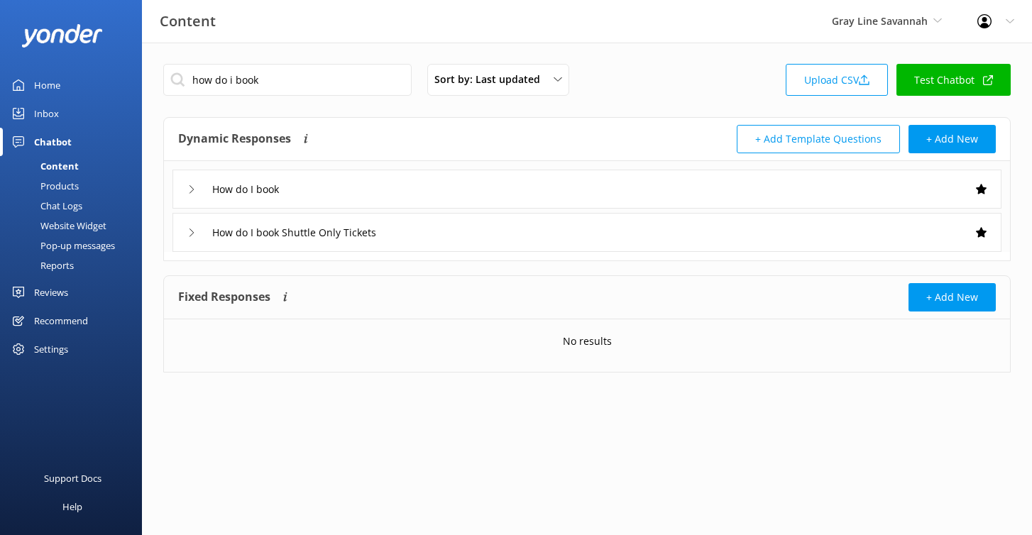
click at [354, 180] on div "How do I book" at bounding box center [587, 189] width 829 height 39
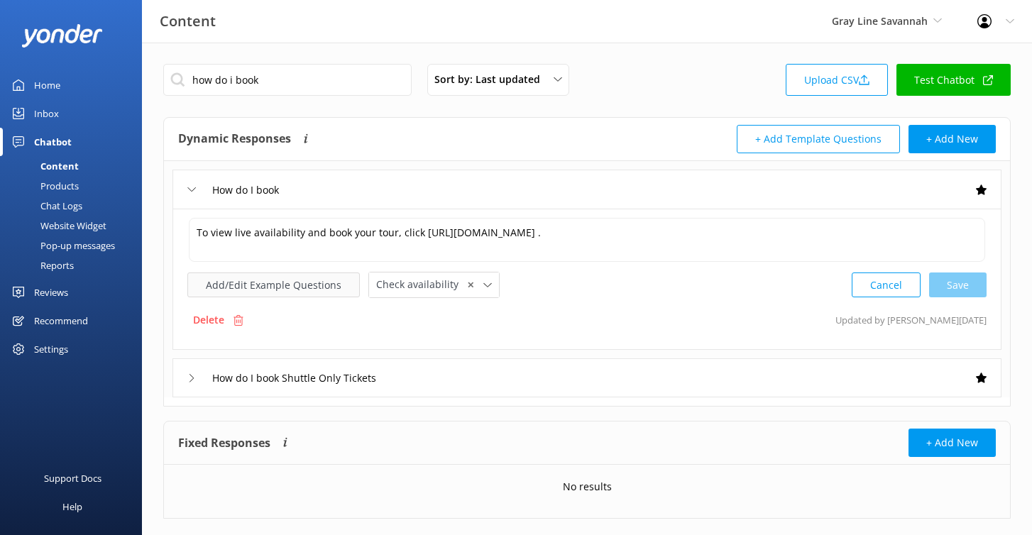
click at [322, 279] on button "Add/Edit Example Questions" at bounding box center [273, 285] width 173 height 25
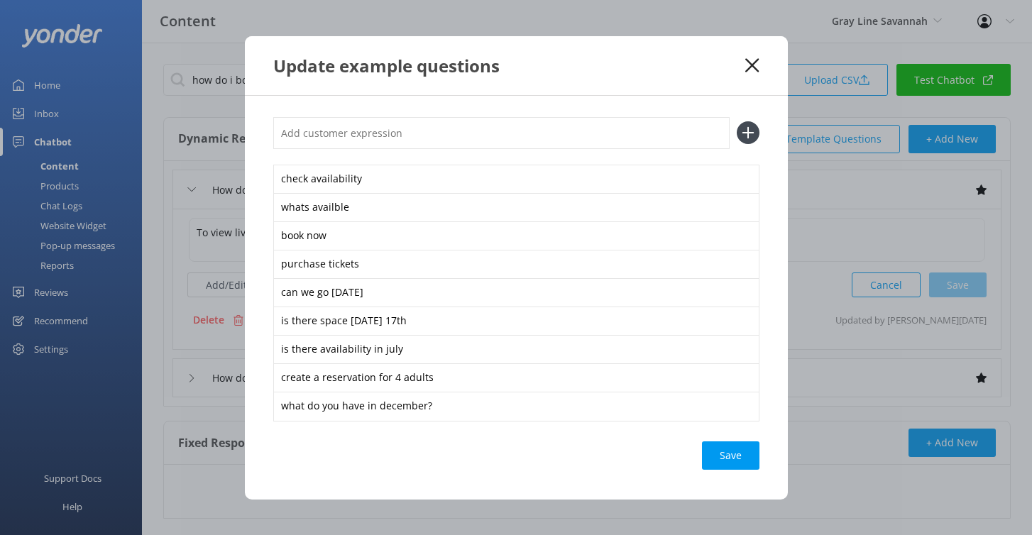
click at [756, 65] on icon at bounding box center [751, 65] width 13 height 14
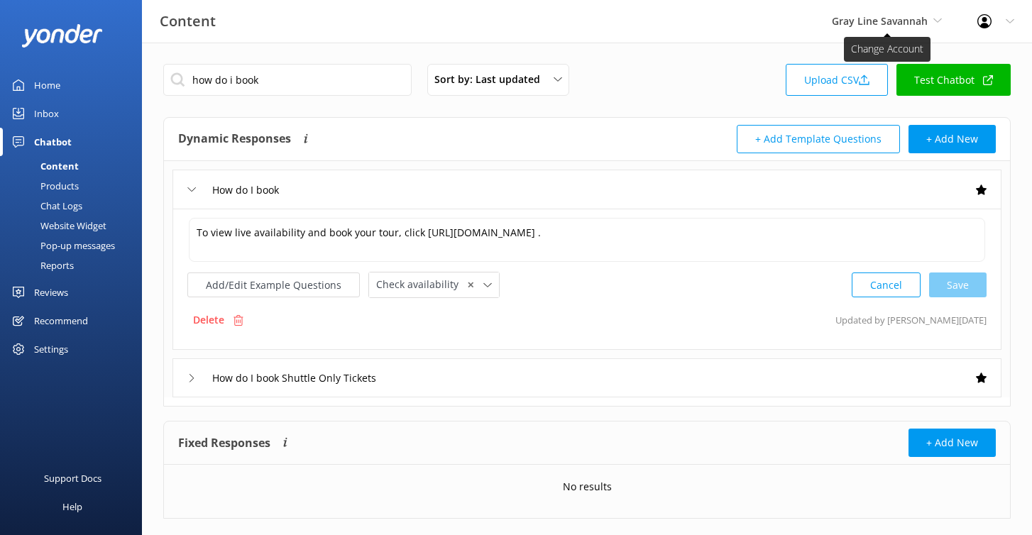
click at [887, 23] on span "Gray Line Savannah" at bounding box center [880, 20] width 96 height 13
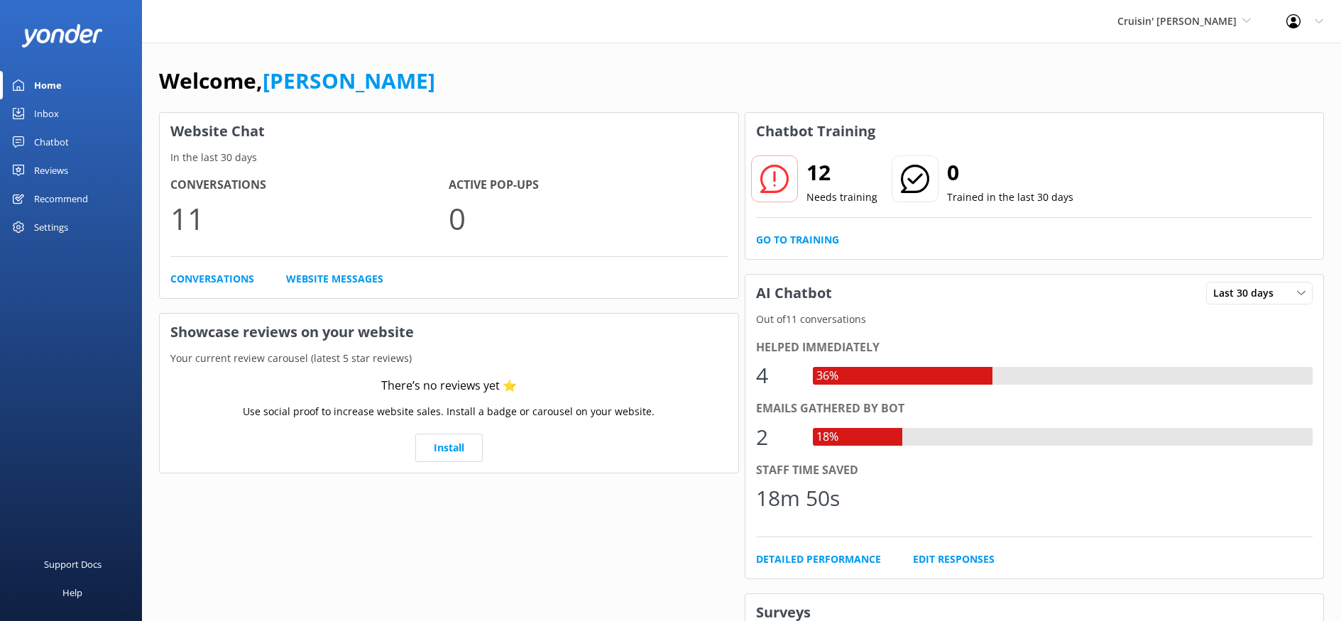
click at [38, 225] on div "Settings" at bounding box center [51, 227] width 34 height 28
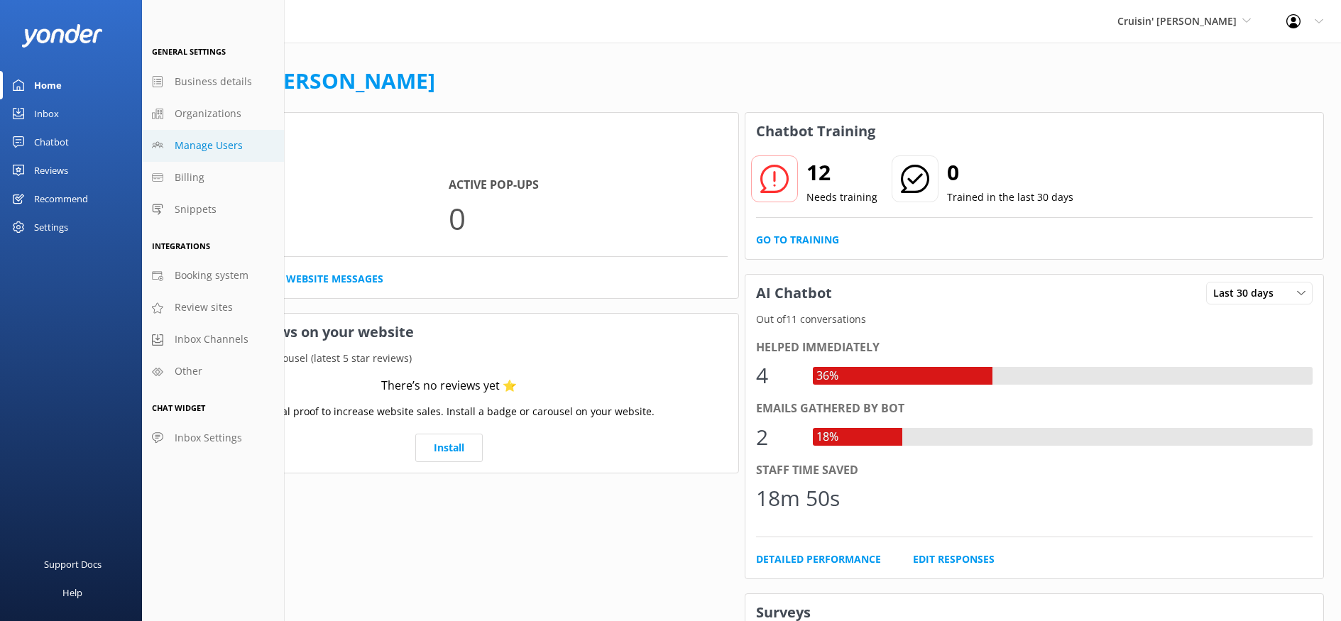
click at [193, 153] on span "Manage Users" at bounding box center [209, 146] width 68 height 16
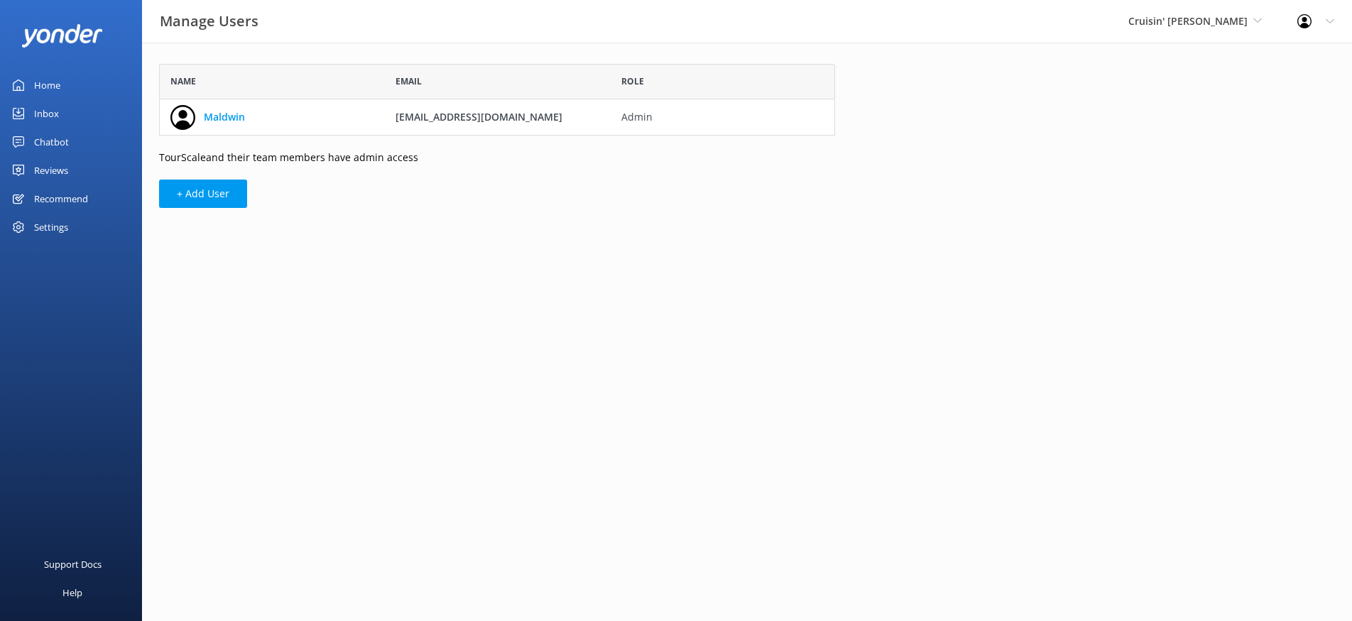
scroll to position [61, 665]
drag, startPoint x: 561, startPoint y: 115, endPoint x: 398, endPoint y: 114, distance: 162.6
click at [398, 114] on div "pbtikis@cruisintikispensacola.com" at bounding box center [497, 116] width 225 height 35
copy span "pbtikis@cruisintikispensacola.com"
drag, startPoint x: 579, startPoint y: 119, endPoint x: 559, endPoint y: 114, distance: 20.5
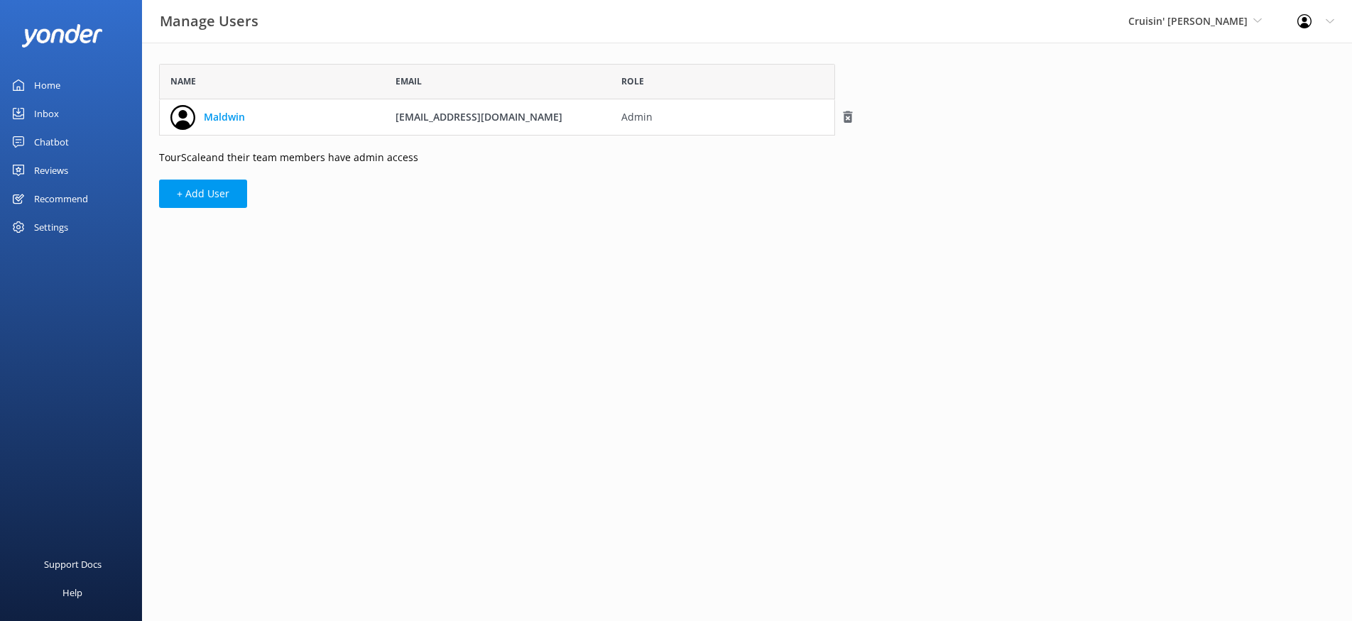
click at [579, 118] on div "pbtikis@cruisintikispensacola.com" at bounding box center [497, 116] width 225 height 35
drag, startPoint x: 556, startPoint y: 117, endPoint x: 393, endPoint y: 118, distance: 163.3
click at [393, 118] on div "pbtikis@cruisintikispensacola.com" at bounding box center [497, 116] width 225 height 35
copy span "pbtikis@cruisintikispensacola.com"
drag, startPoint x: 85, startPoint y: 231, endPoint x: 99, endPoint y: 235, distance: 13.9
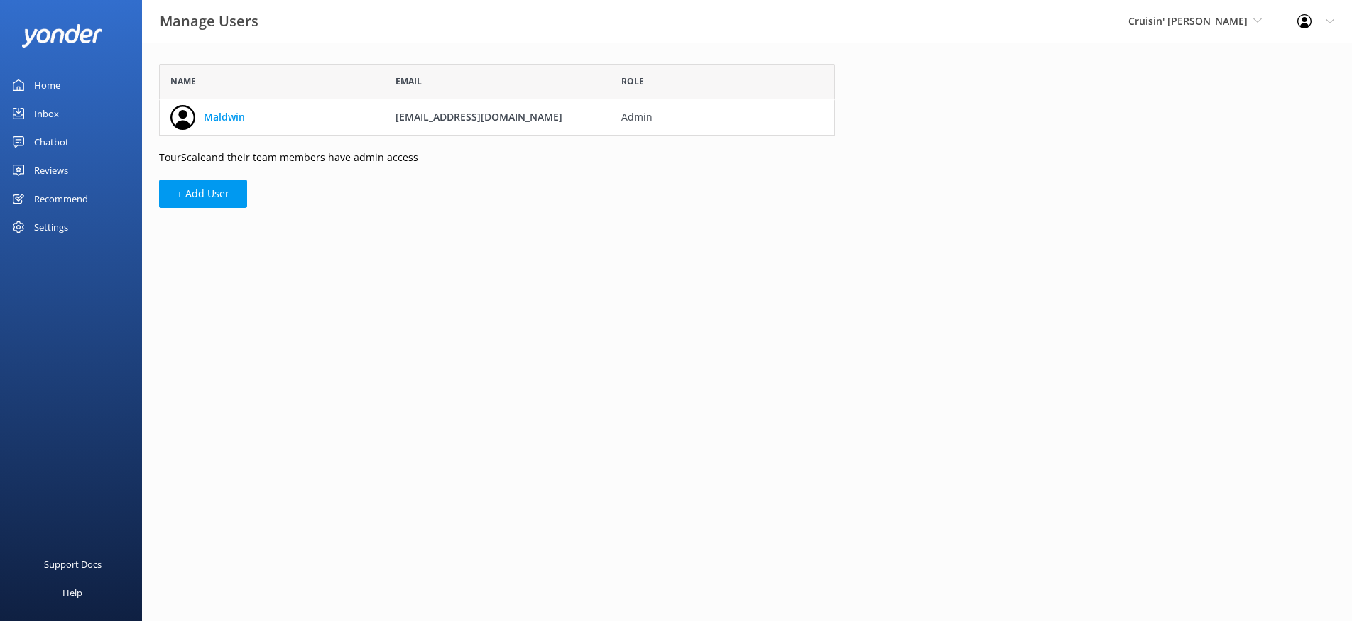
click at [85, 231] on div "Settings" at bounding box center [71, 227] width 142 height 28
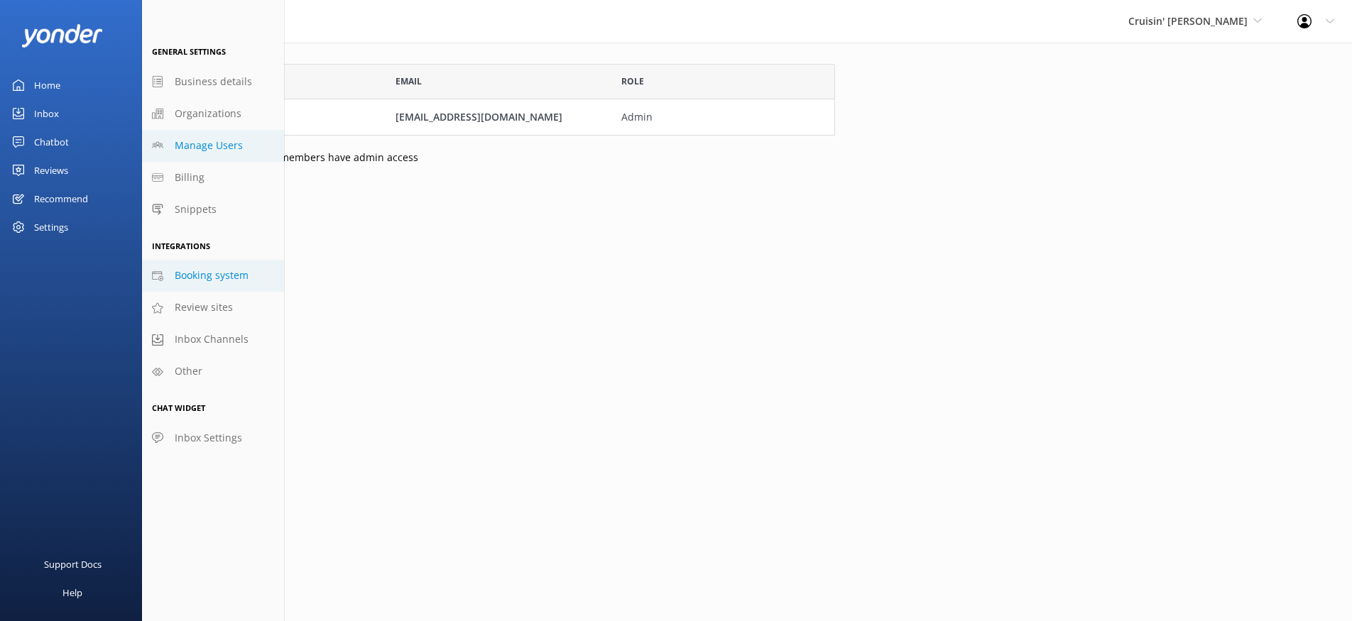
click at [185, 275] on span "Booking system" at bounding box center [212, 276] width 74 height 16
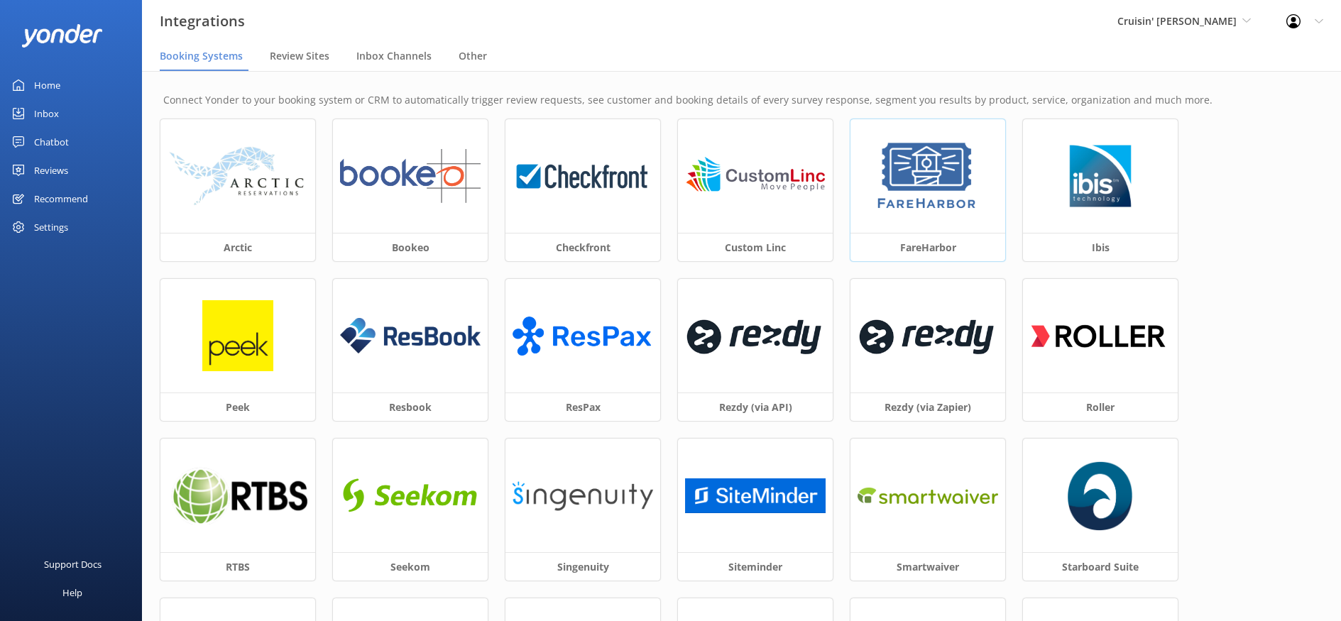
click at [860, 219] on div at bounding box center [928, 176] width 155 height 114
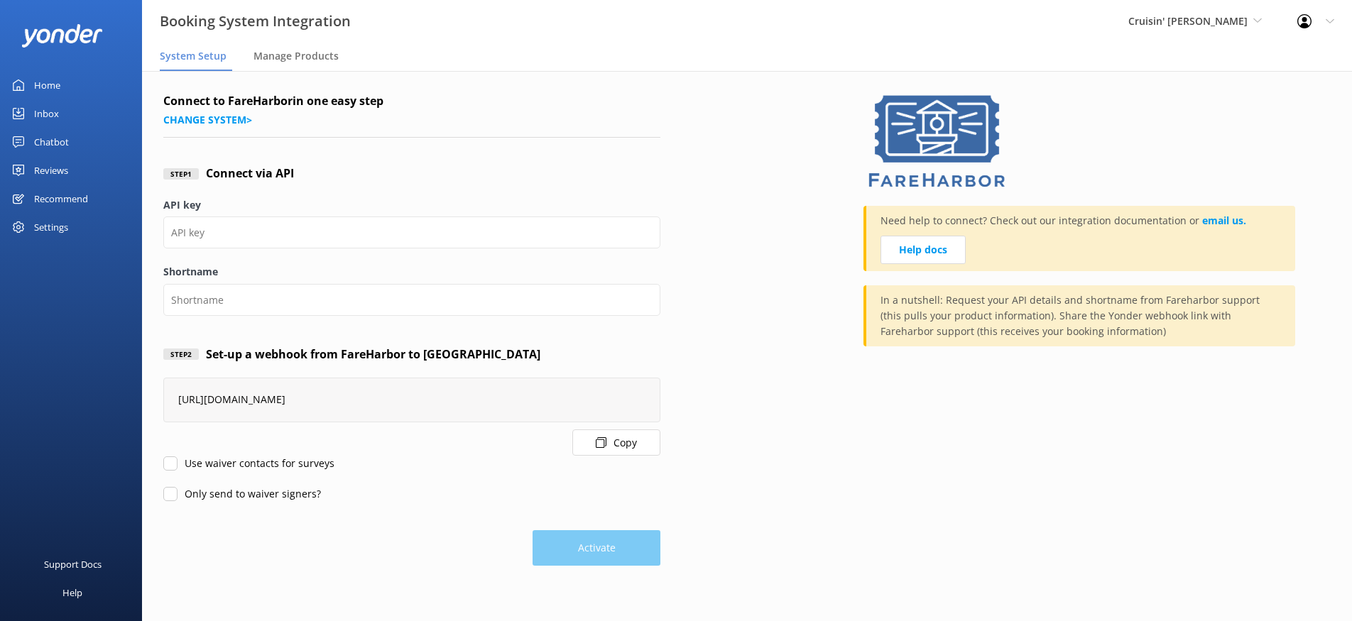
click at [626, 437] on button "Copy" at bounding box center [616, 443] width 88 height 26
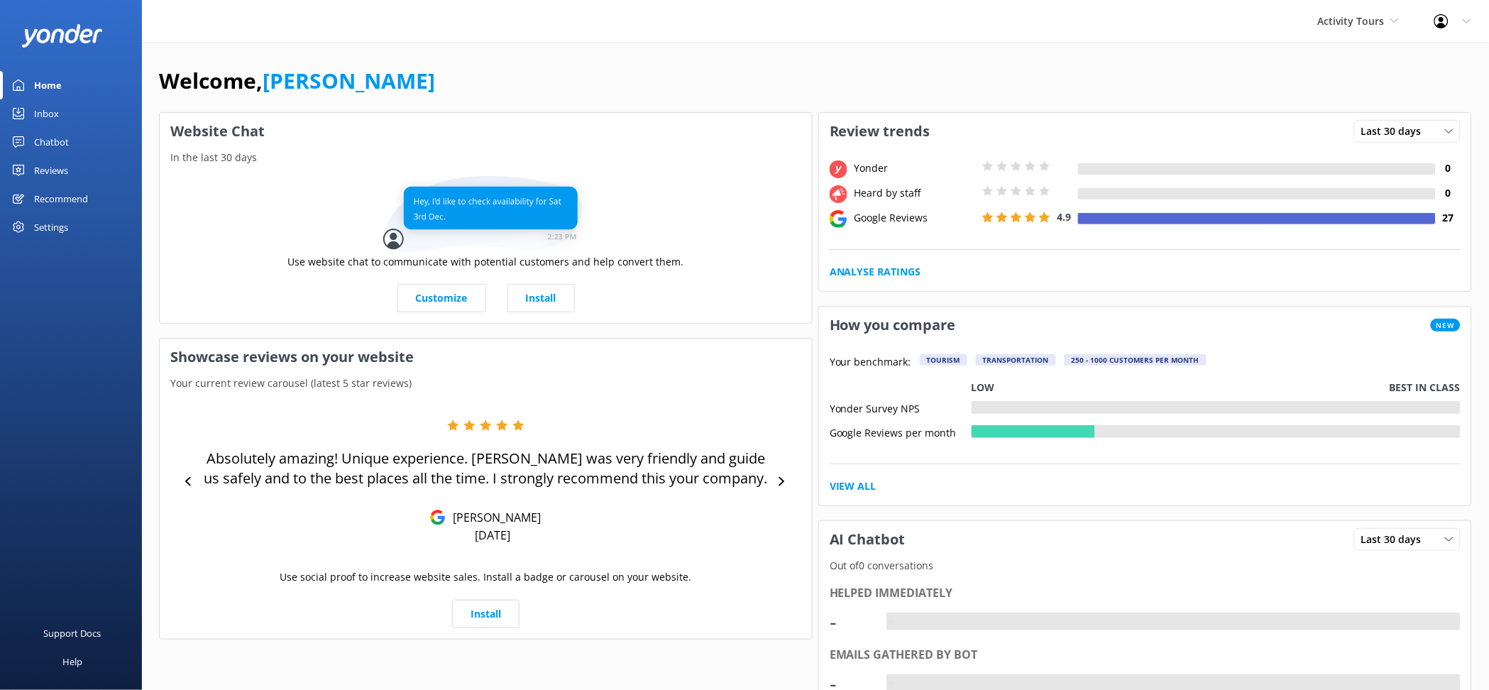
click at [78, 222] on div "Settings" at bounding box center [71, 227] width 142 height 28
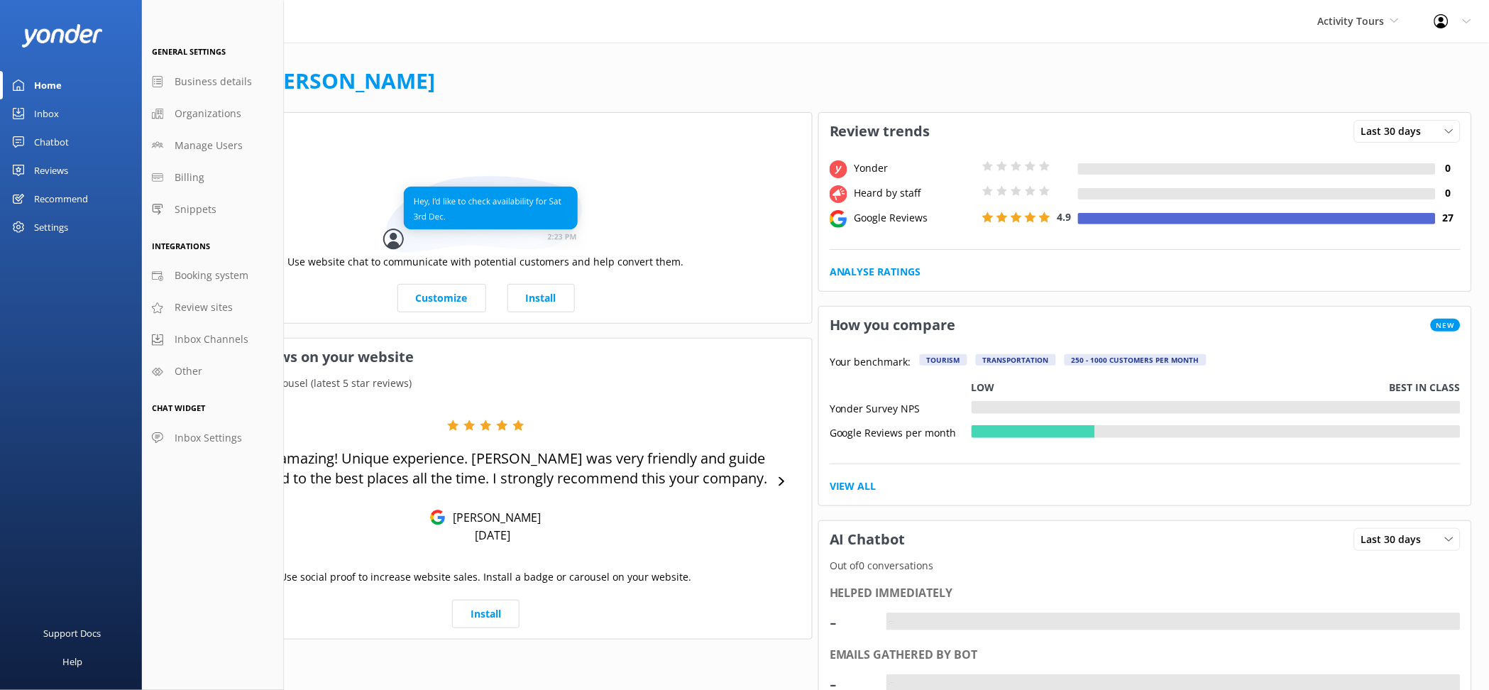
click at [65, 170] on div "Reviews" at bounding box center [51, 170] width 34 height 28
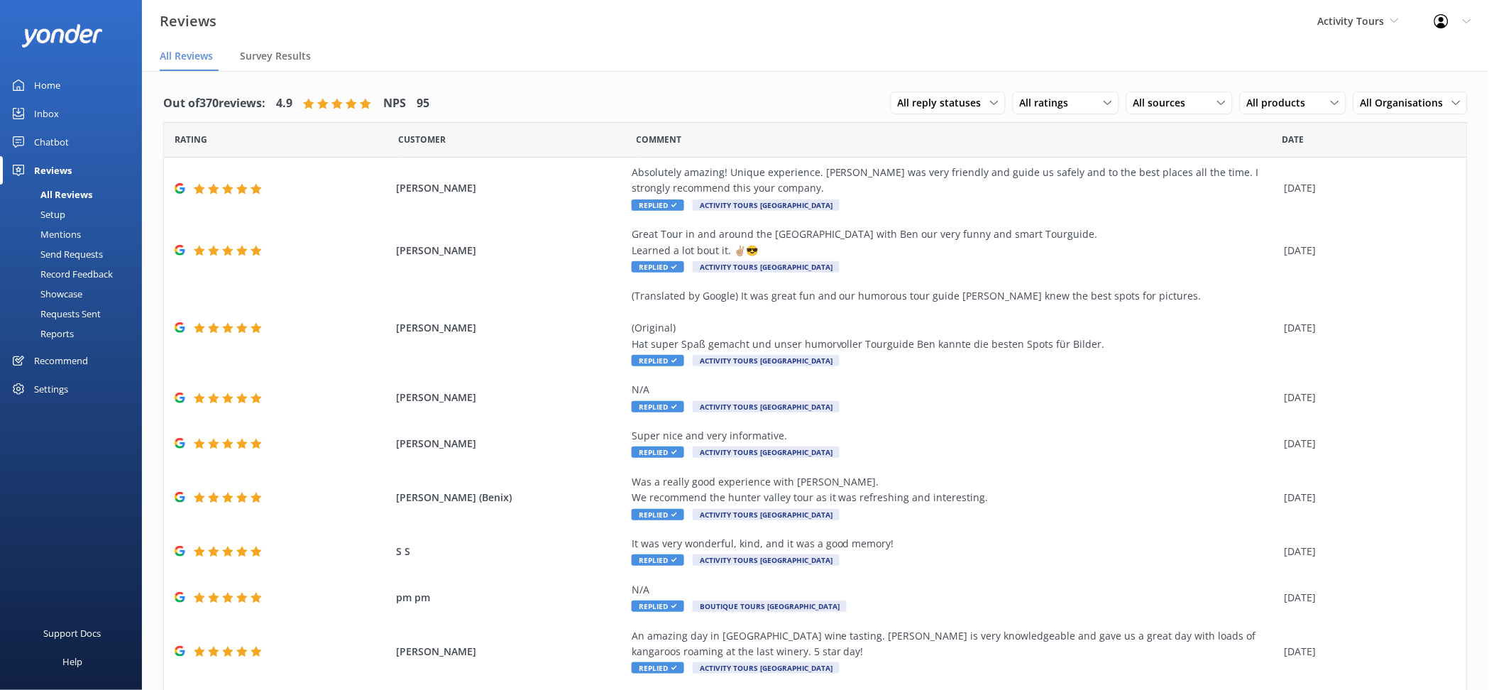
click at [61, 211] on div "Setup" at bounding box center [37, 214] width 57 height 20
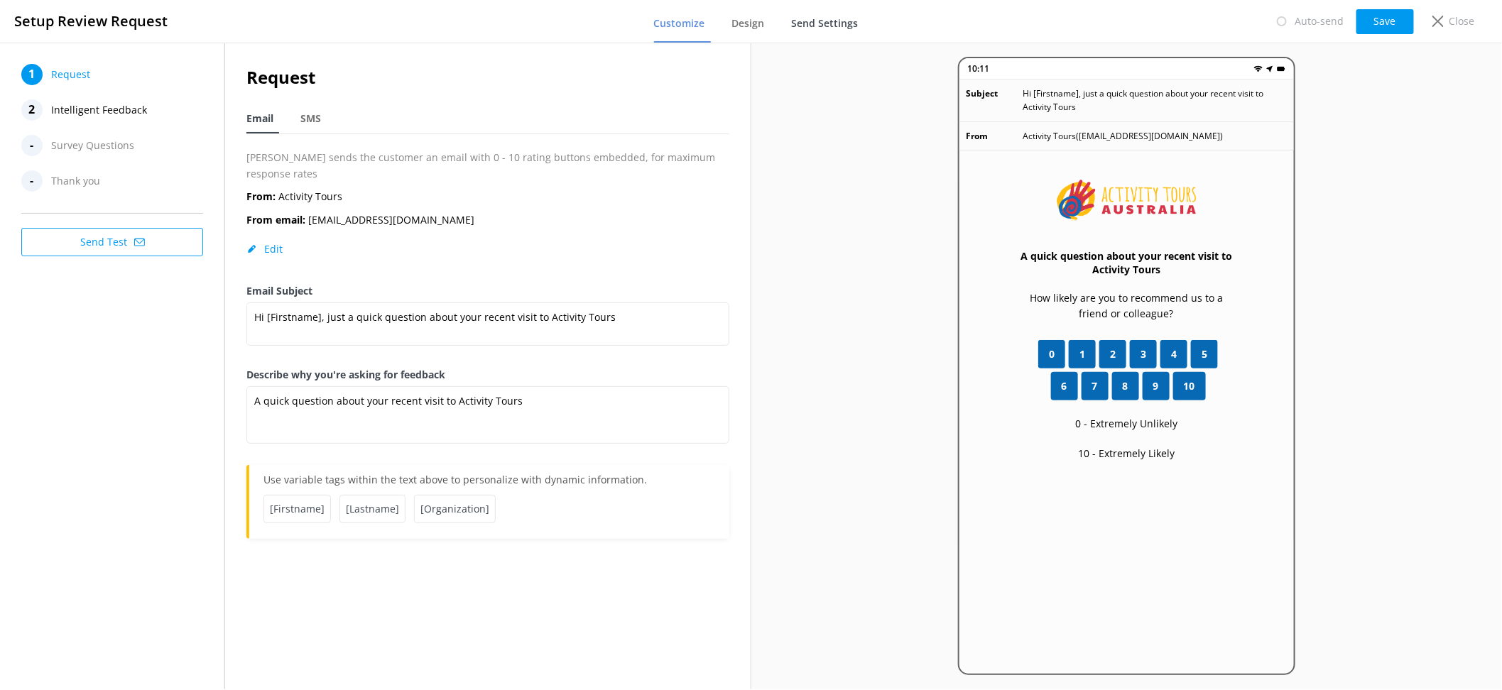
click at [845, 6] on link "Send Settings" at bounding box center [828, 24] width 72 height 37
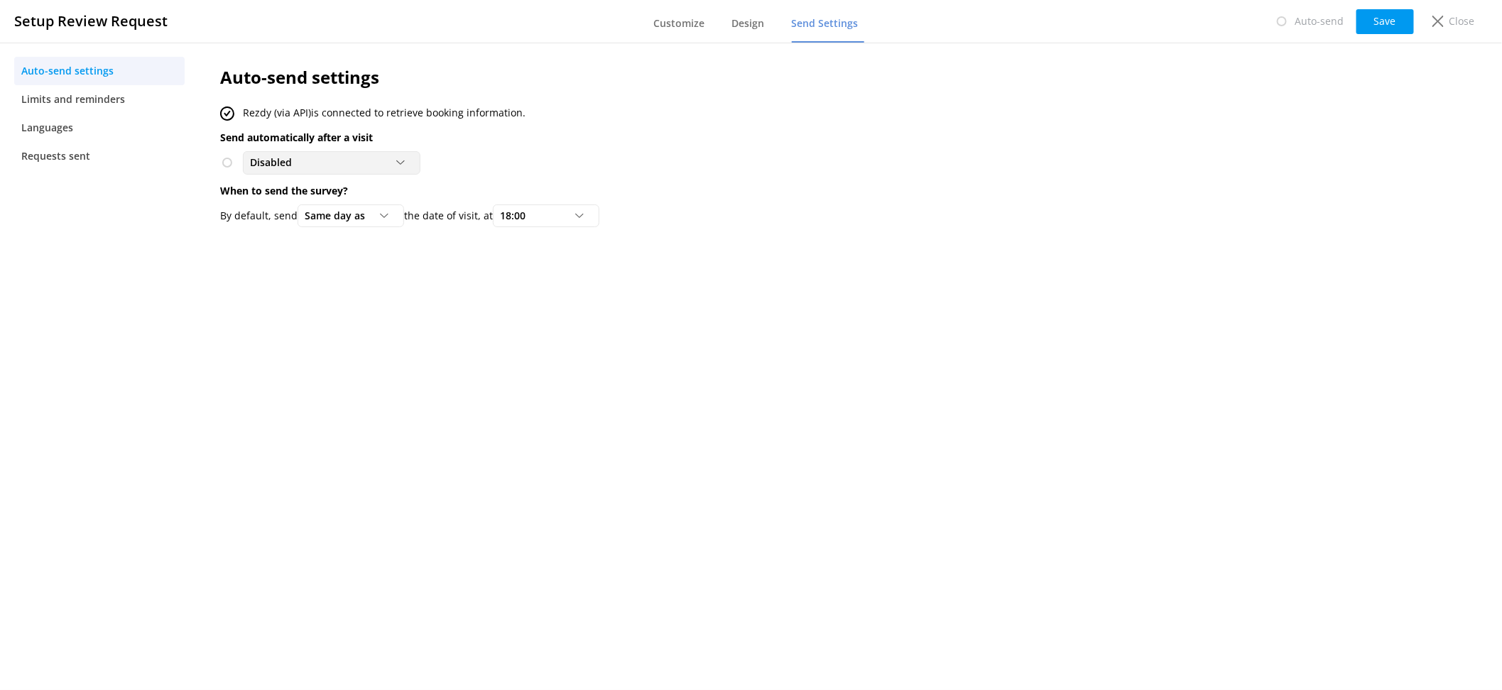
click at [393, 156] on div "Disabled" at bounding box center [331, 163] width 170 height 16
click at [437, 130] on p "Send automatically after a visit" at bounding box center [724, 138] width 1009 height 16
